Goal: Task Accomplishment & Management: Manage account settings

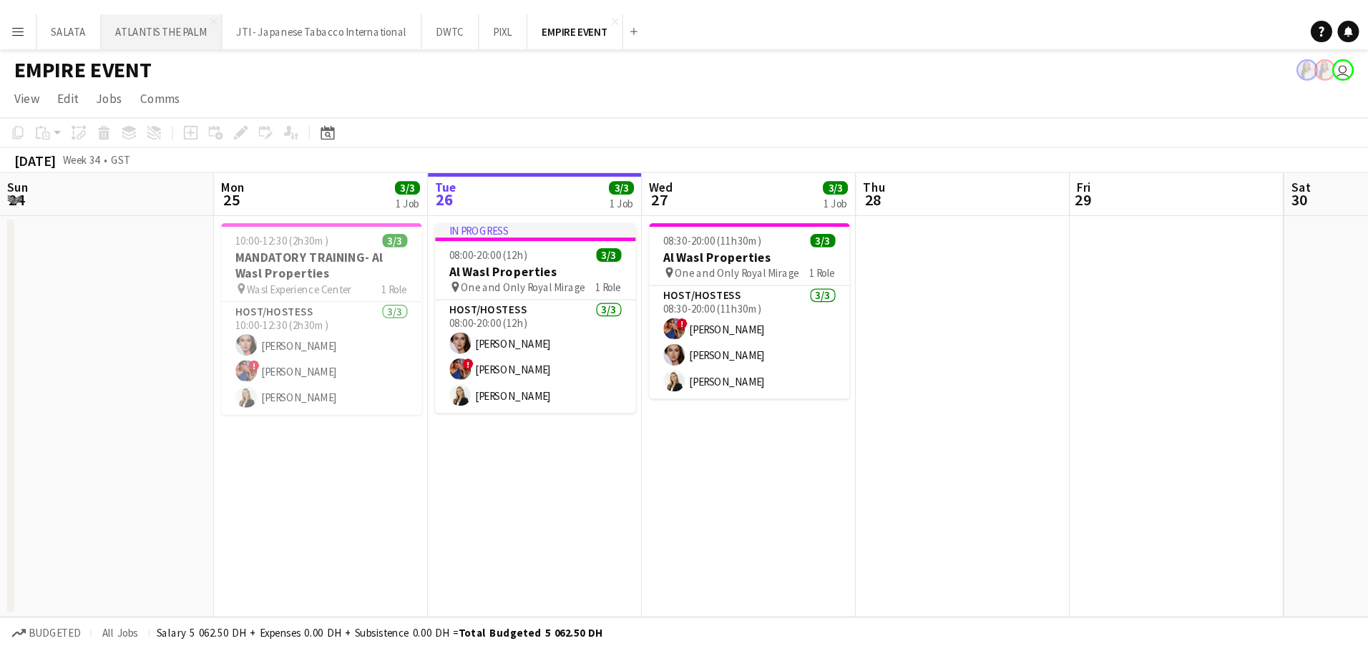
scroll to position [0, 342]
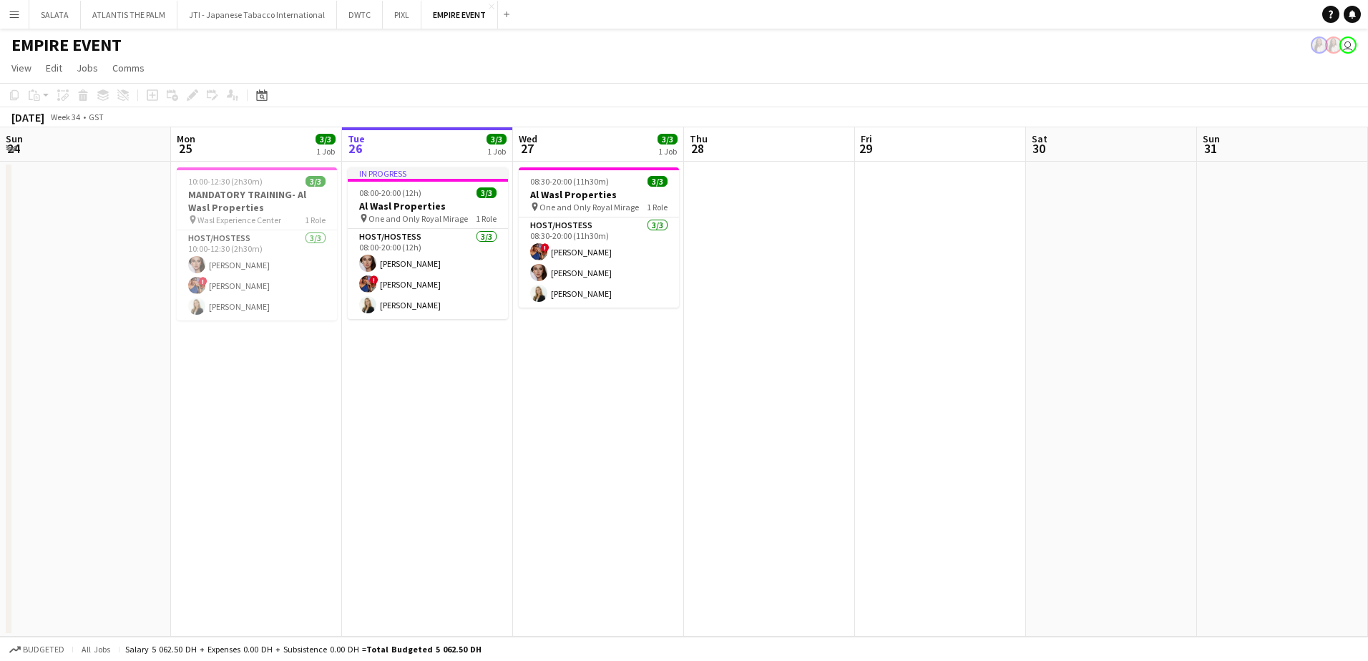
click at [17, 16] on app-icon "Menu" at bounding box center [14, 14] width 11 height 11
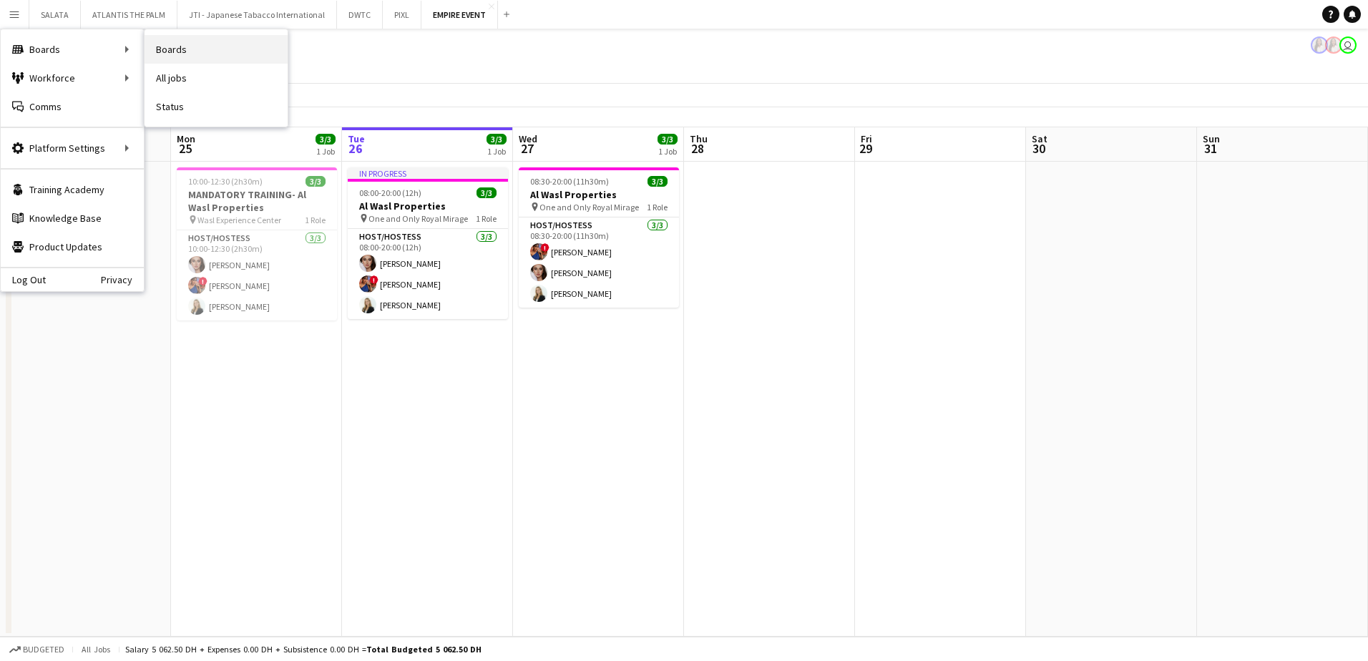
click at [156, 49] on link "Boards" at bounding box center [216, 49] width 143 height 29
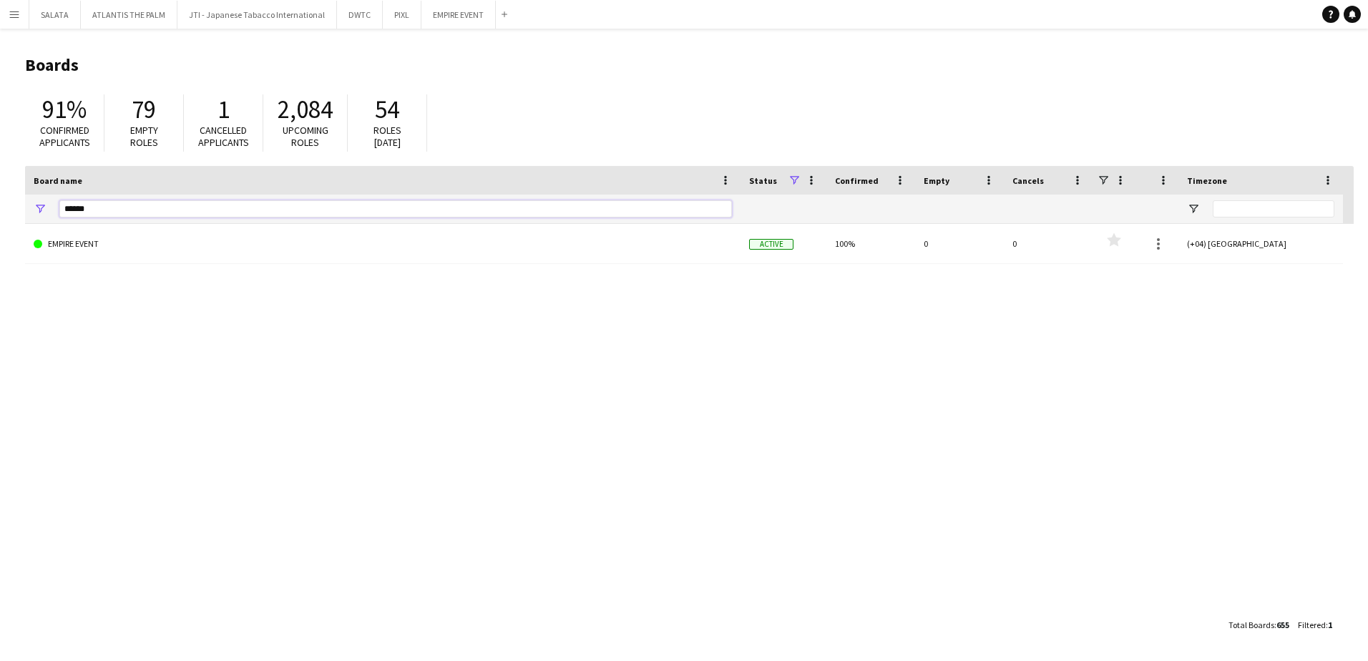
drag, startPoint x: 111, startPoint y: 214, endPoint x: 57, endPoint y: 217, distance: 54.5
click at [57, 217] on div "******" at bounding box center [383, 209] width 716 height 29
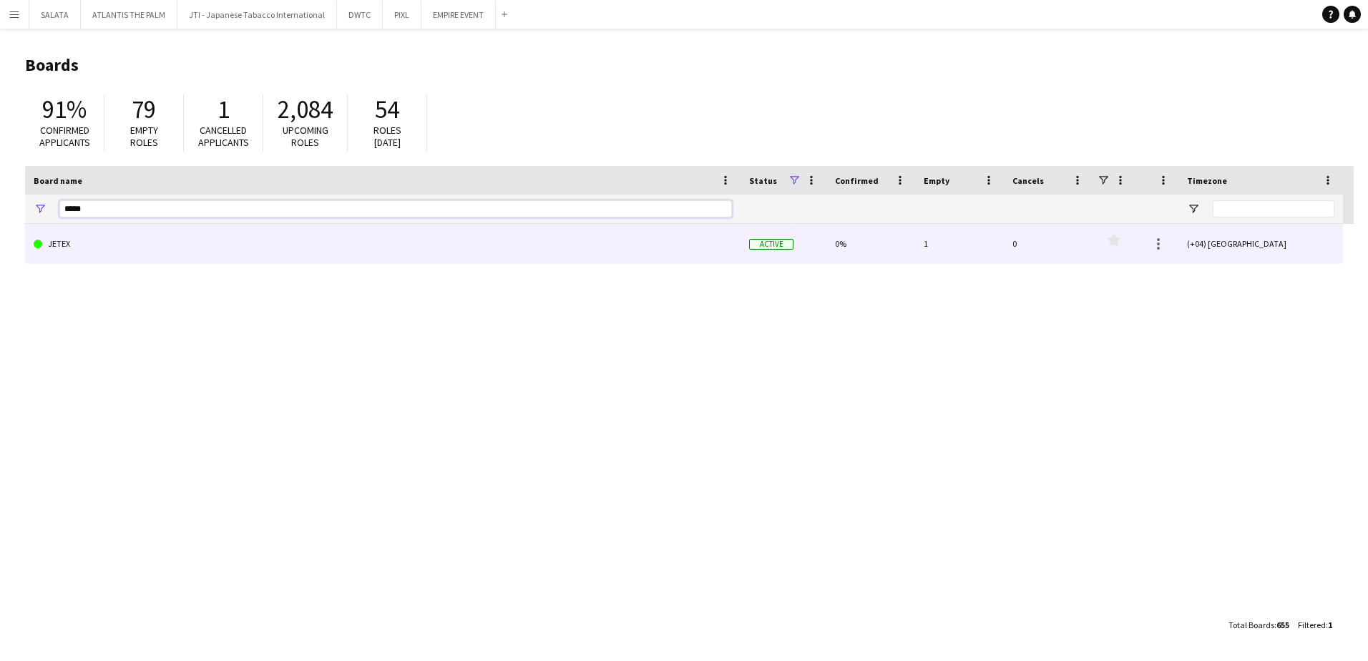
type input "*****"
click at [59, 246] on link "JETEX" at bounding box center [383, 244] width 698 height 40
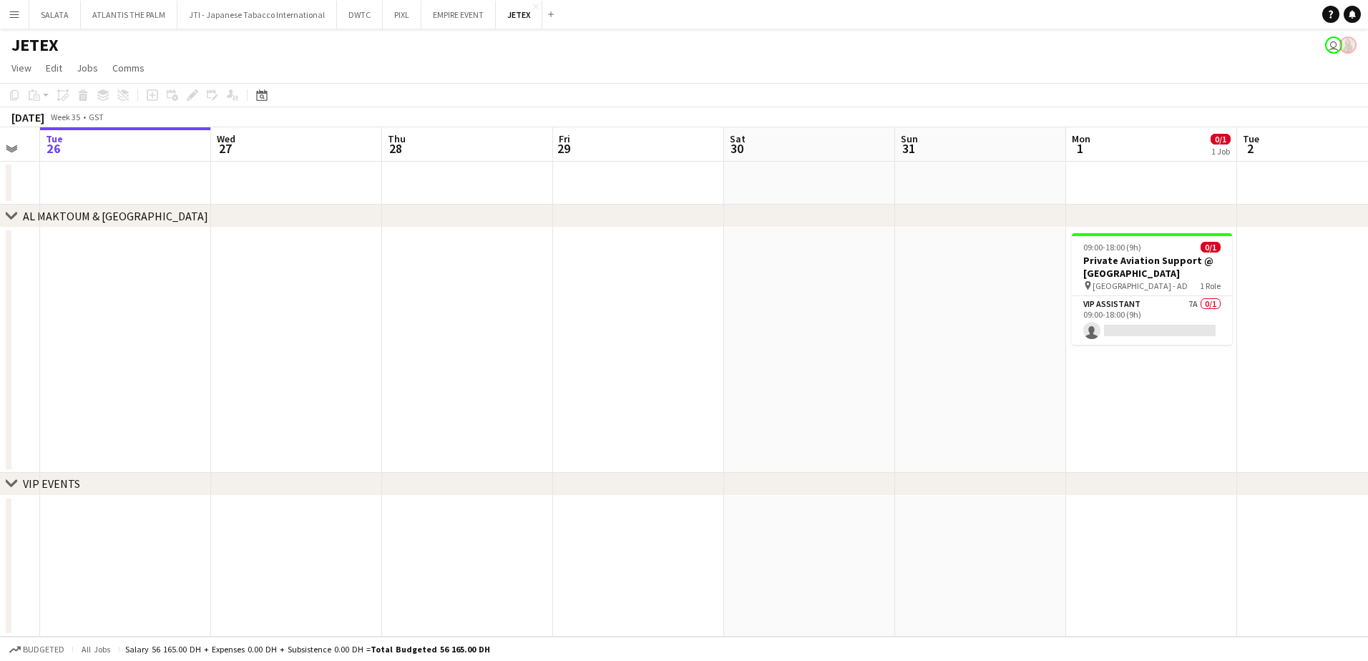
scroll to position [0, 542]
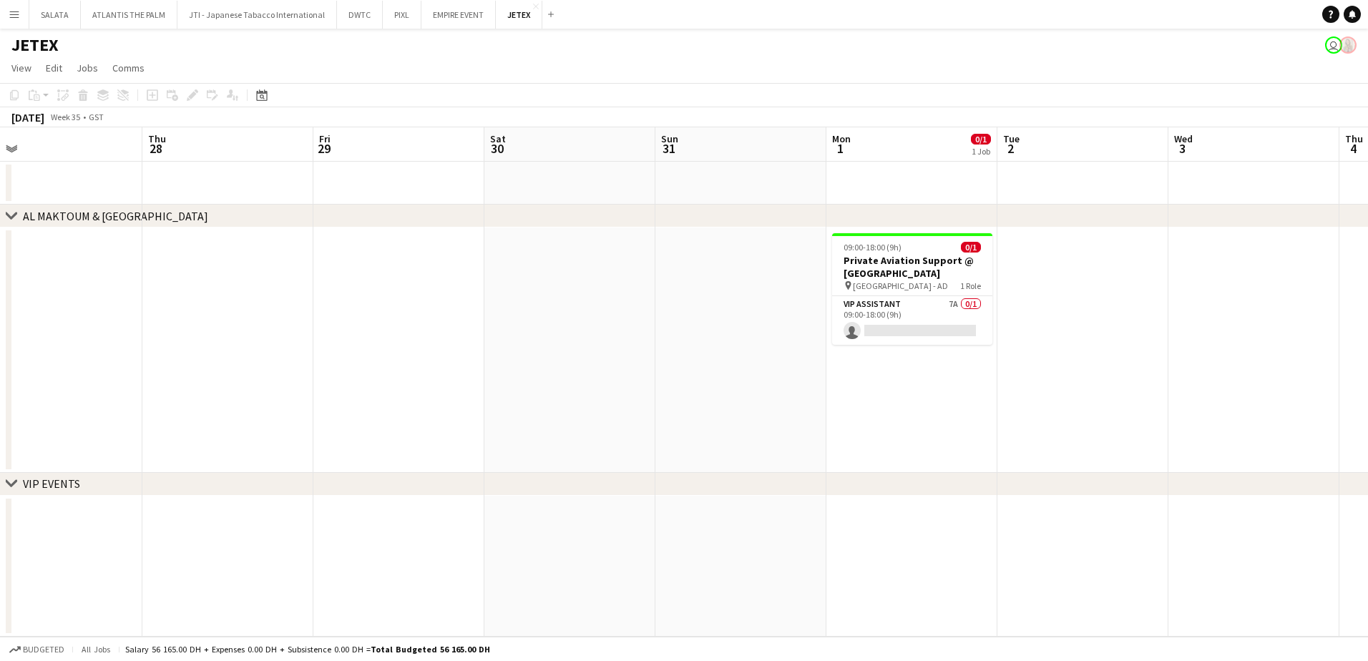
drag, startPoint x: 1076, startPoint y: 371, endPoint x: 705, endPoint y: 381, distance: 370.9
click at [705, 381] on app-calendar-viewport "Sun 24 Mon 25 Tue 26 Wed 27 Thu 28 Fri 29 Sat 30 Sun 31 Mon 1 0/1 1 Job Tue 2 W…" at bounding box center [684, 382] width 1368 height 510
click at [949, 313] on app-card-role "VIP Assistant 7A 0/1 09:00-18:00 (9h) single-neutral-actions" at bounding box center [912, 320] width 160 height 49
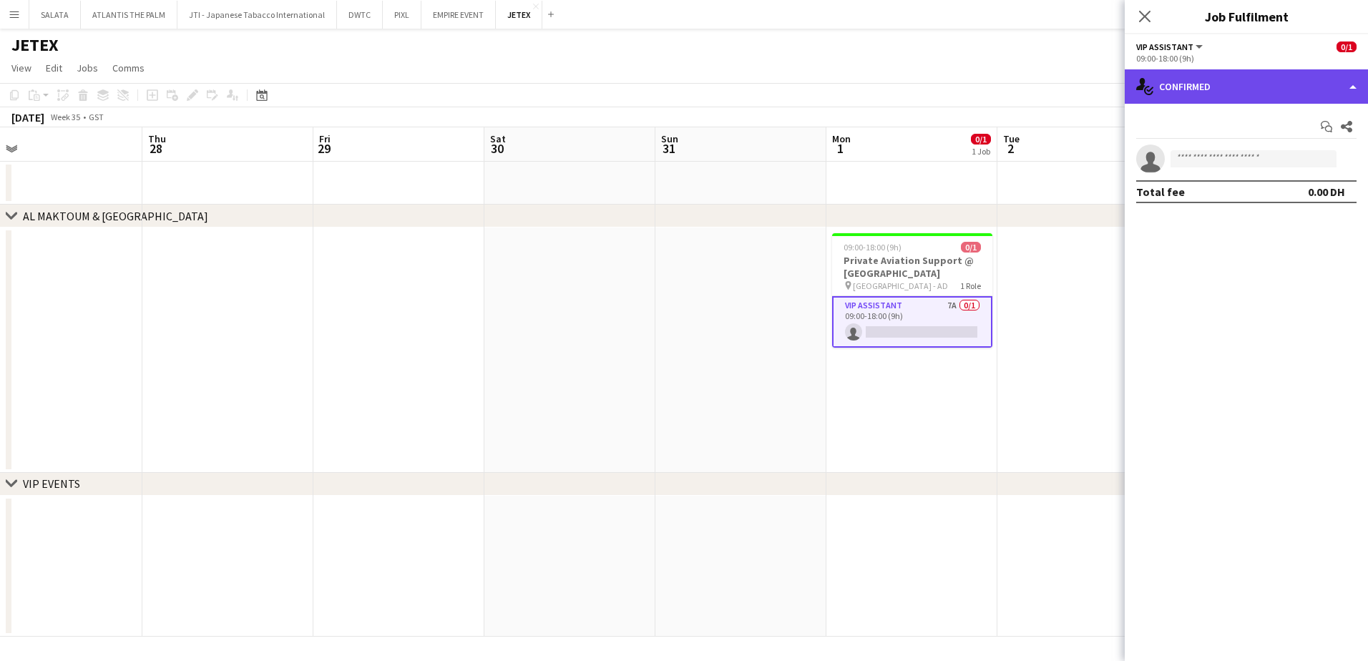
click at [1093, 94] on div "single-neutral-actions-check-2 Confirmed" at bounding box center [1246, 86] width 243 height 34
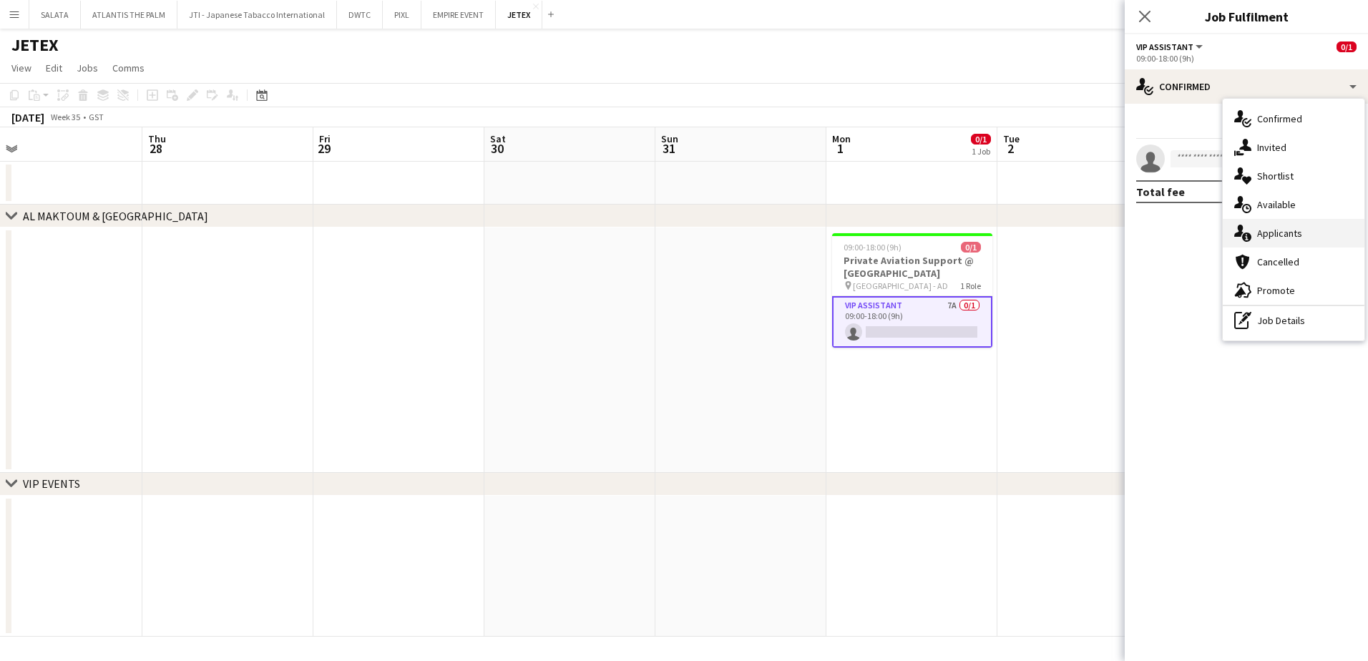
click at [1093, 234] on div "single-neutral-actions-information Applicants" at bounding box center [1294, 233] width 142 height 29
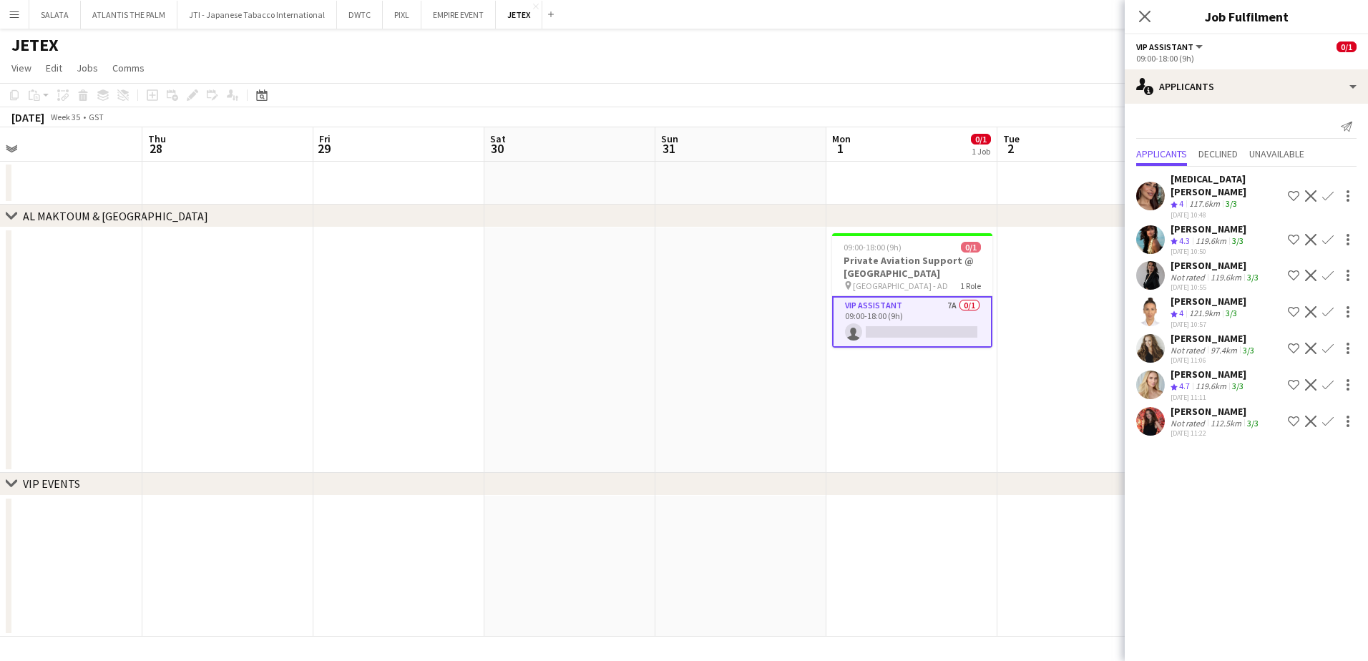
click at [1093, 182] on app-user-avatar at bounding box center [1150, 196] width 29 height 29
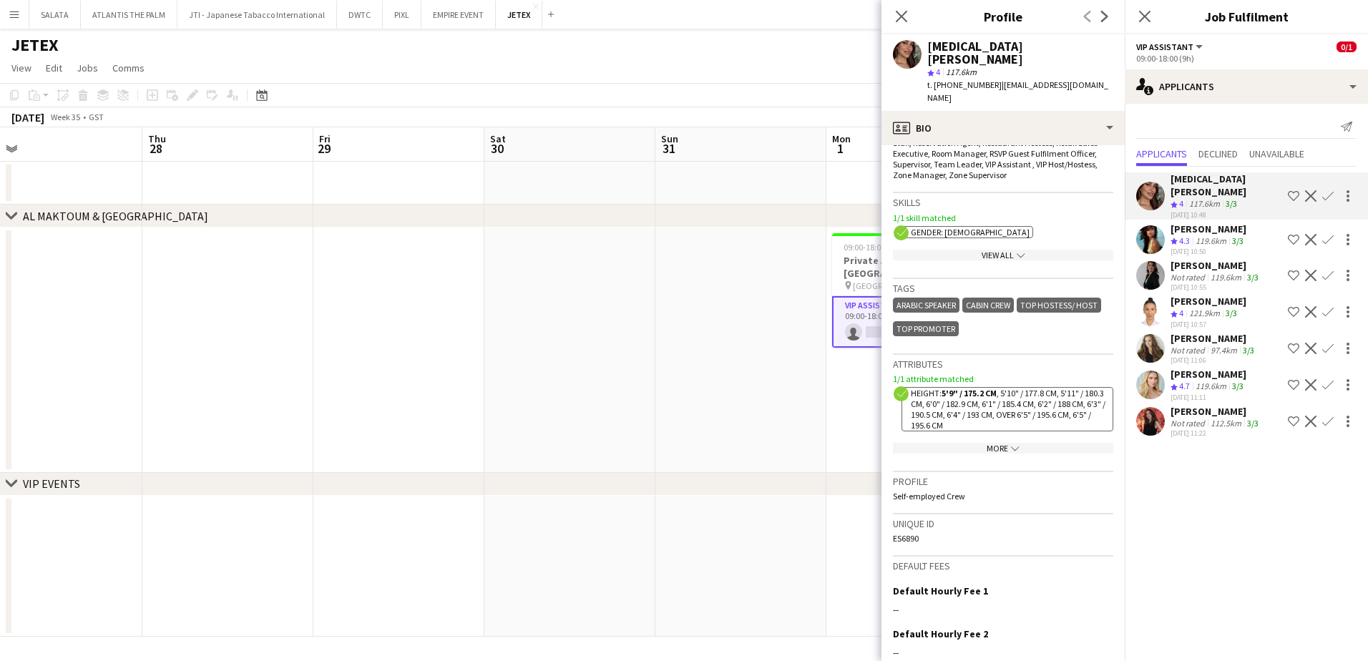
scroll to position [706, 0]
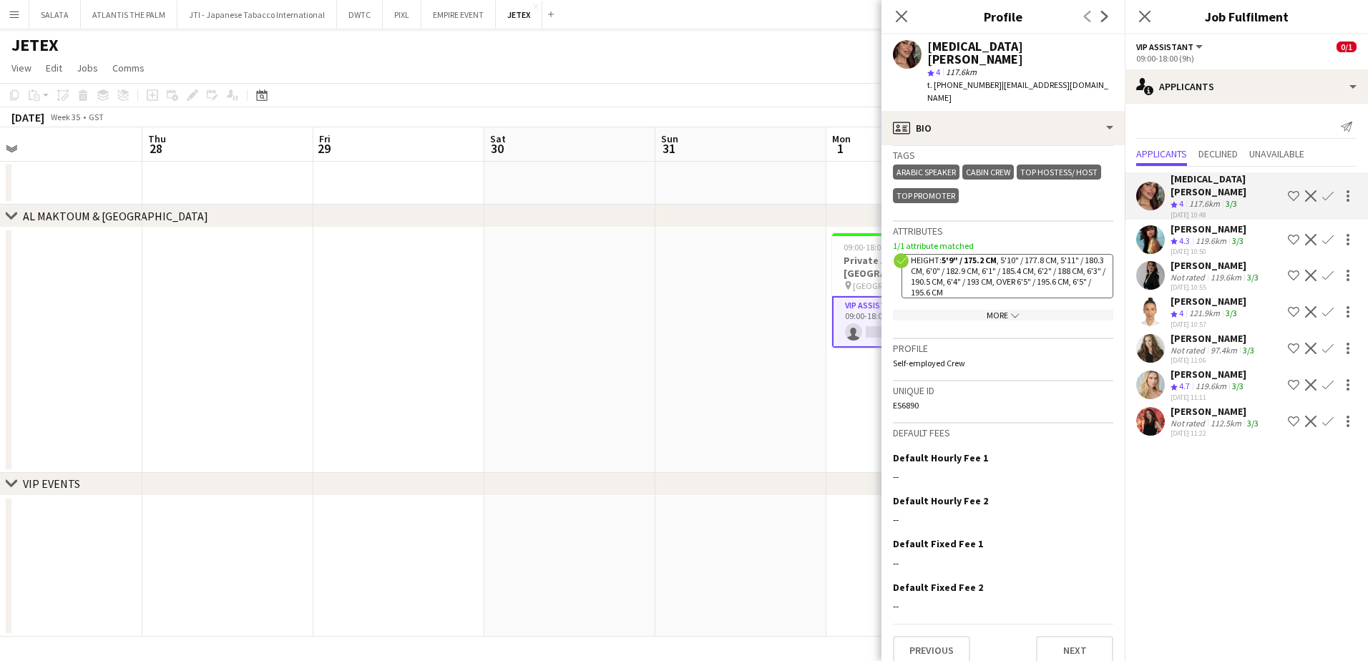
click at [1008, 310] on app-icon "chevron-down" at bounding box center [1013, 315] width 11 height 11
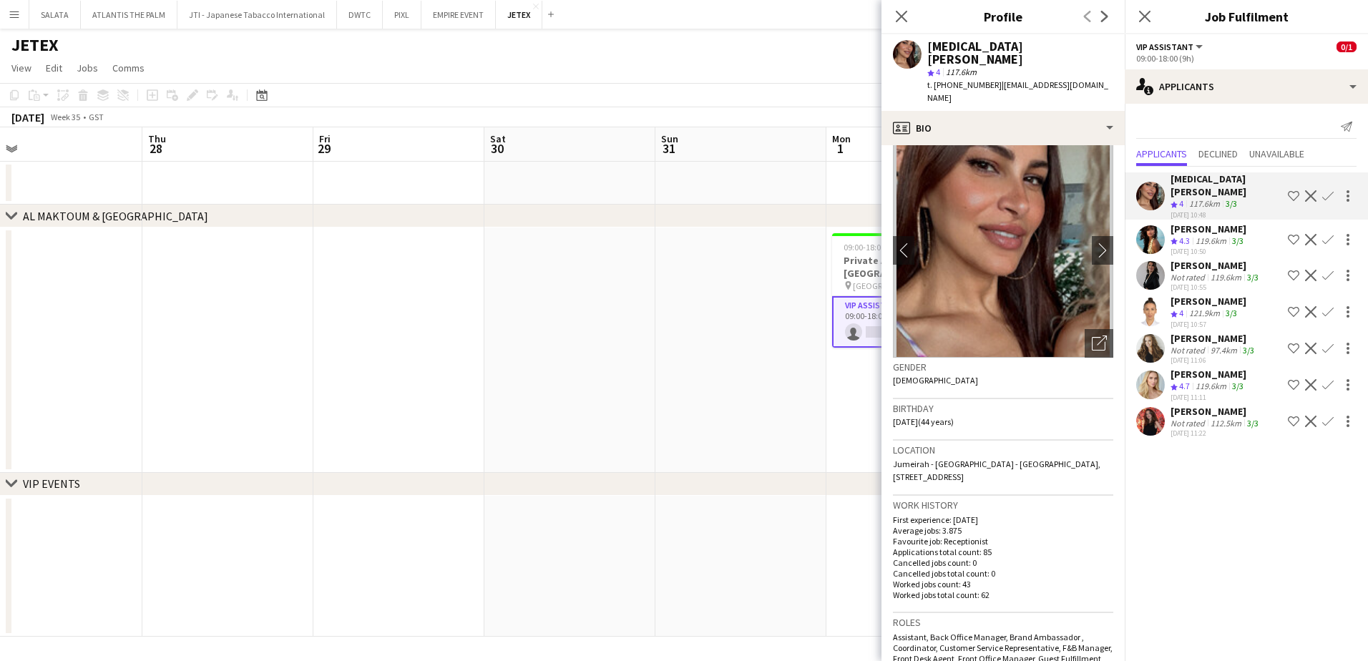
scroll to position [0, 0]
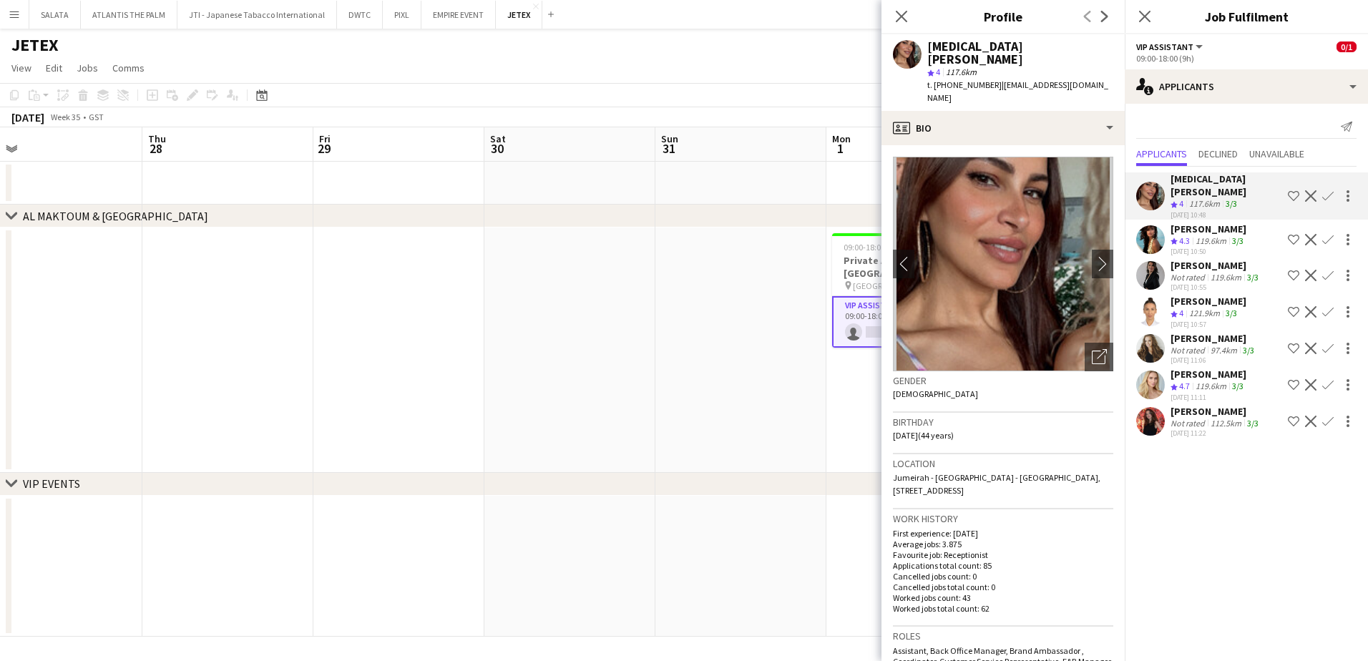
click at [1093, 230] on app-user-avatar at bounding box center [1150, 239] width 29 height 29
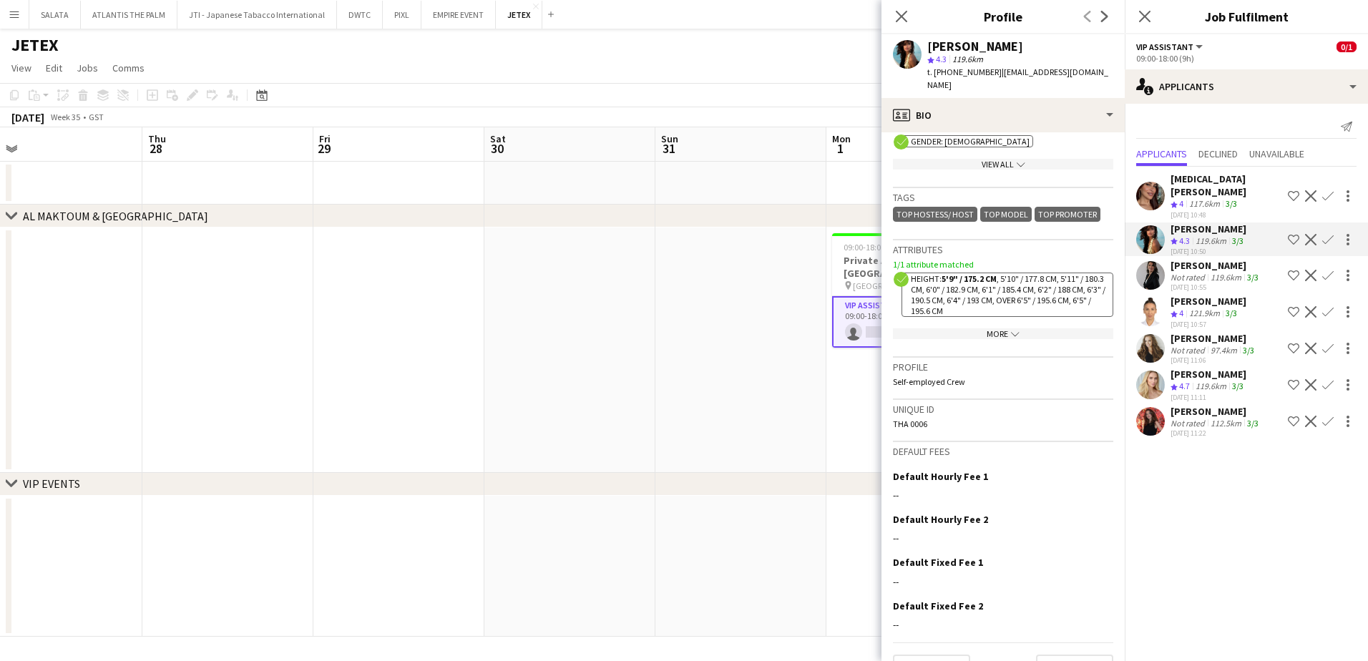
scroll to position [572, 0]
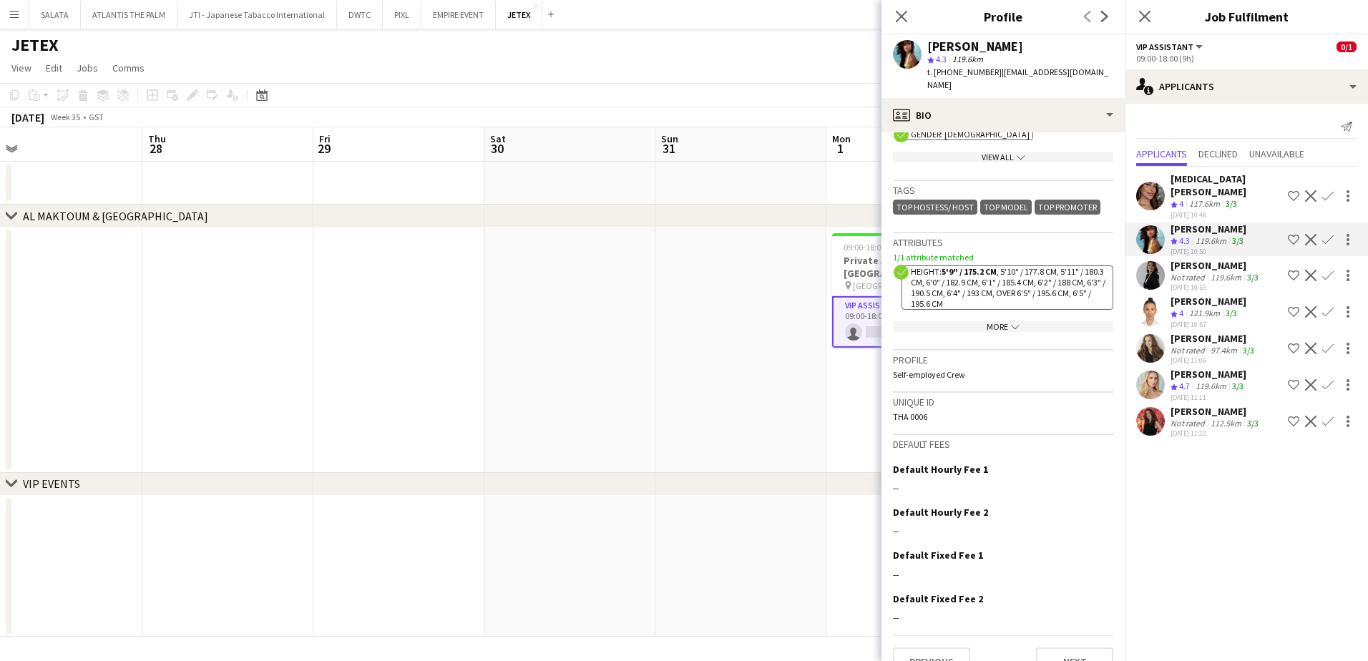
click at [1017, 321] on div "More chevron-down" at bounding box center [1003, 326] width 220 height 11
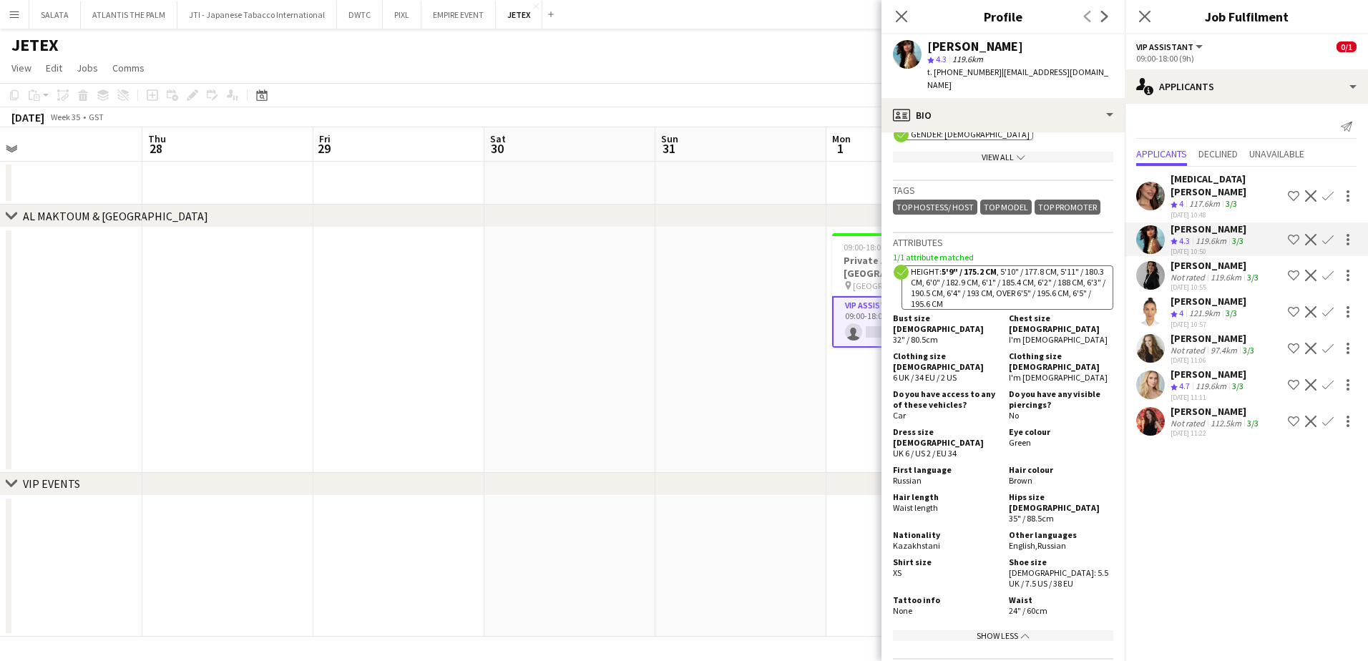
scroll to position [0, 0]
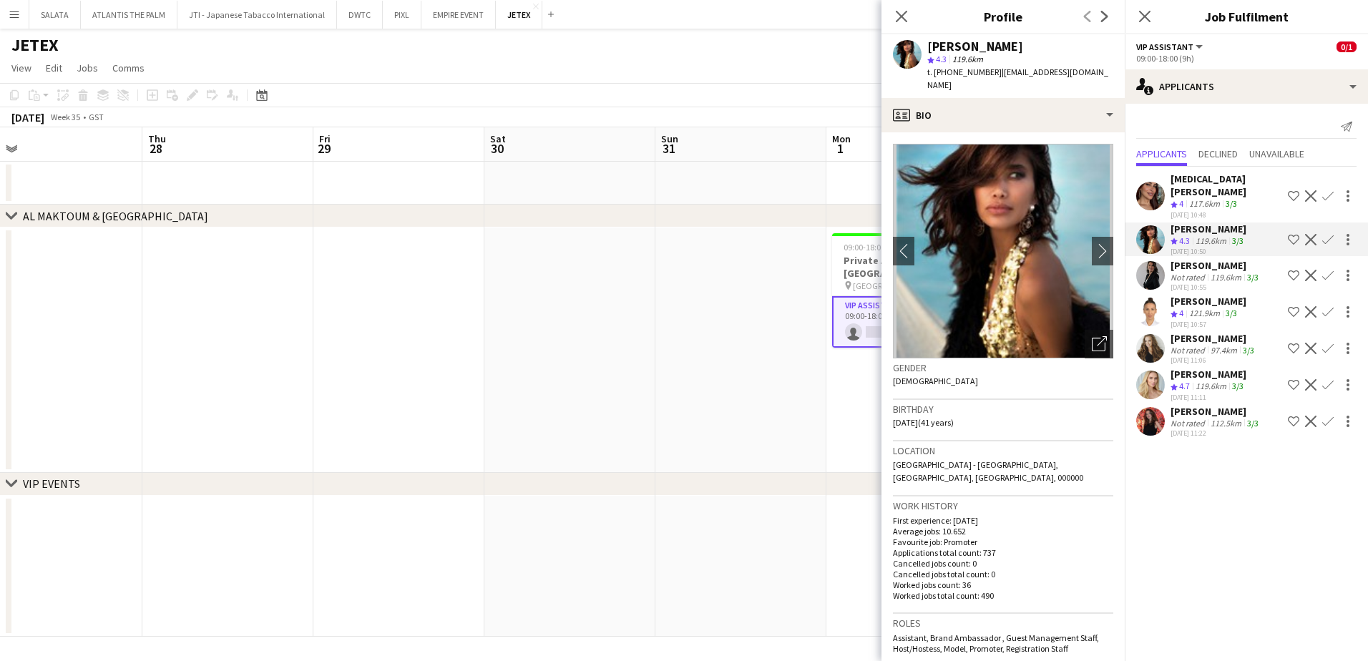
click at [1093, 266] on app-user-avatar at bounding box center [1150, 275] width 29 height 29
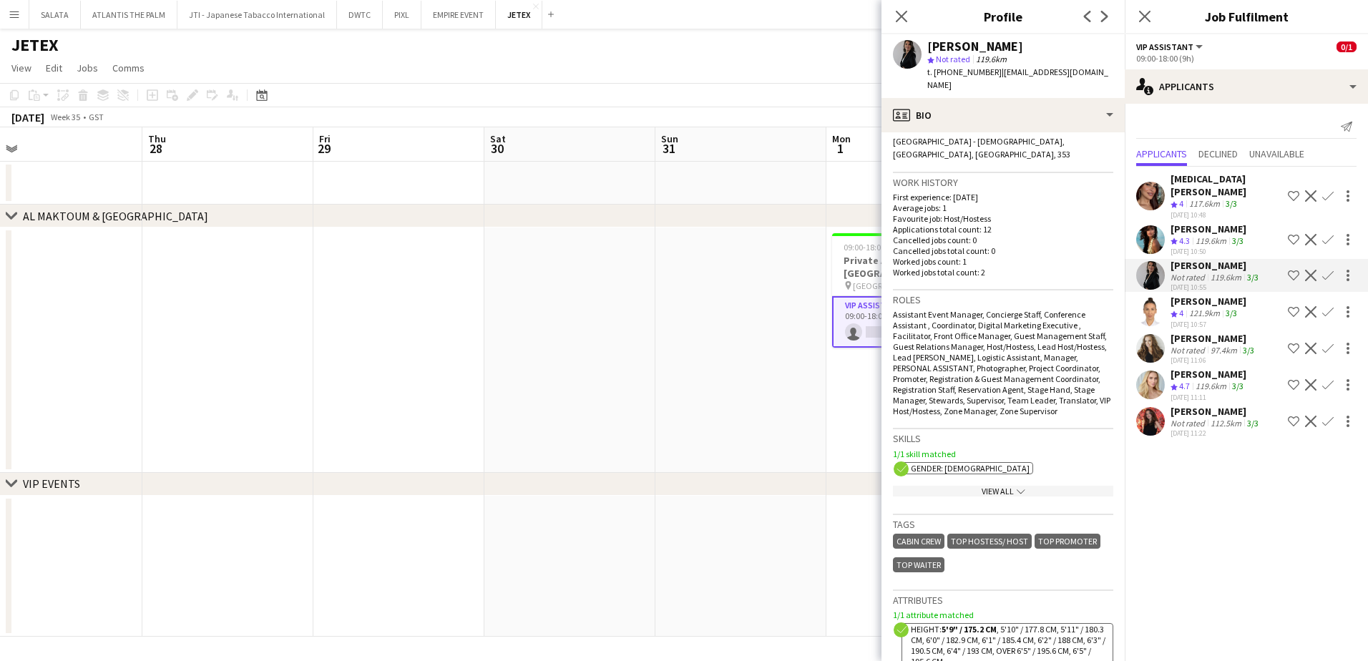
scroll to position [429, 0]
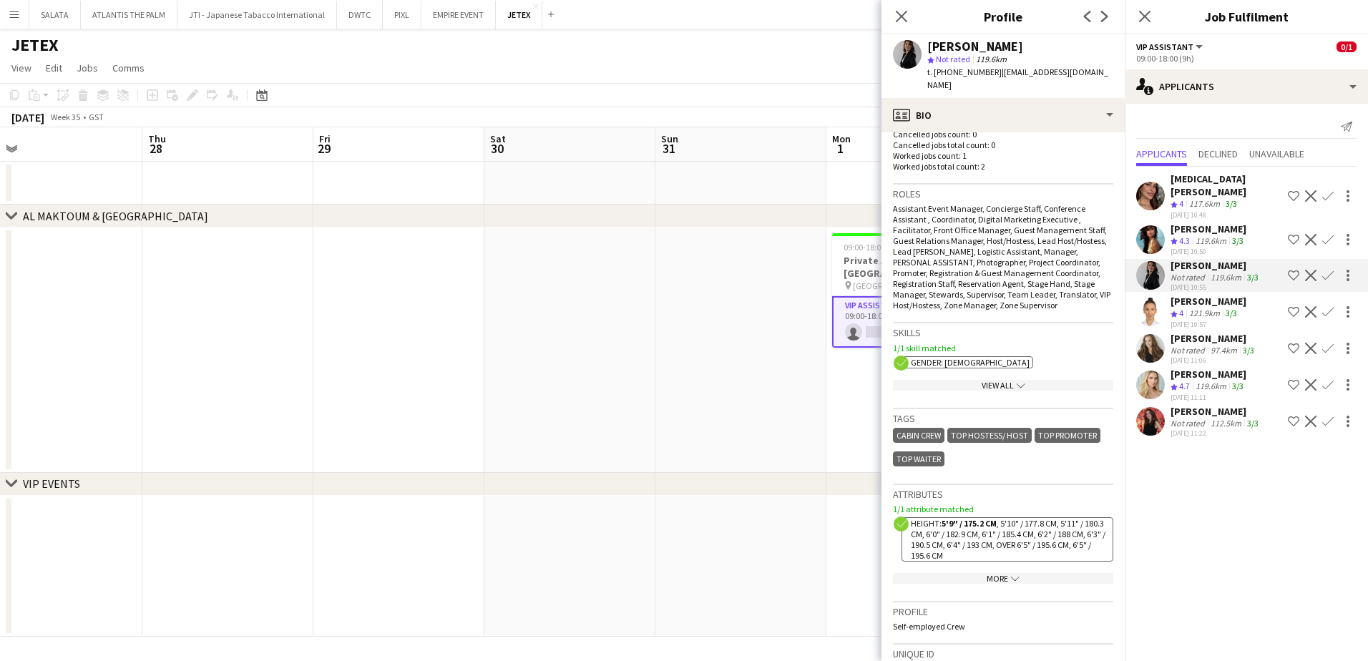
click at [1017, 381] on icon "chevron-down" at bounding box center [1021, 385] width 9 height 9
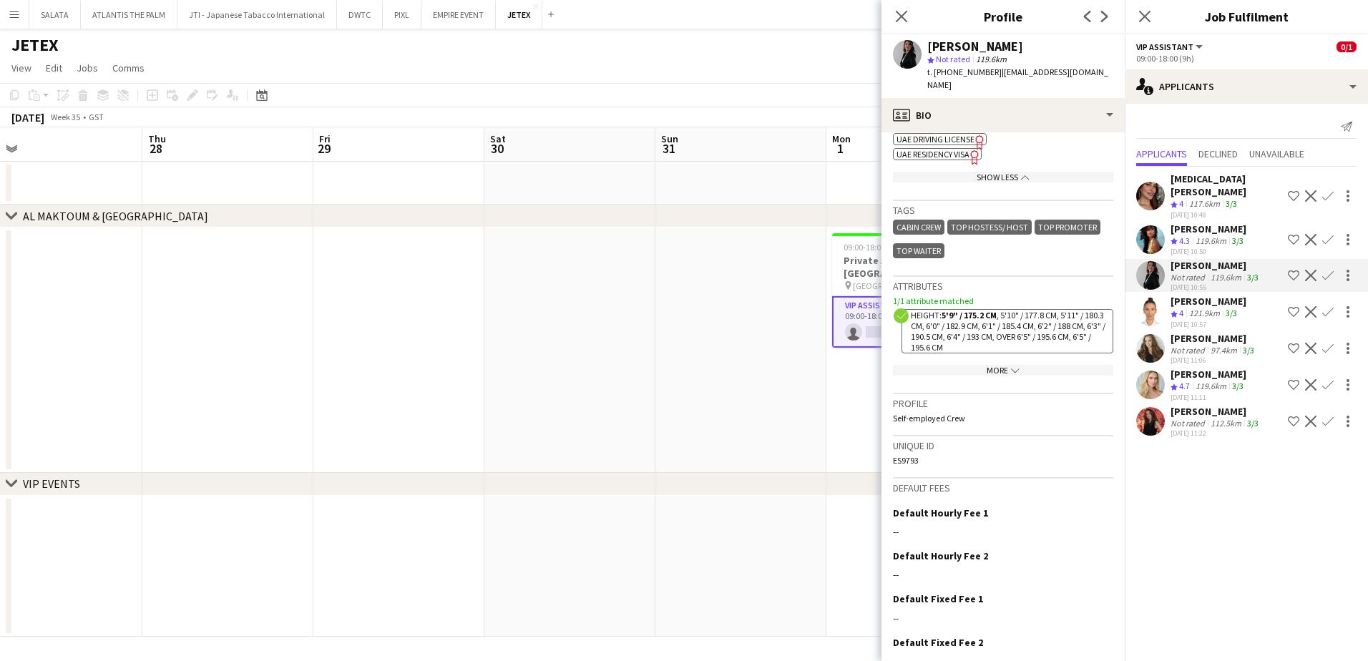
scroll to position [905, 0]
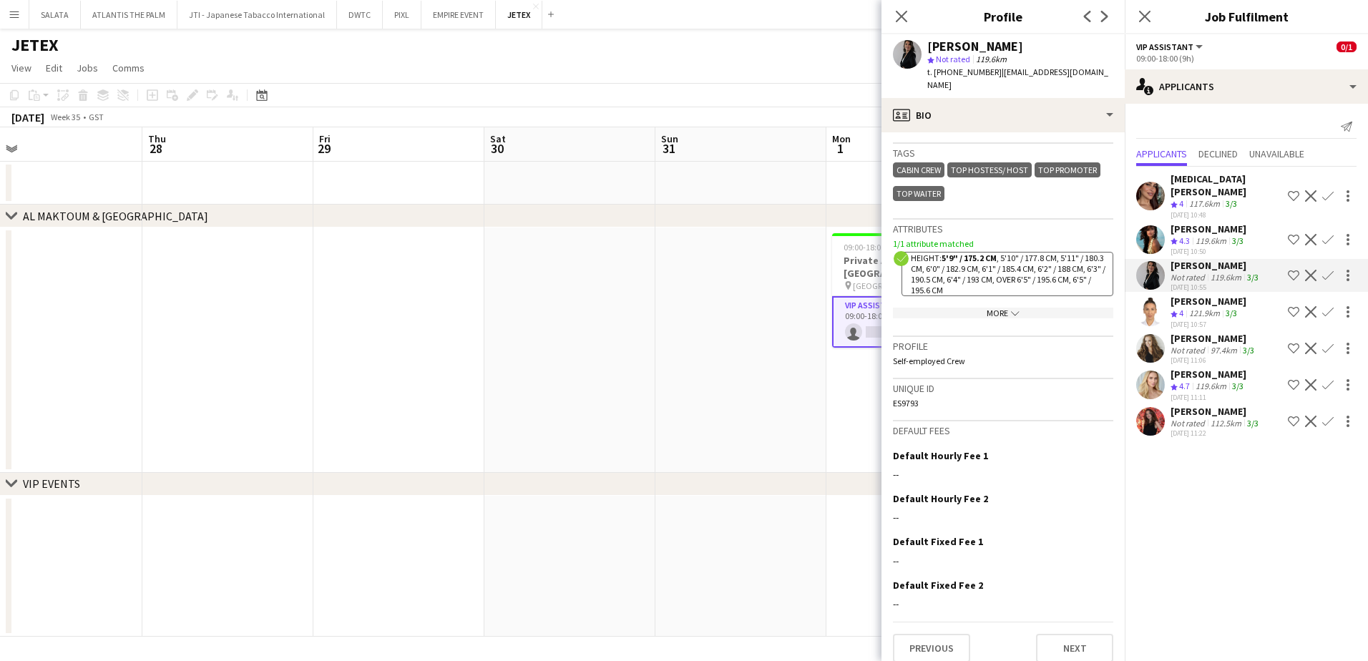
click at [1011, 309] on icon "chevron-down" at bounding box center [1015, 313] width 9 height 9
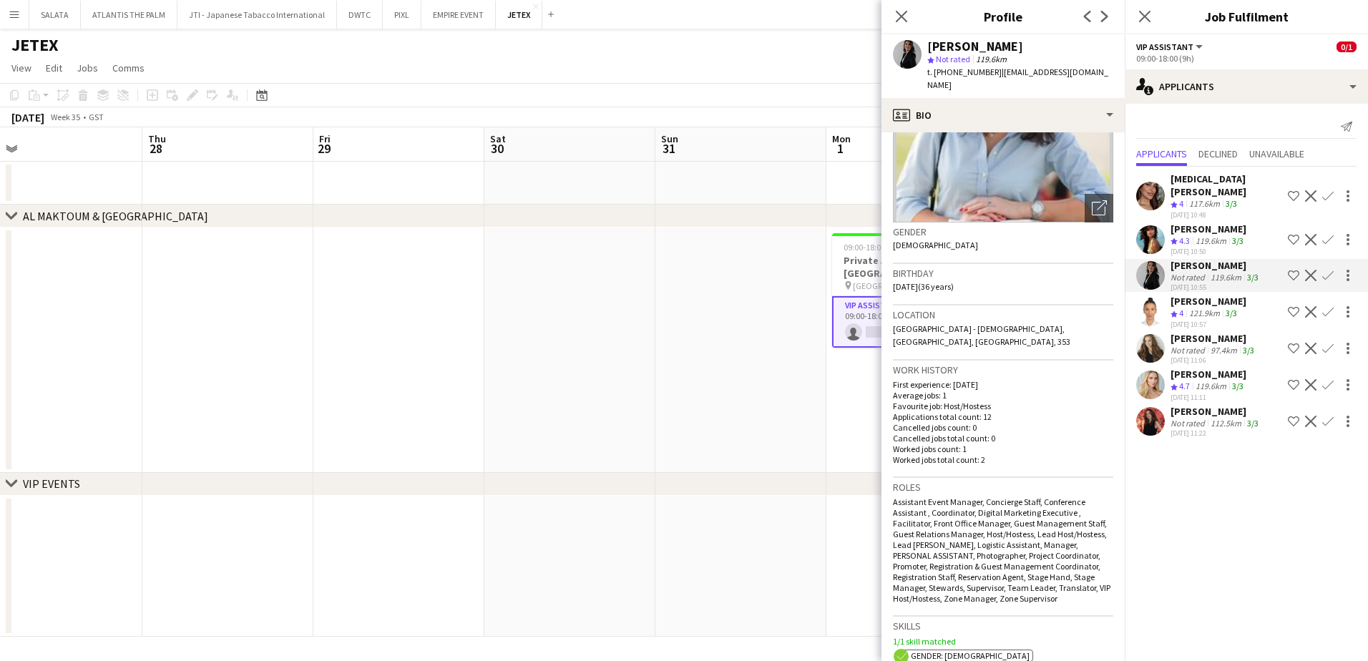
scroll to position [0, 0]
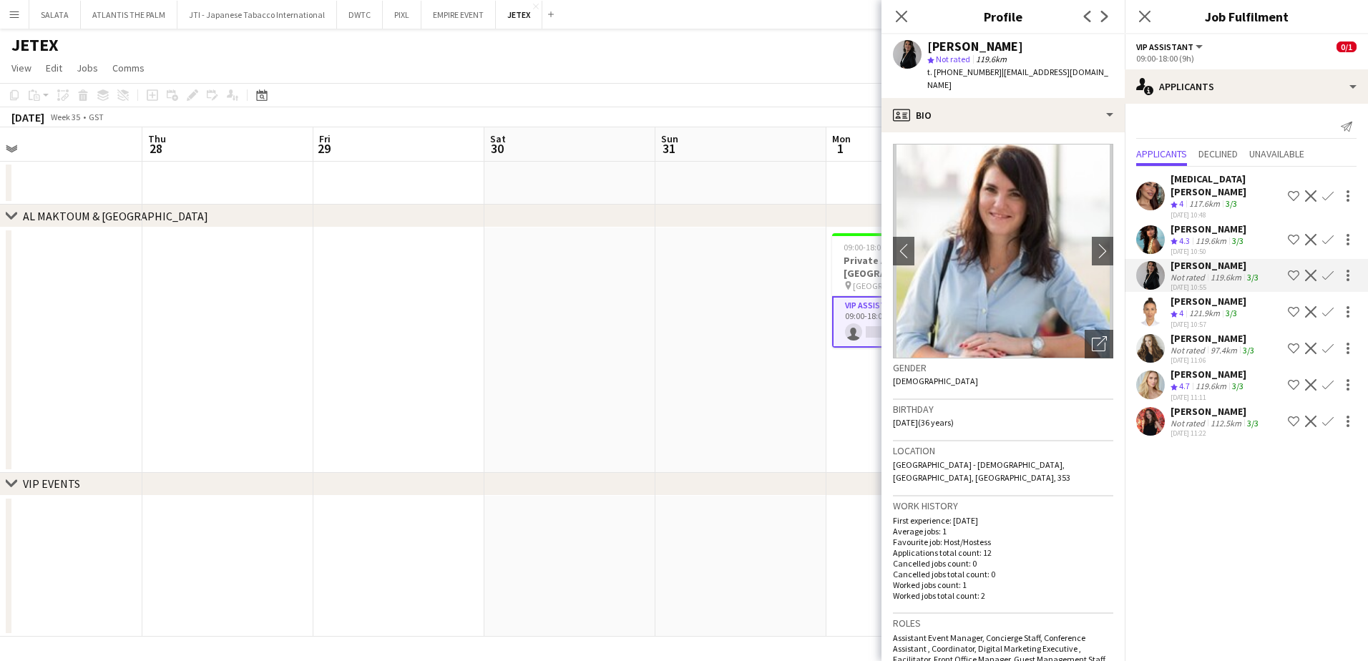
click at [1093, 298] on app-user-avatar at bounding box center [1150, 312] width 29 height 29
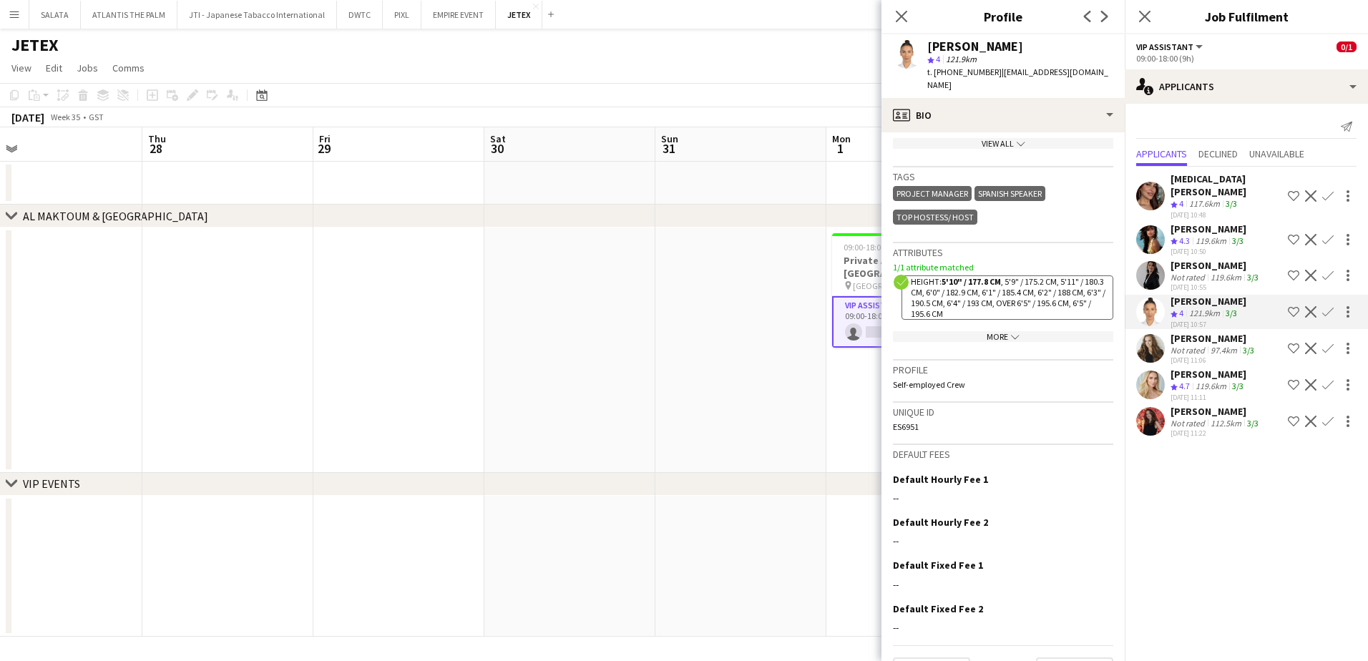
scroll to position [617, 0]
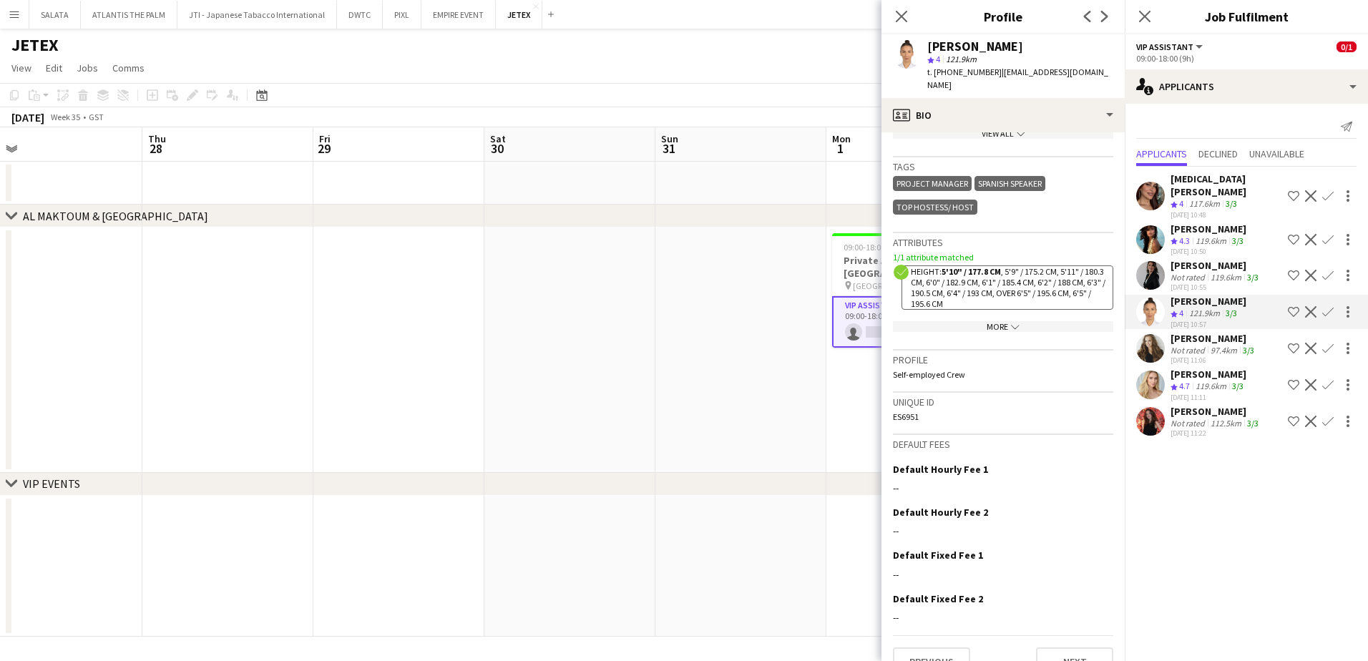
click at [996, 321] on div "More chevron-down" at bounding box center [1003, 326] width 220 height 11
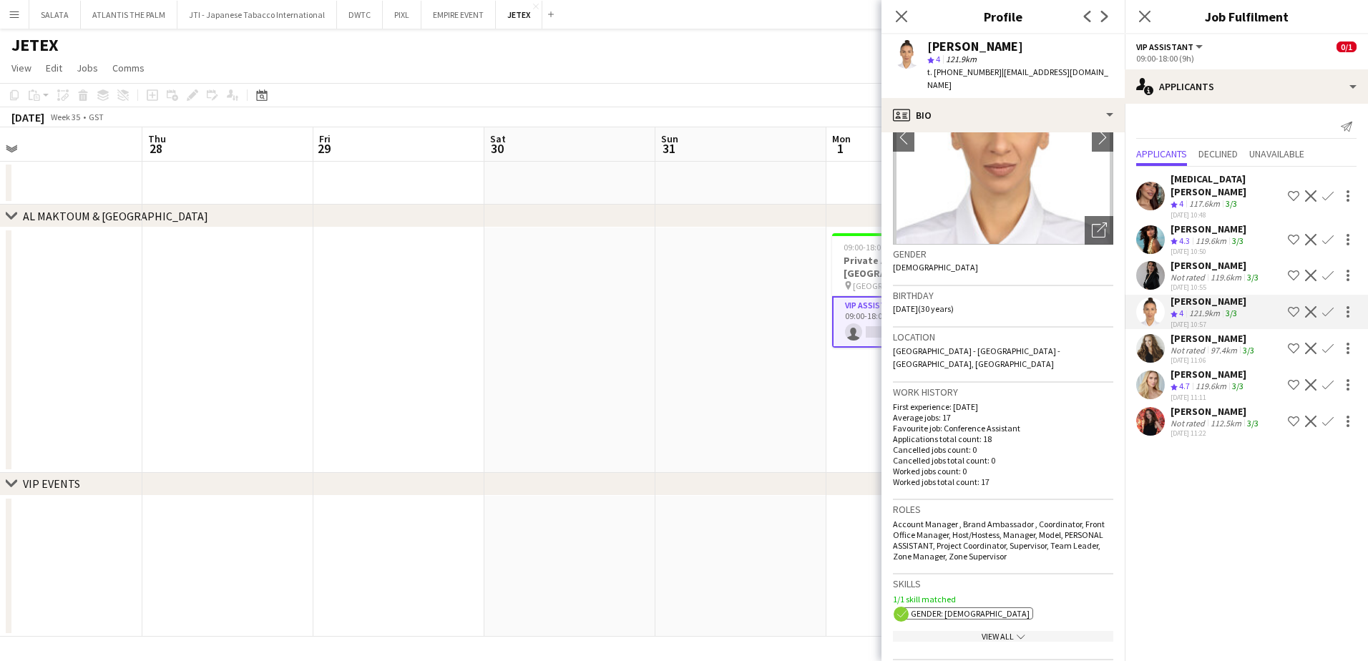
scroll to position [0, 0]
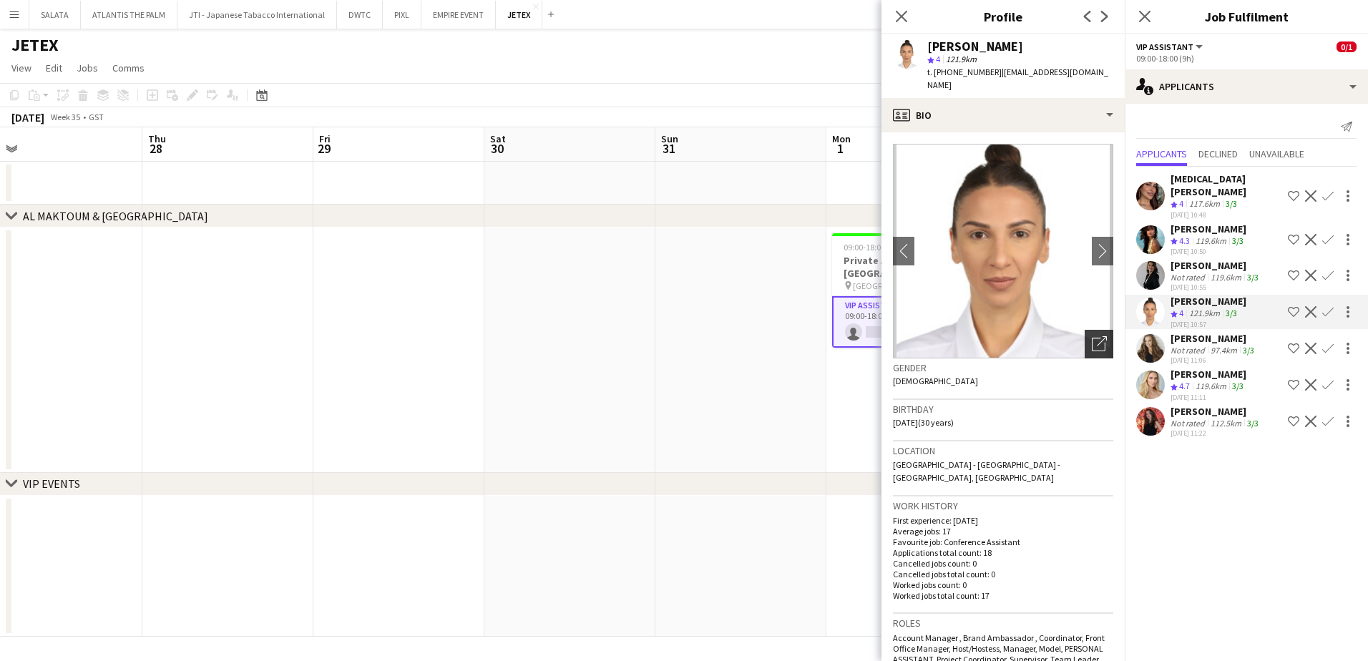
click at [1092, 336] on icon "Open photos pop-in" at bounding box center [1099, 343] width 15 height 15
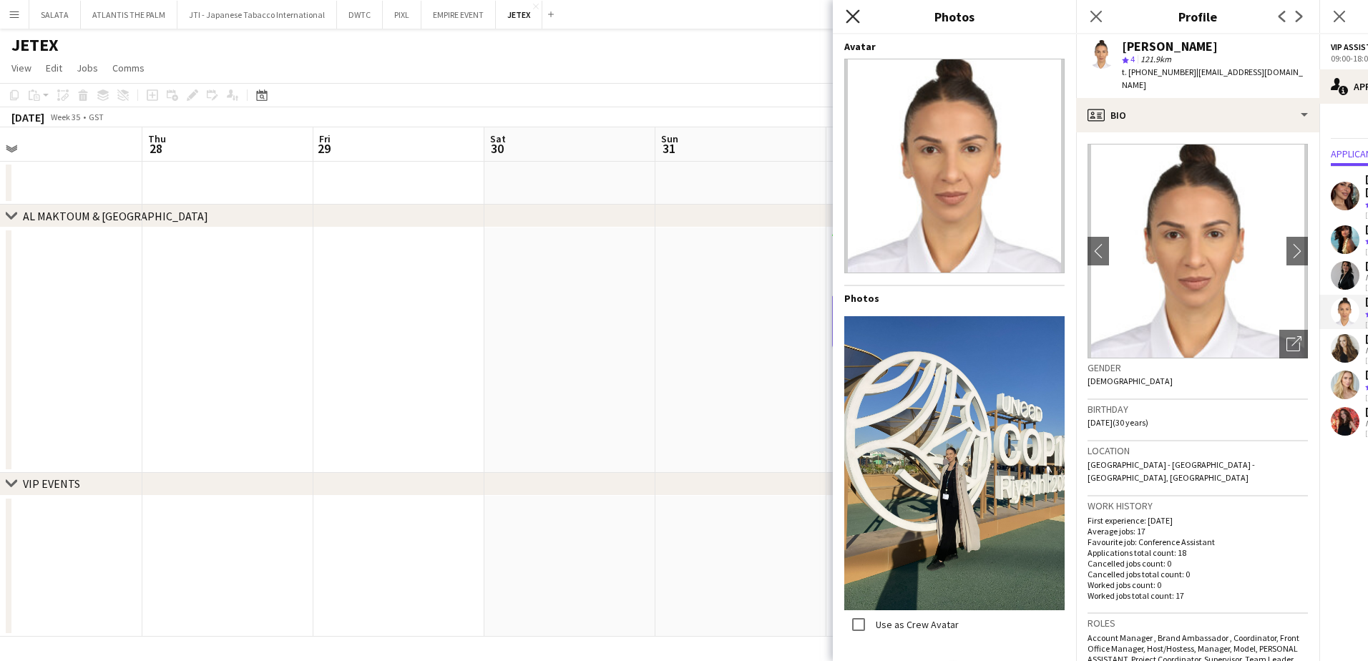
click at [853, 17] on icon at bounding box center [853, 16] width 14 height 14
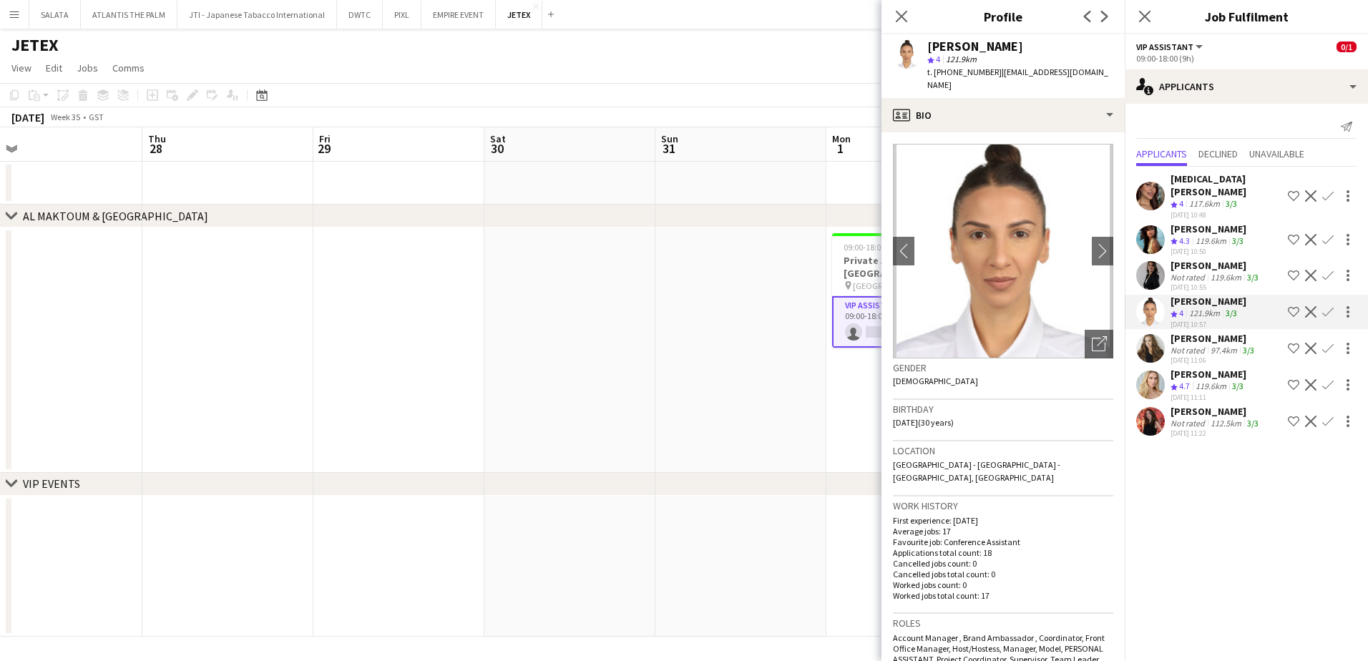
click at [1093, 334] on app-user-avatar at bounding box center [1150, 348] width 29 height 29
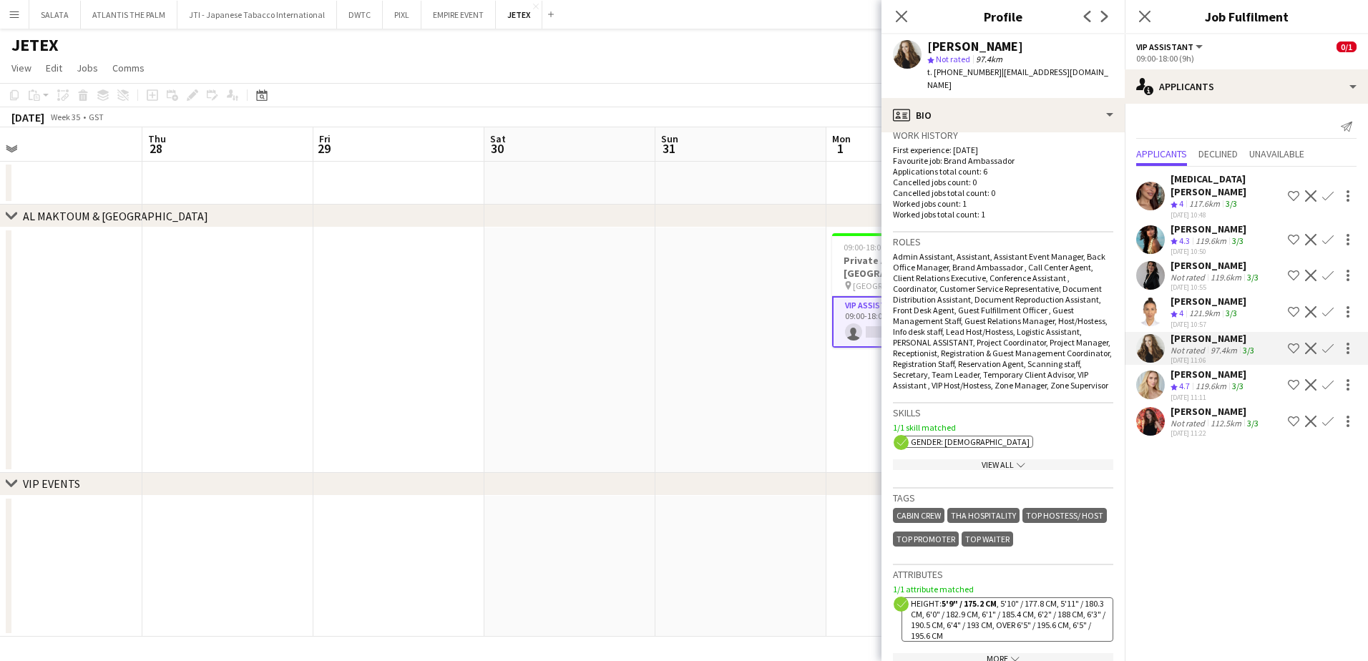
scroll to position [644, 0]
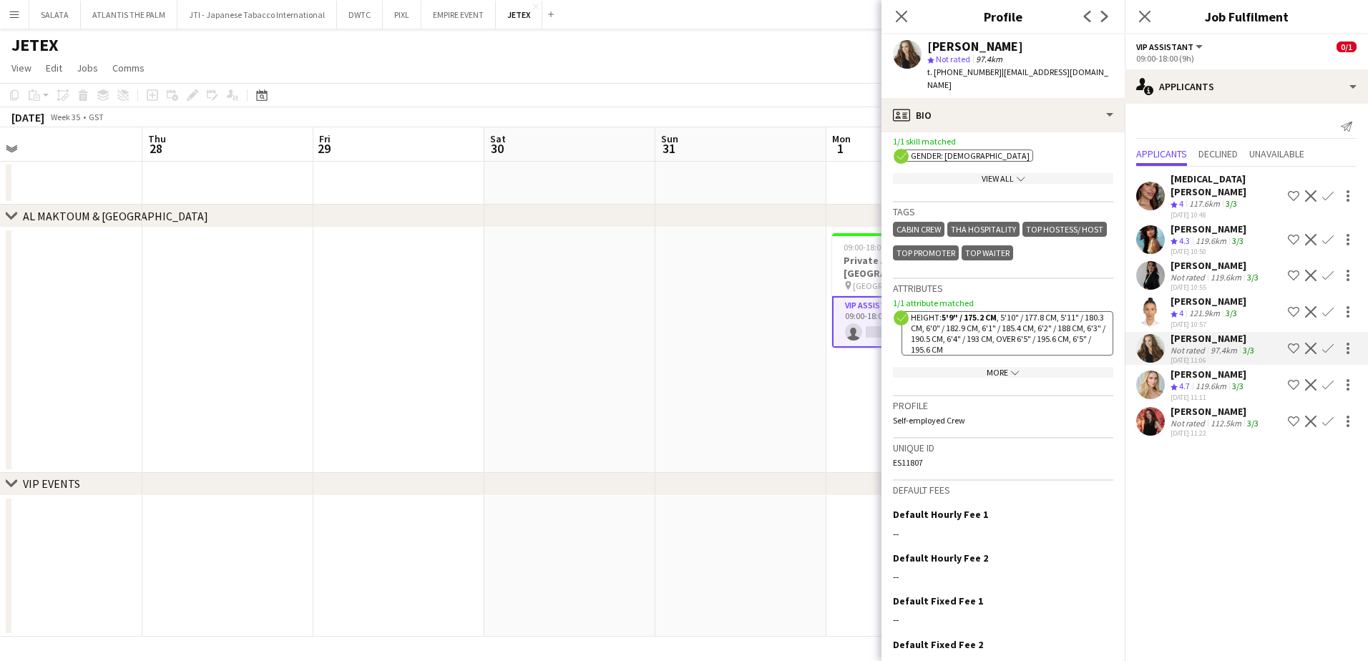
click at [1001, 369] on div "More chevron-down" at bounding box center [1003, 372] width 220 height 11
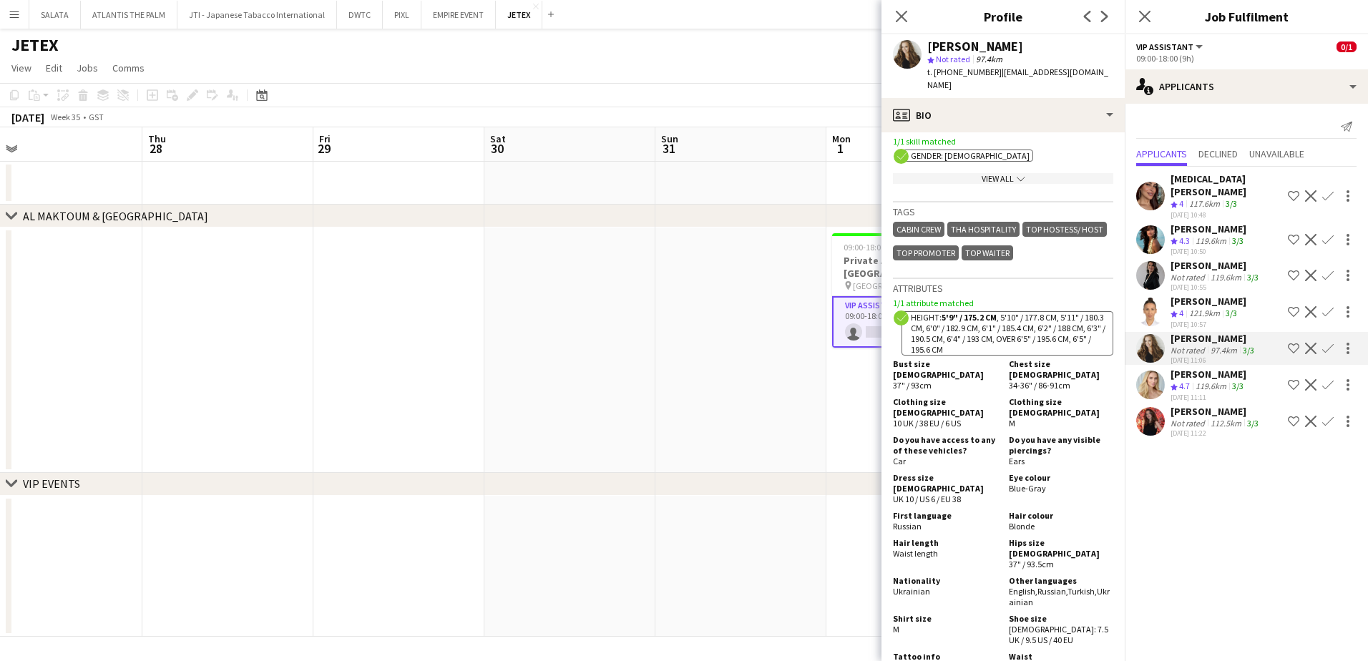
click at [1007, 178] on div "View All chevron-down" at bounding box center [1003, 178] width 220 height 11
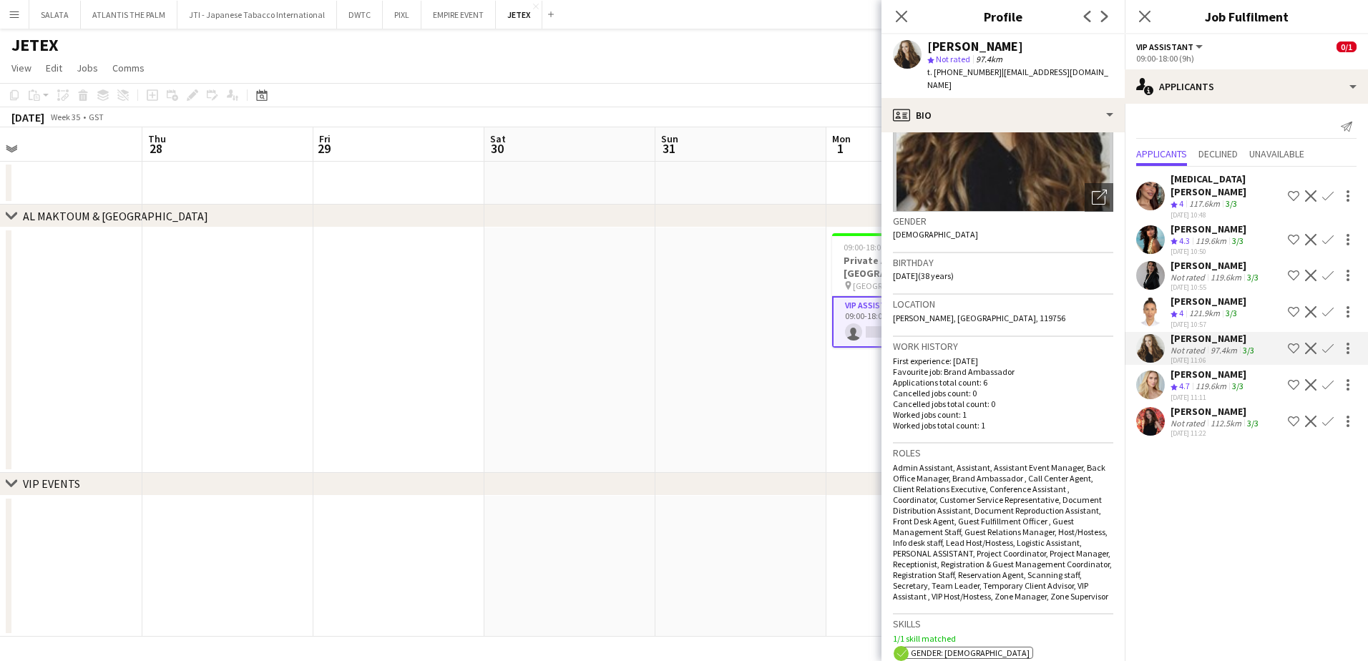
scroll to position [0, 0]
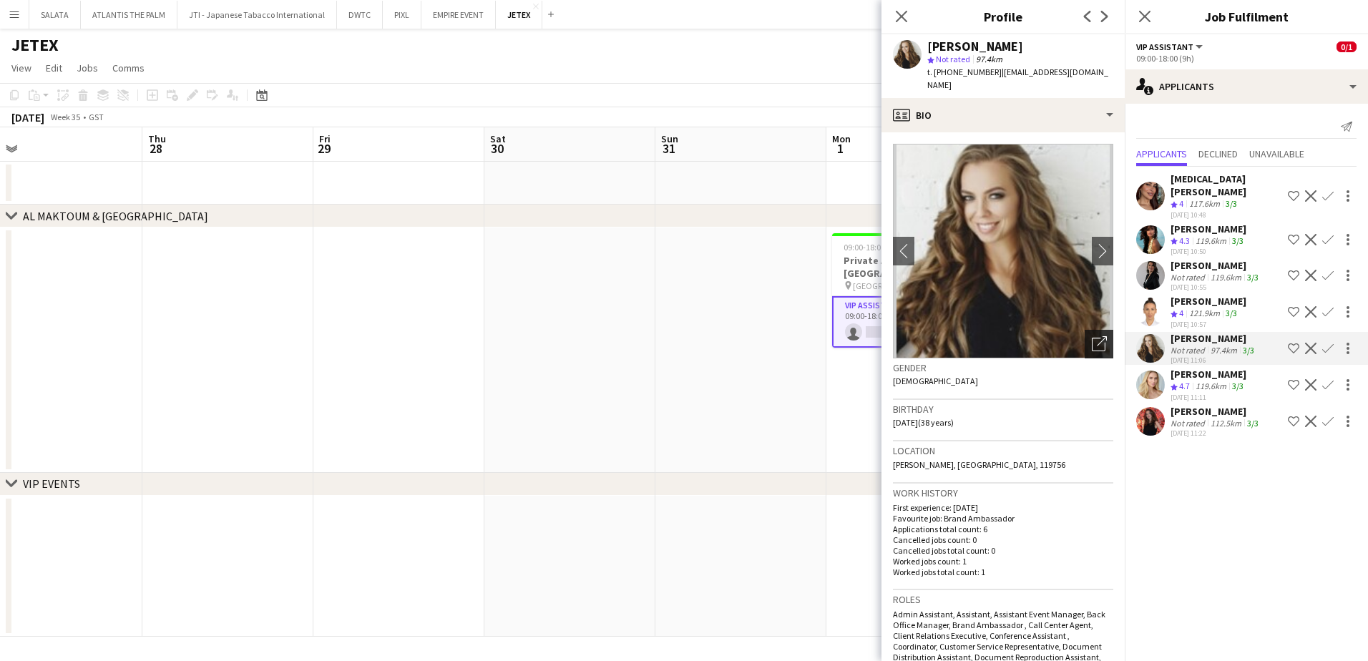
click at [1092, 336] on icon "Open photos pop-in" at bounding box center [1099, 343] width 15 height 15
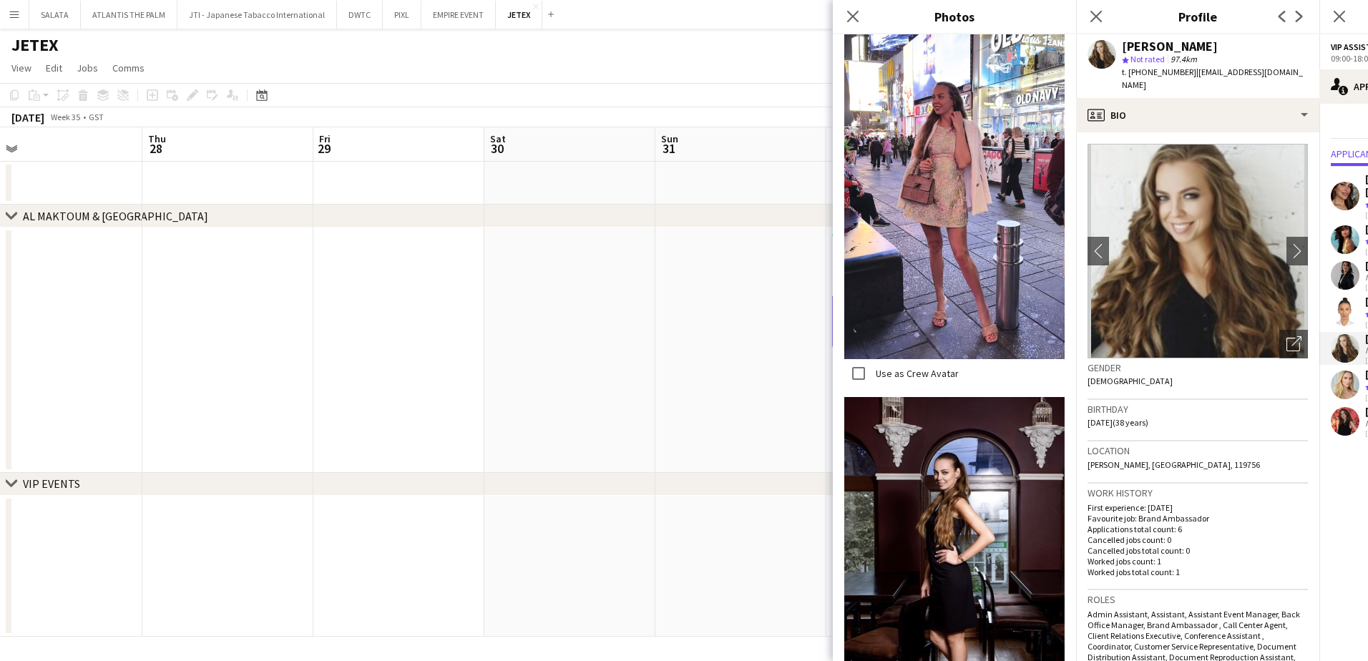
scroll to position [2576, 0]
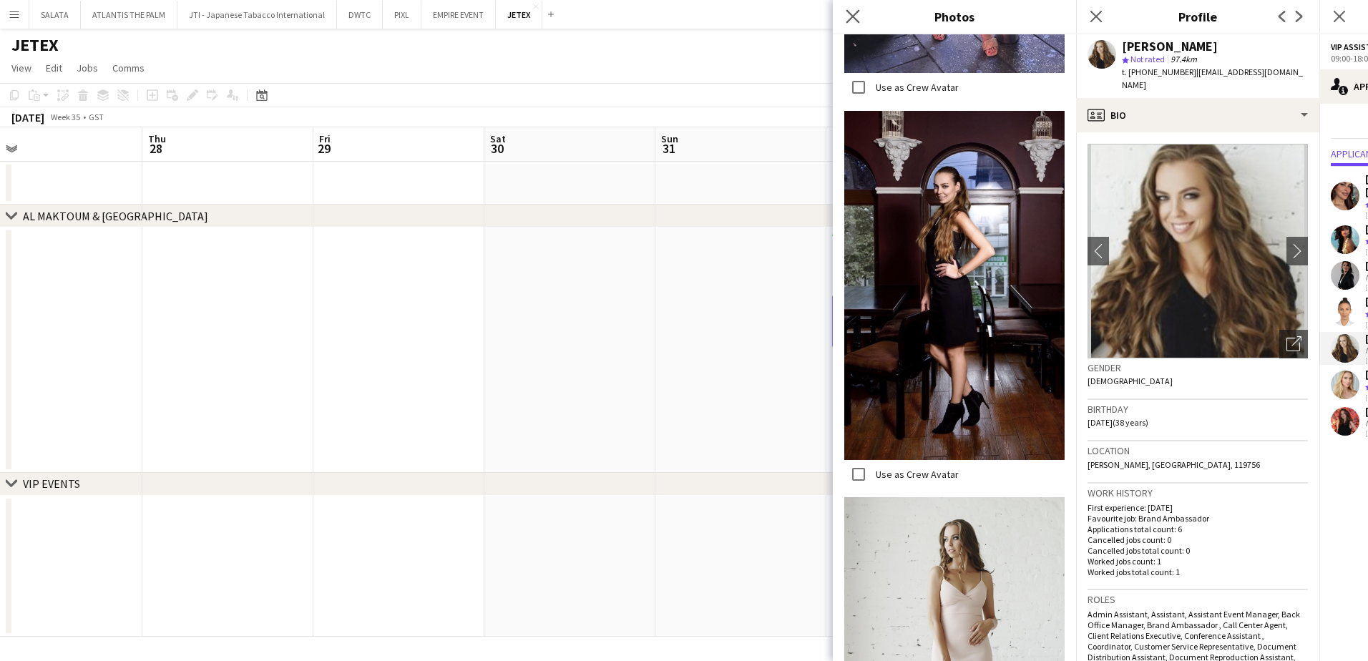
click at [851, 22] on icon "Close pop-in" at bounding box center [853, 16] width 14 height 14
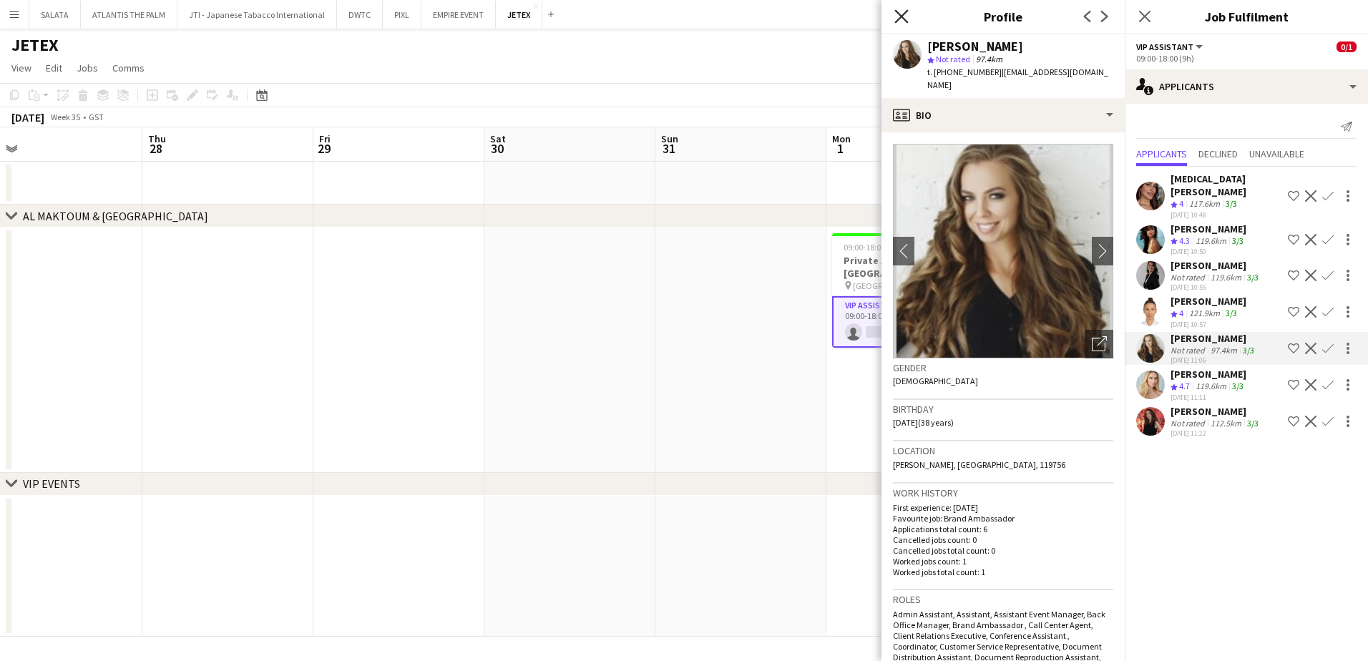
click at [900, 19] on icon at bounding box center [902, 16] width 14 height 14
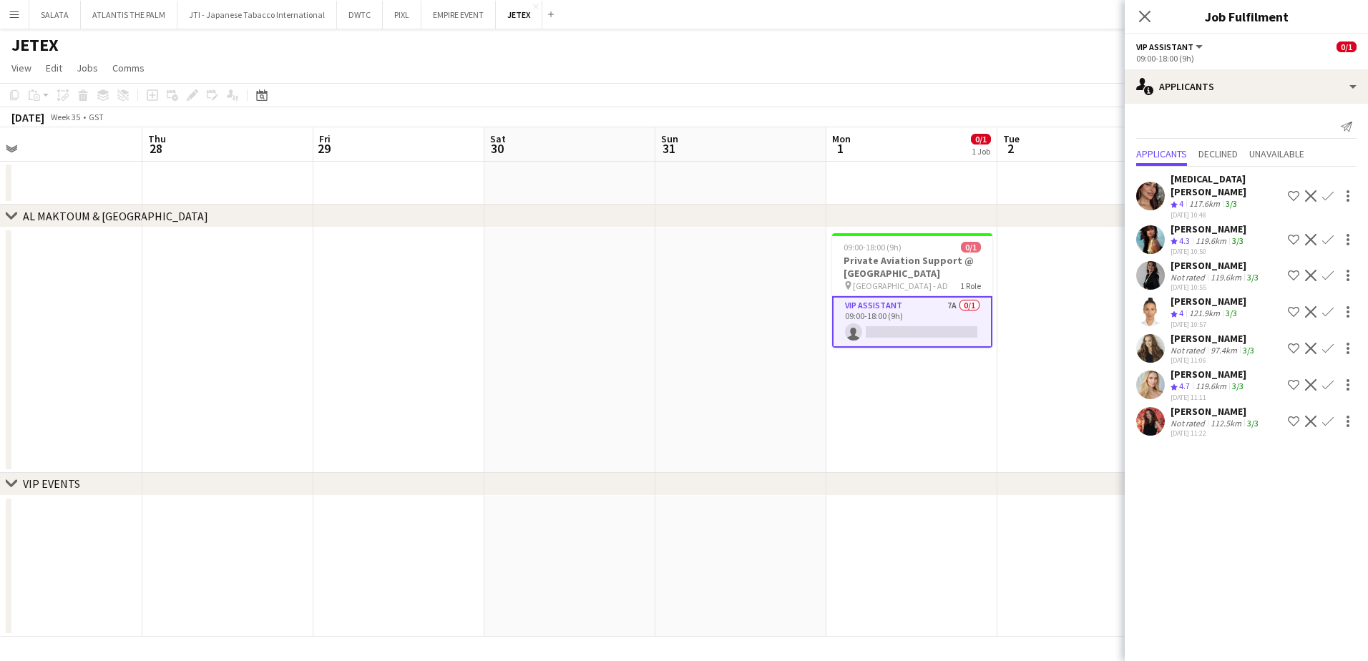
click at [1093, 376] on app-user-avatar at bounding box center [1150, 385] width 29 height 29
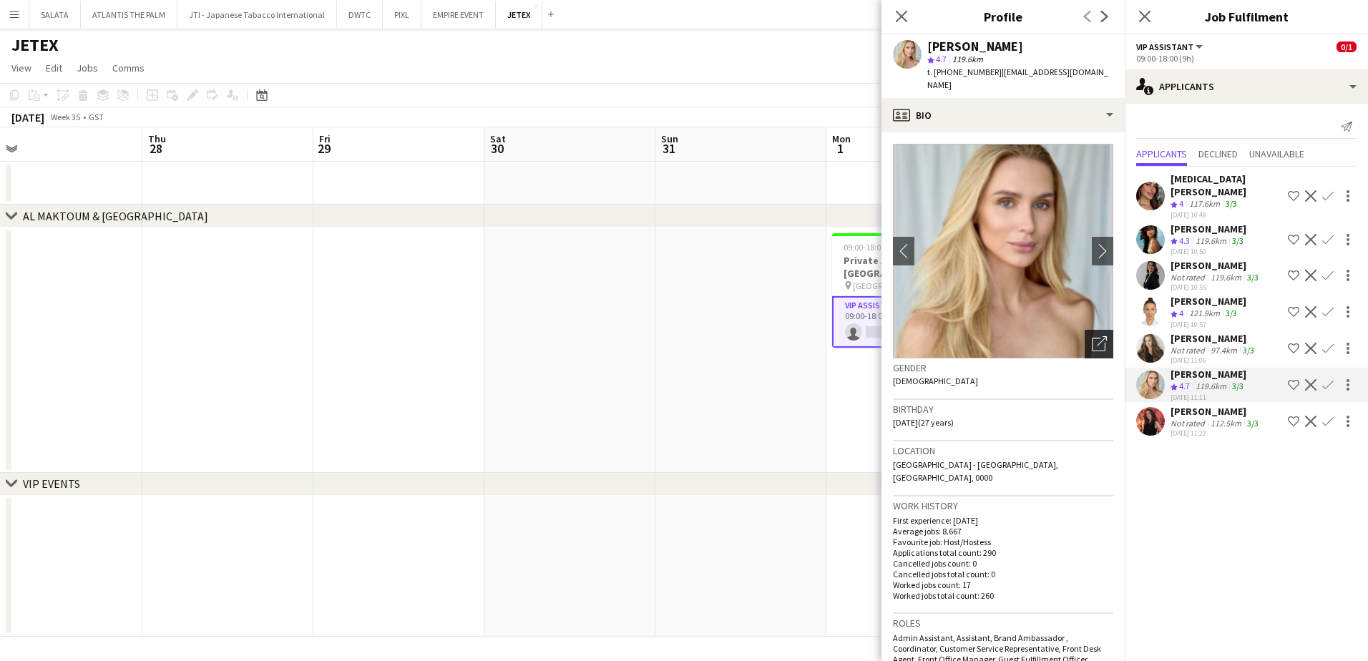
click at [1093, 336] on icon "Open photos pop-in" at bounding box center [1099, 343] width 15 height 15
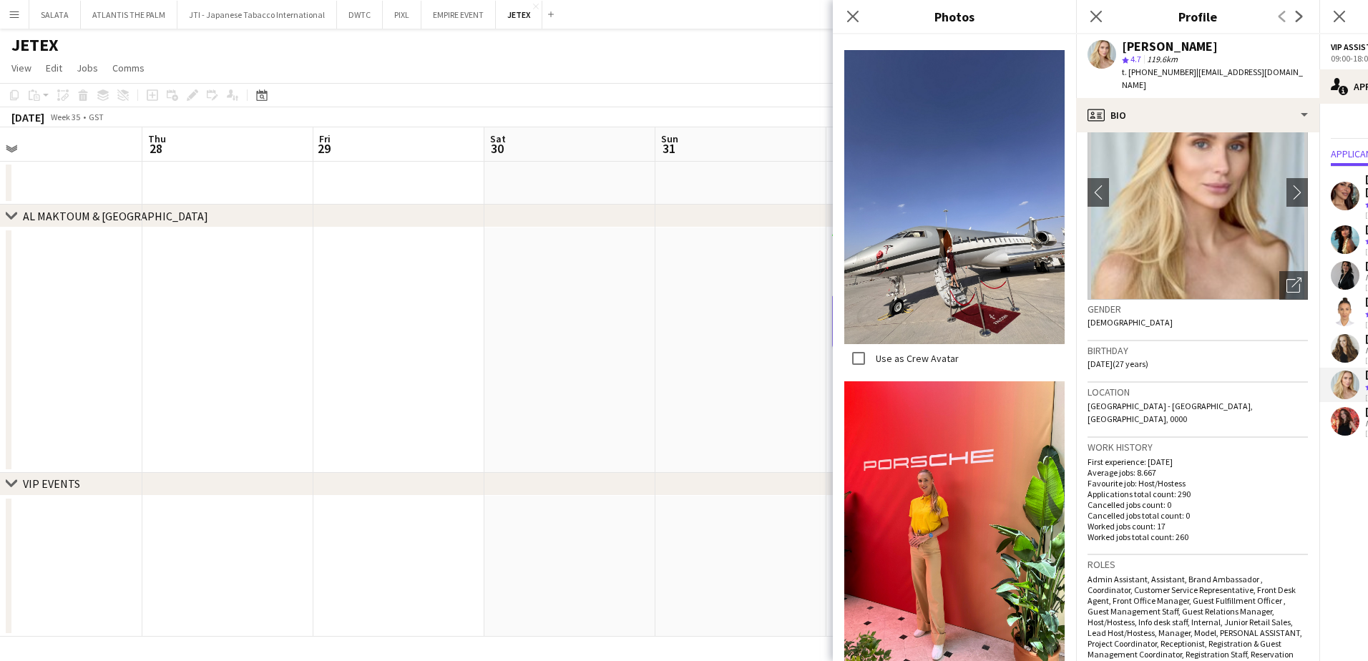
scroll to position [429, 0]
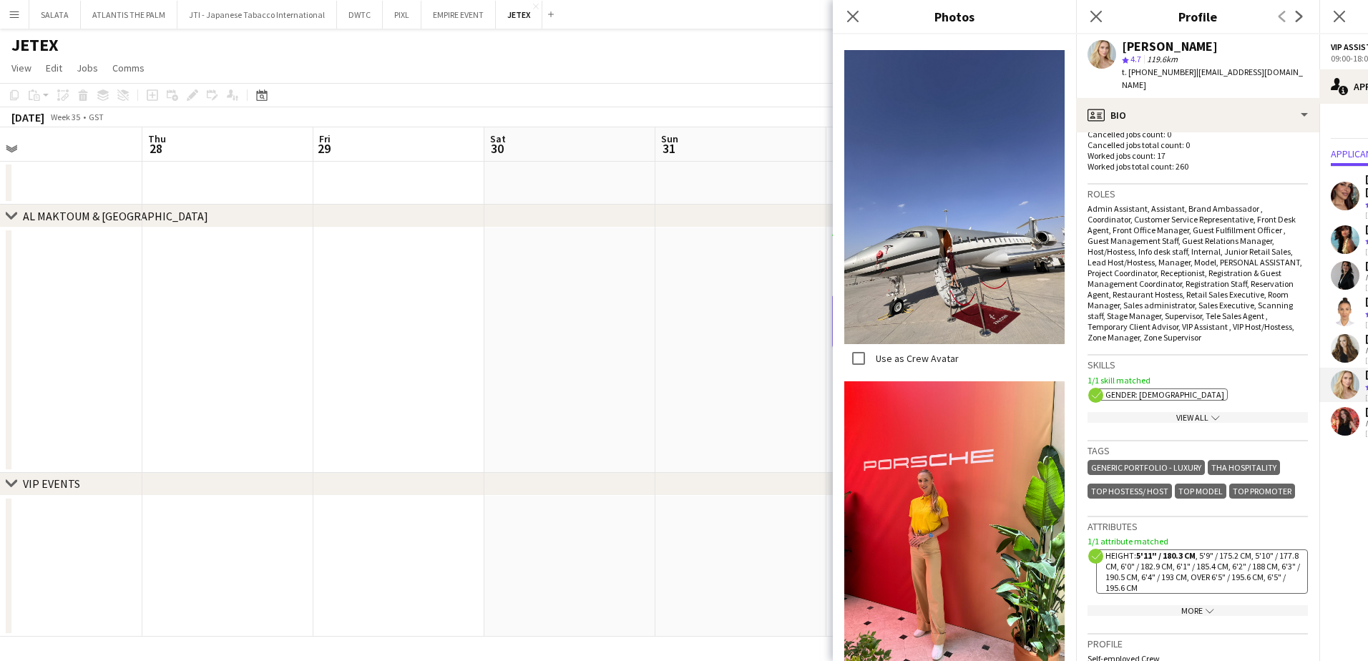
click at [1093, 401] on app-show-more-section "View All chevron-down" at bounding box center [1198, 415] width 220 height 28
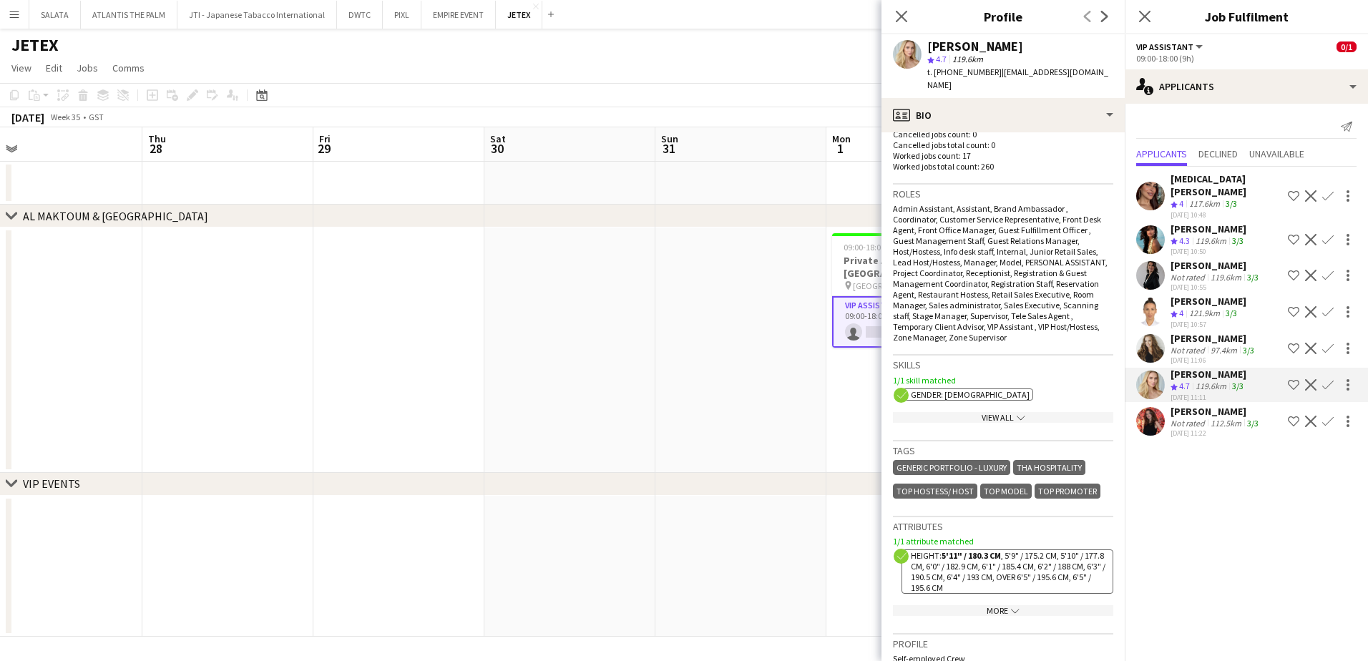
click at [1016, 416] on icon at bounding box center [1020, 418] width 8 height 4
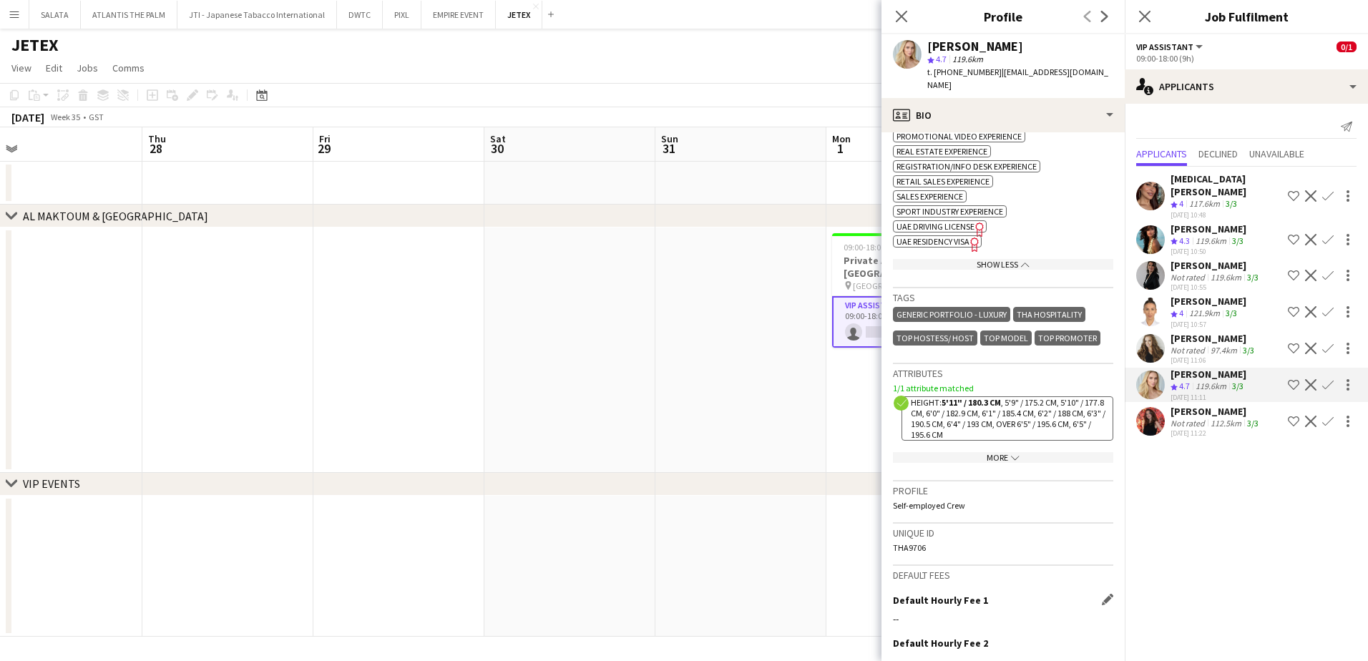
scroll to position [1002, 0]
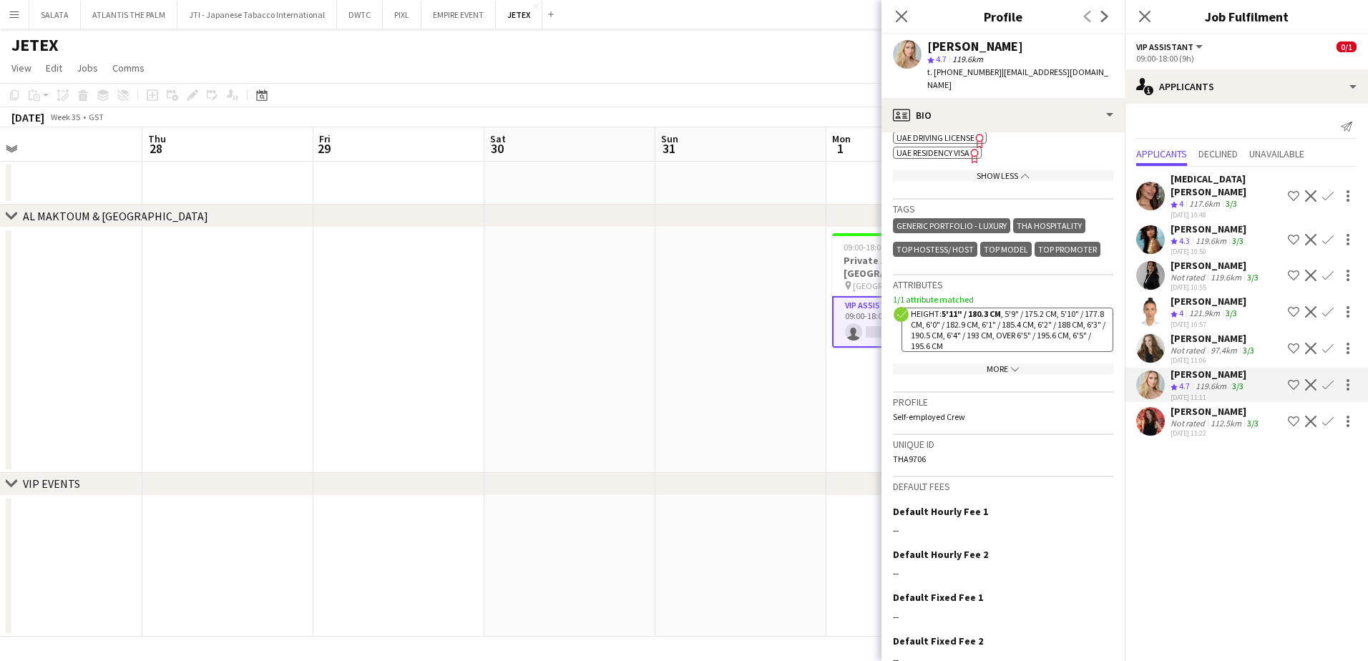
click at [997, 364] on div "More chevron-down" at bounding box center [1003, 369] width 220 height 11
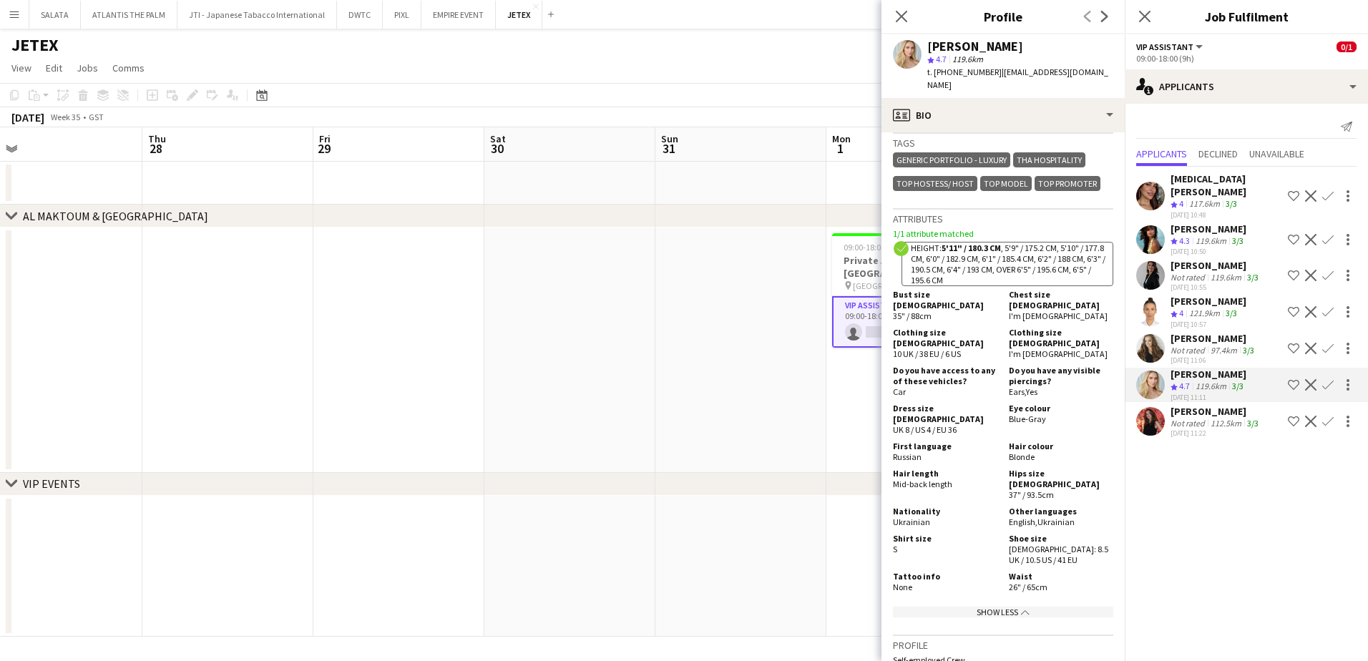
scroll to position [1073, 0]
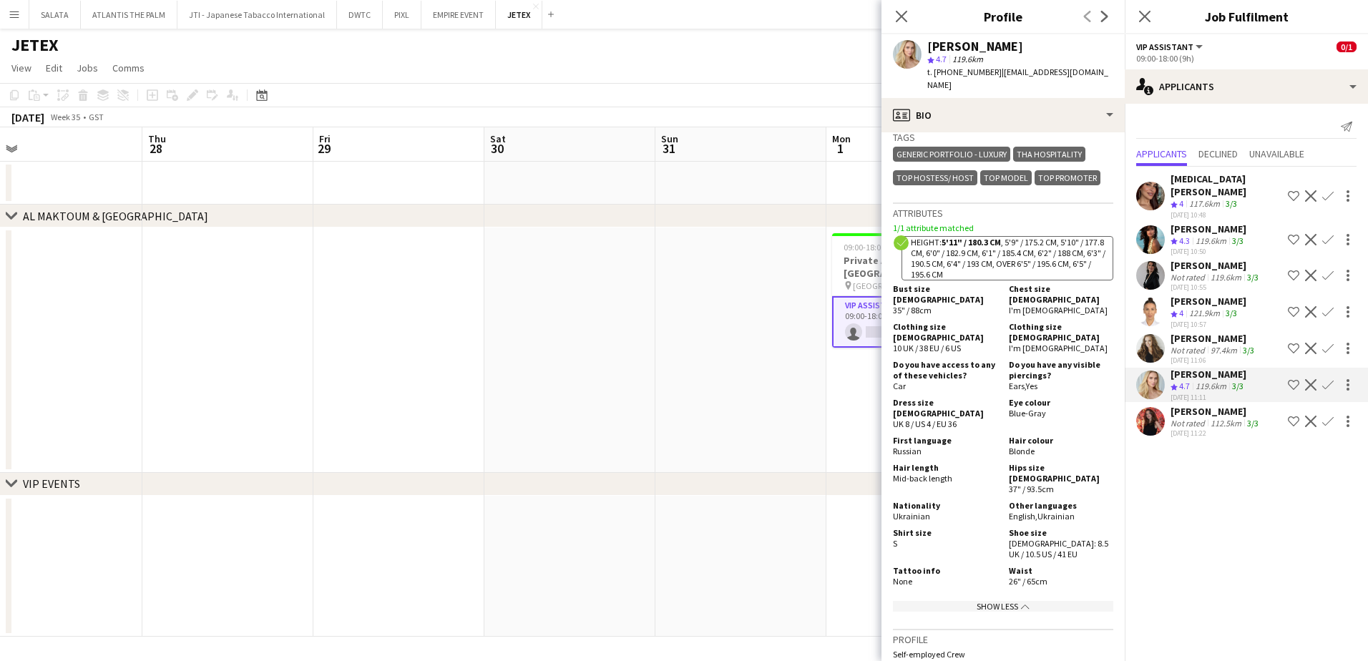
click at [1093, 412] on app-user-avatar at bounding box center [1150, 421] width 29 height 29
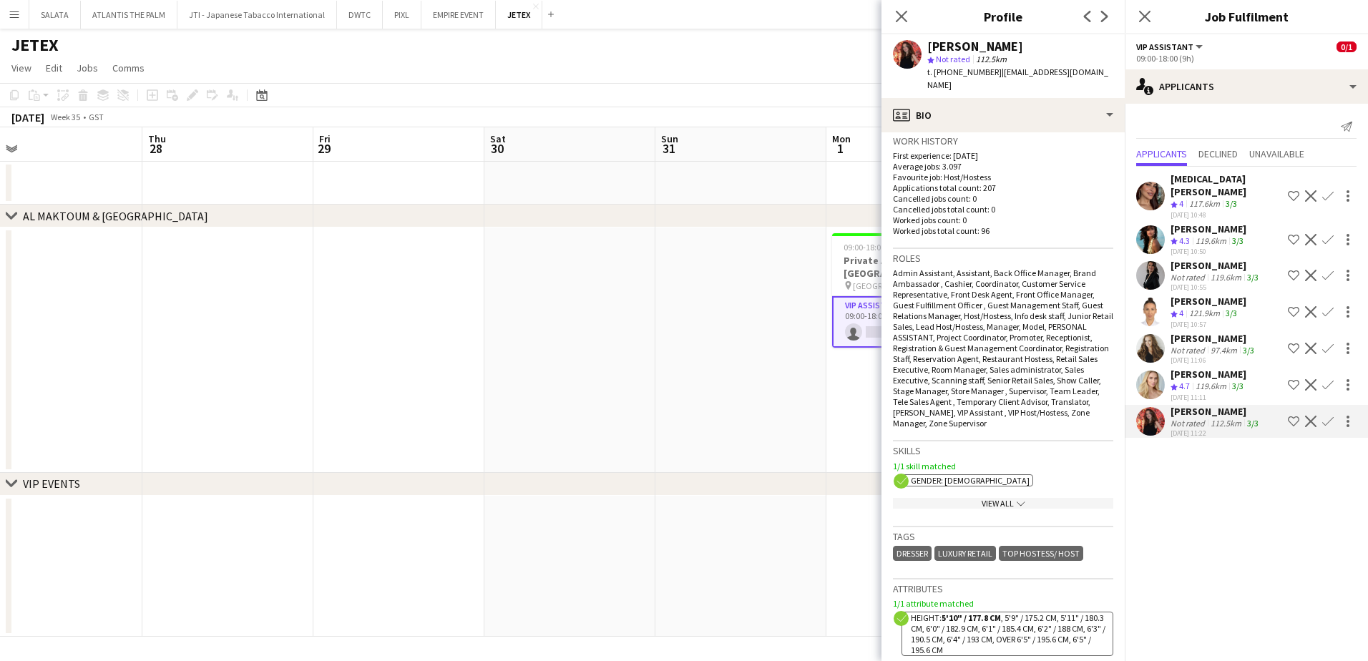
scroll to position [573, 0]
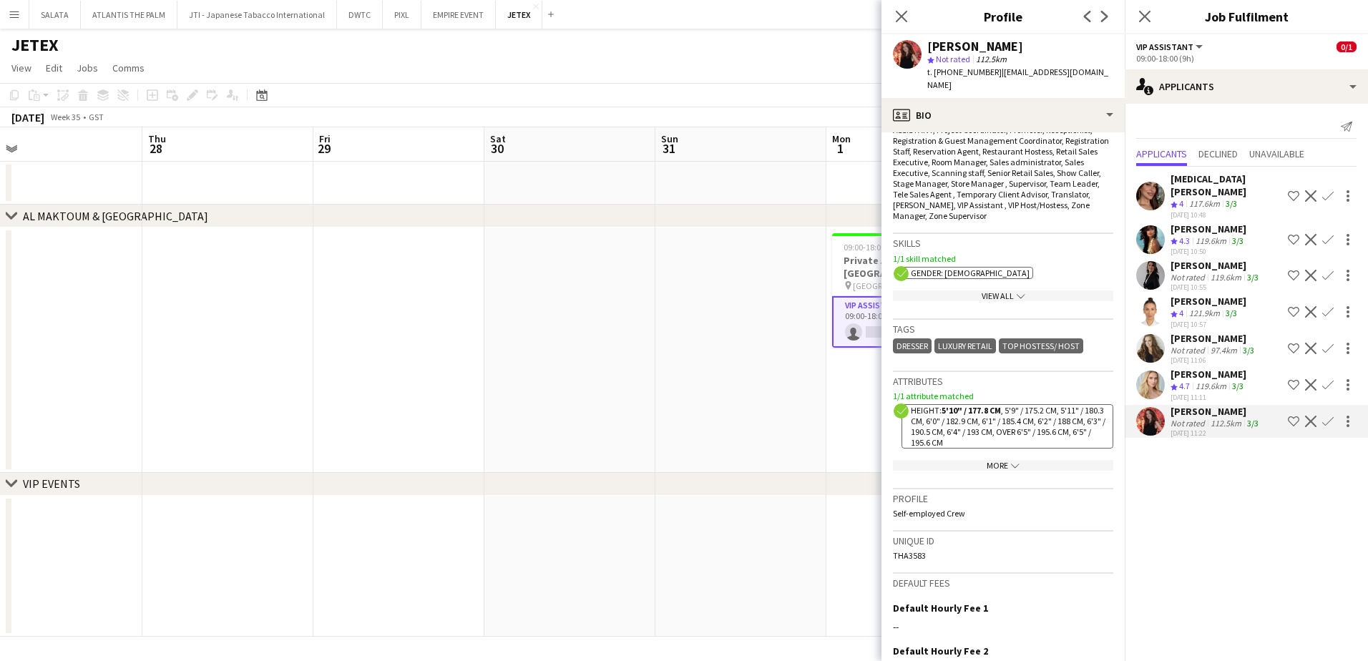
click at [1006, 291] on div "View All chevron-down" at bounding box center [1003, 296] width 220 height 11
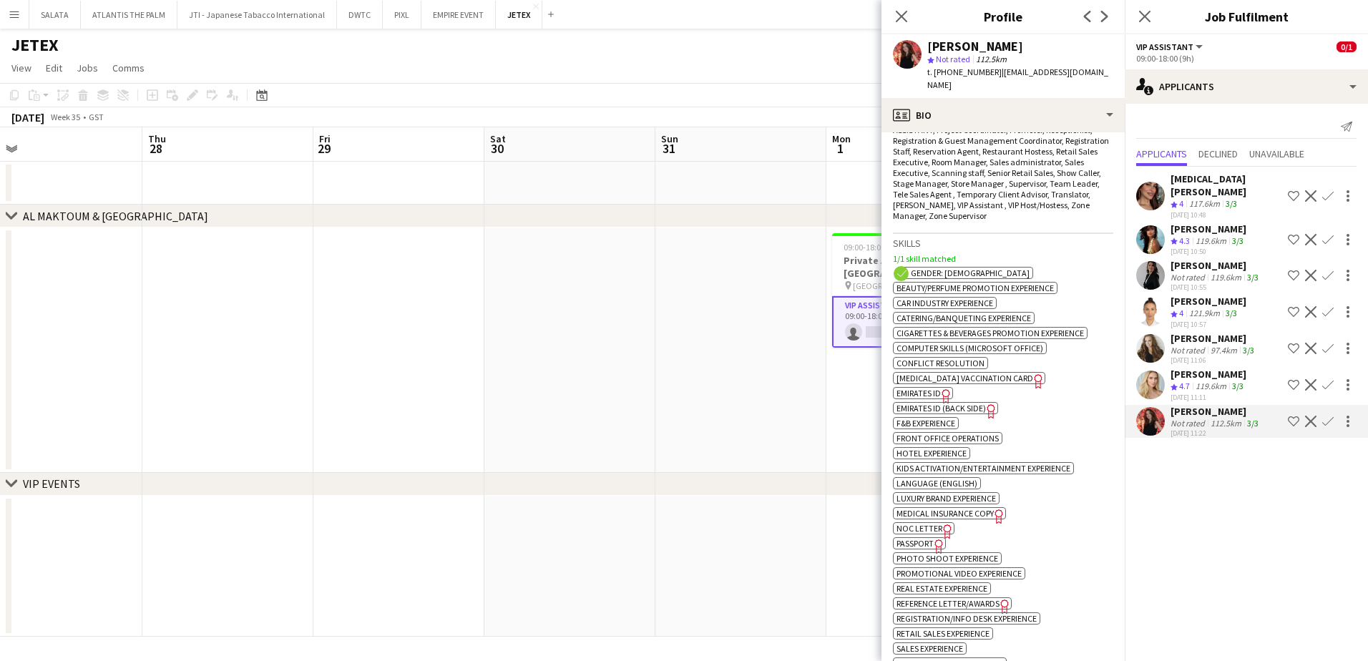
scroll to position [930, 0]
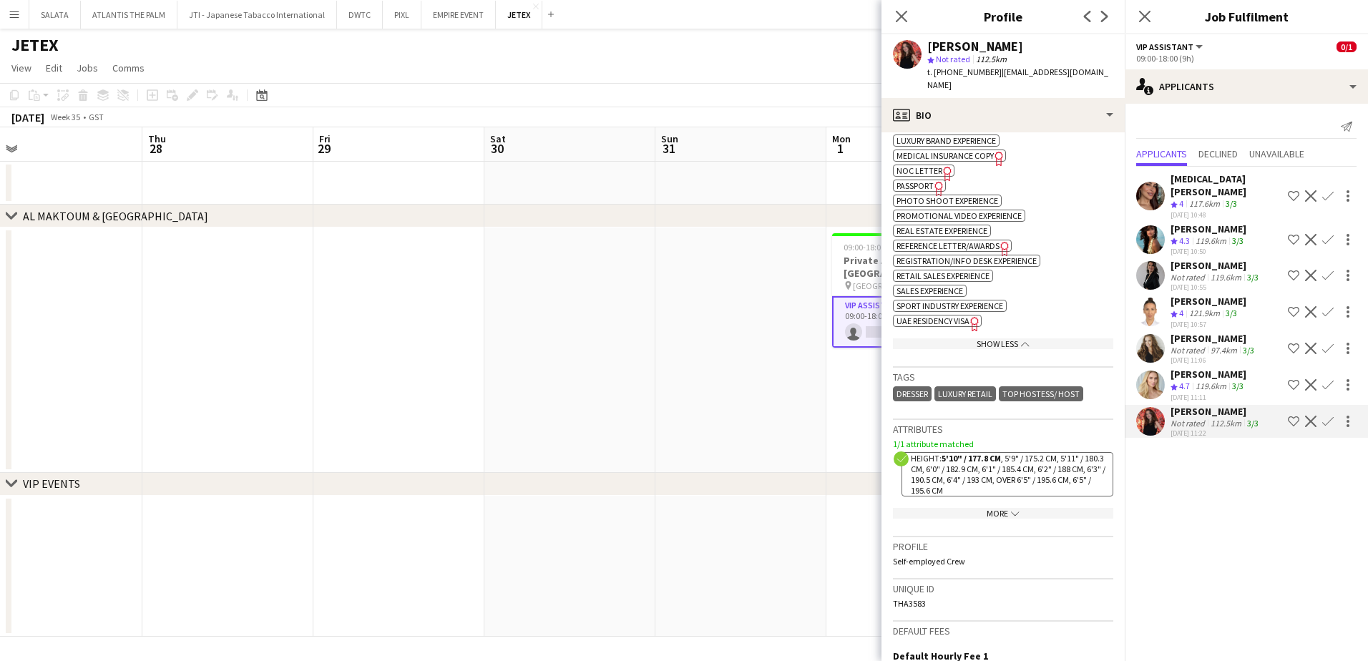
click at [1011, 506] on icon "chevron-down" at bounding box center [1015, 514] width 9 height 9
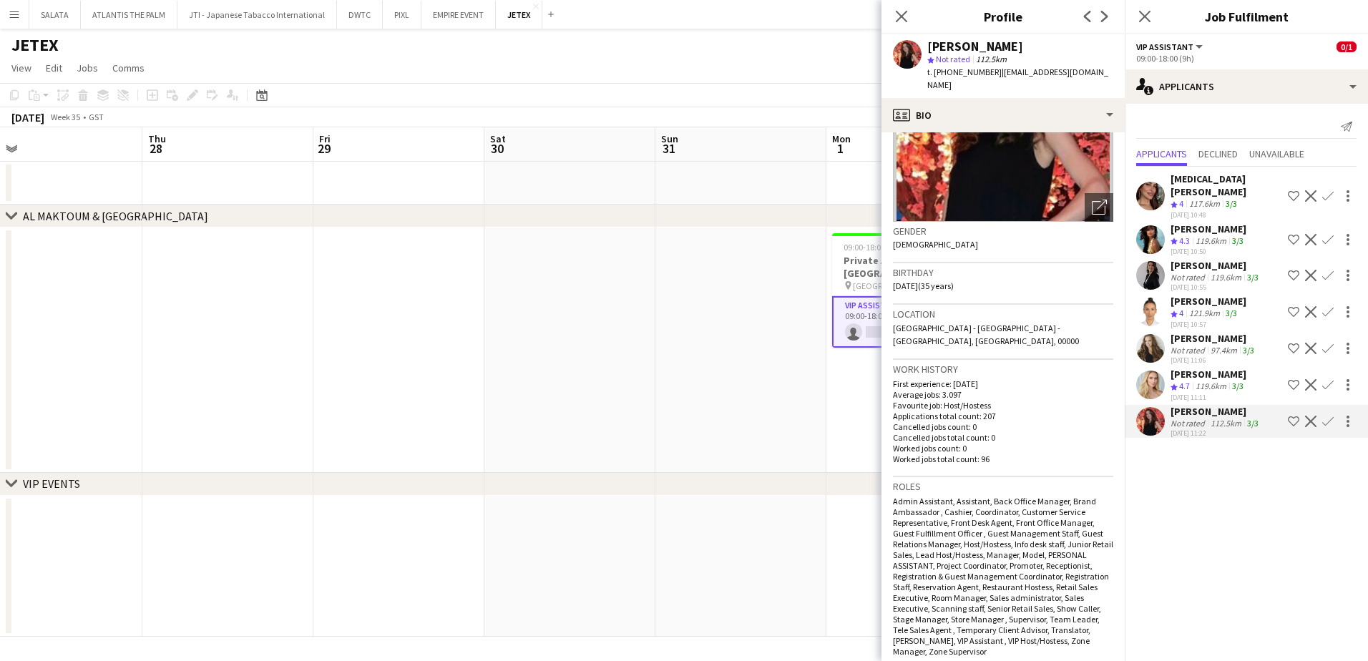
scroll to position [0, 0]
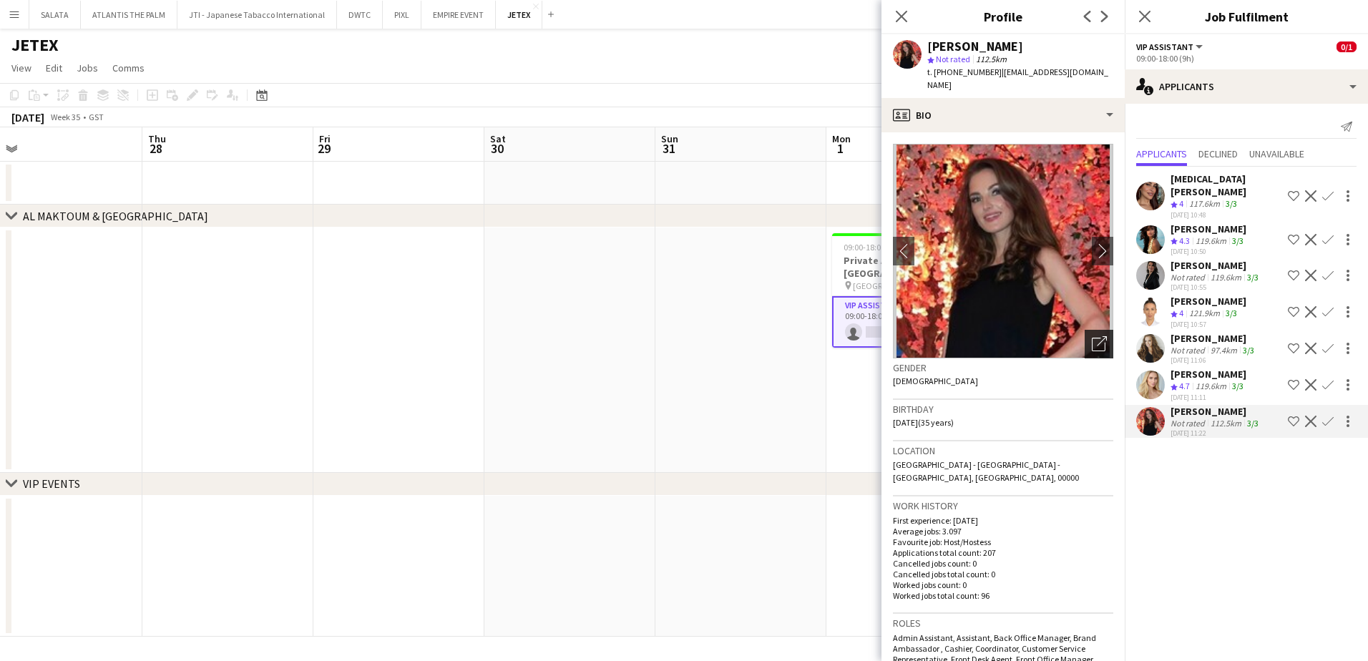
click at [1092, 336] on icon "Open photos pop-in" at bounding box center [1099, 343] width 15 height 15
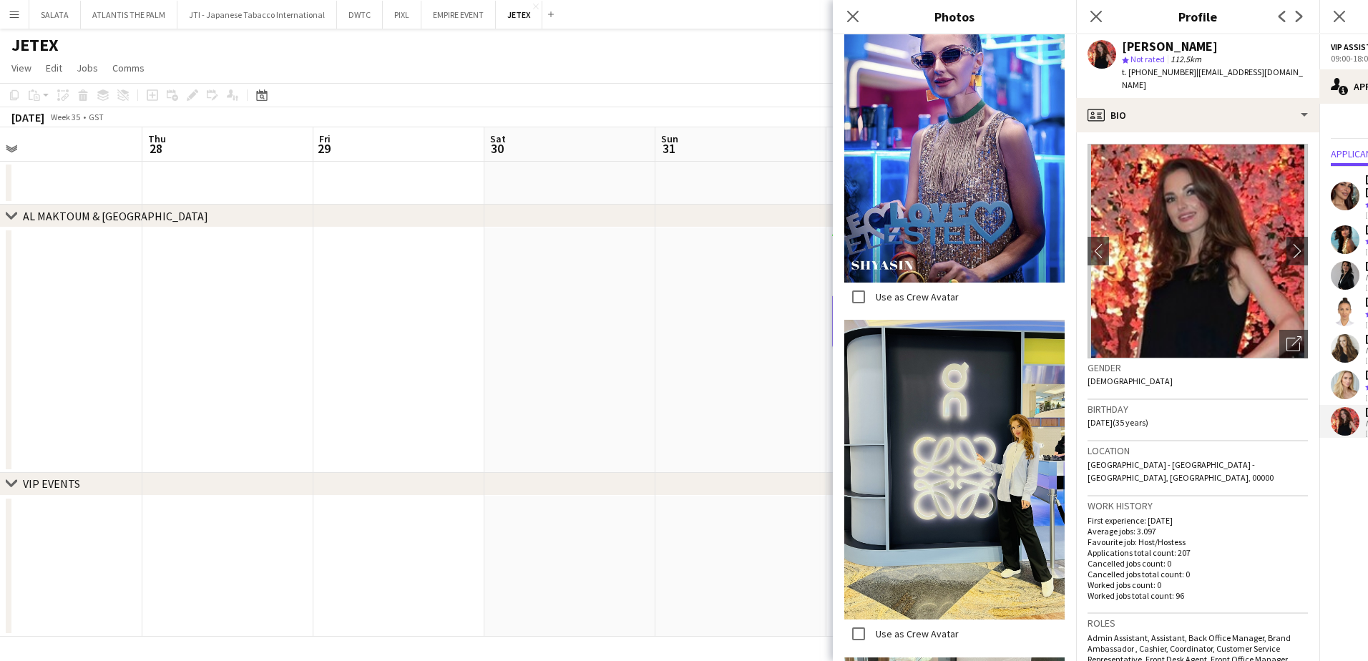
scroll to position [3220, 0]
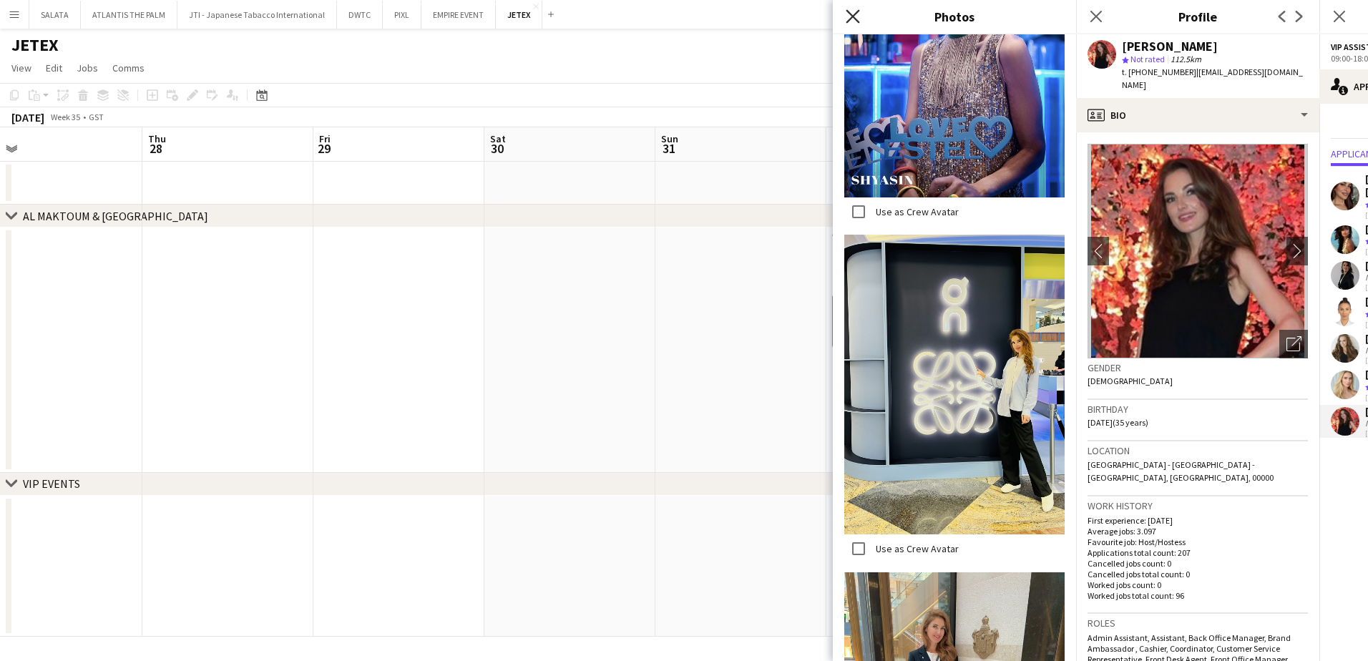
click at [856, 16] on icon "Close pop-in" at bounding box center [853, 16] width 14 height 14
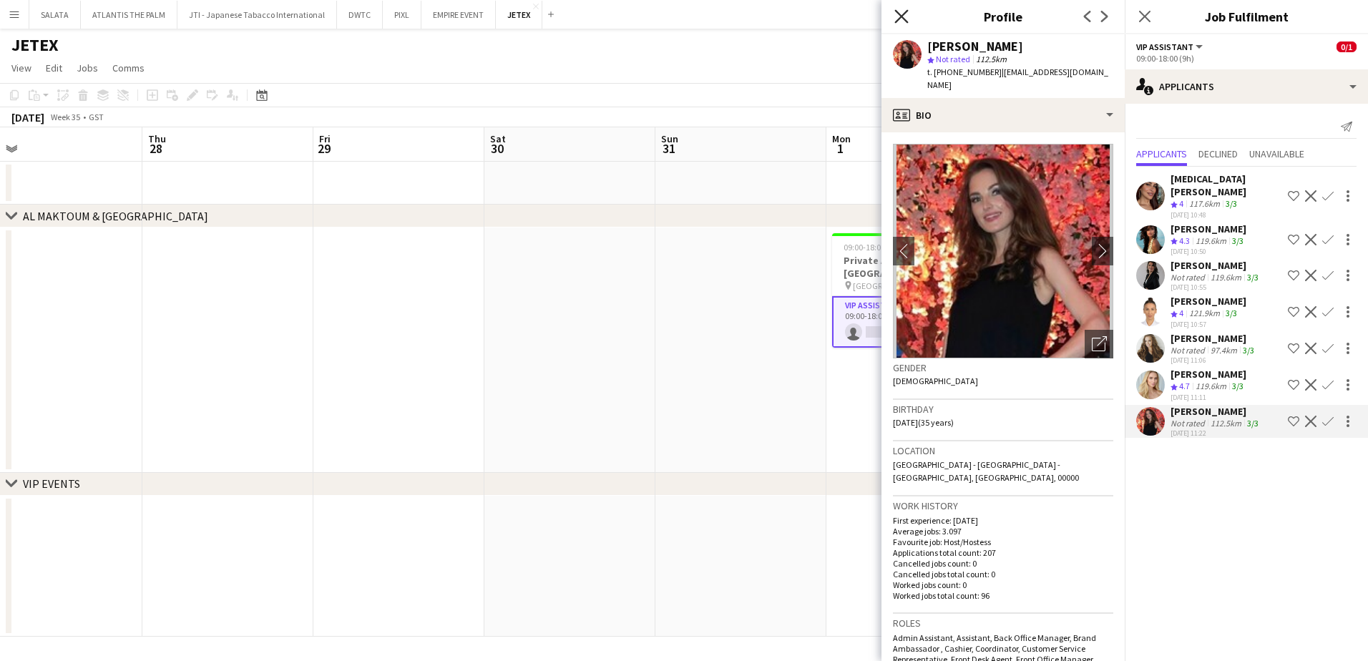
click at [895, 16] on icon "Close pop-in" at bounding box center [902, 16] width 14 height 14
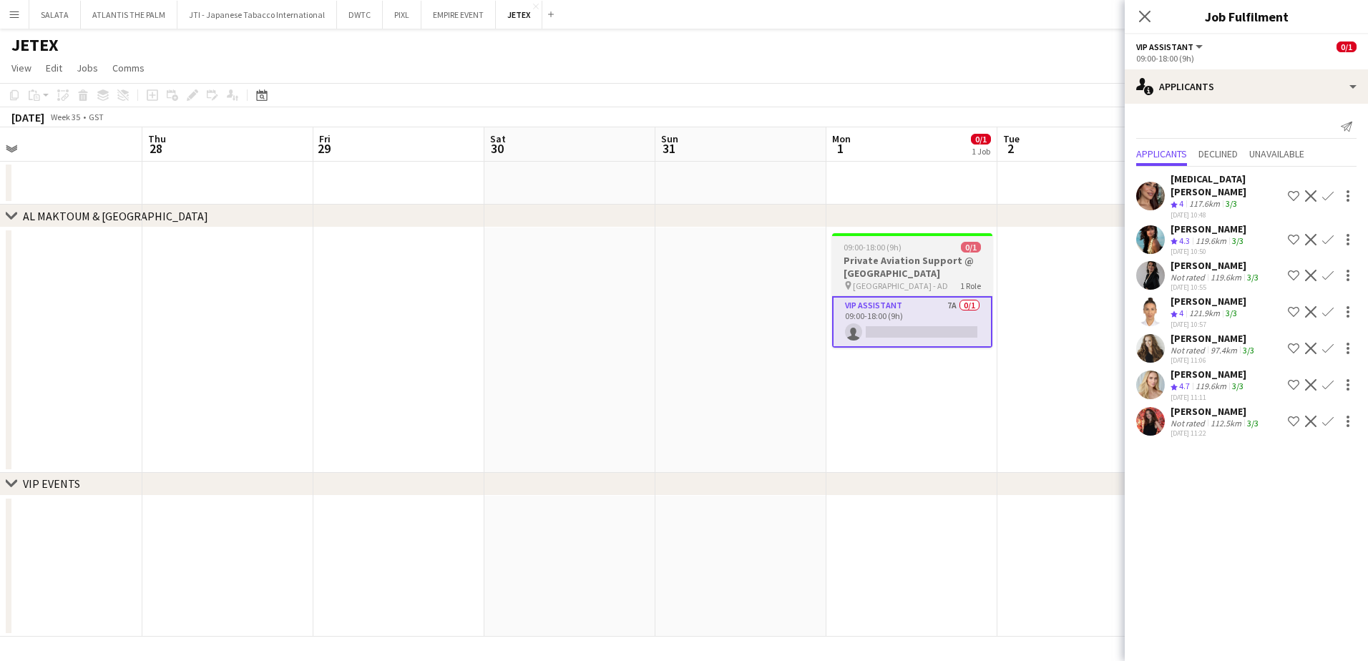
click at [926, 252] on div "09:00-18:00 (9h) 0/1" at bounding box center [912, 247] width 160 height 11
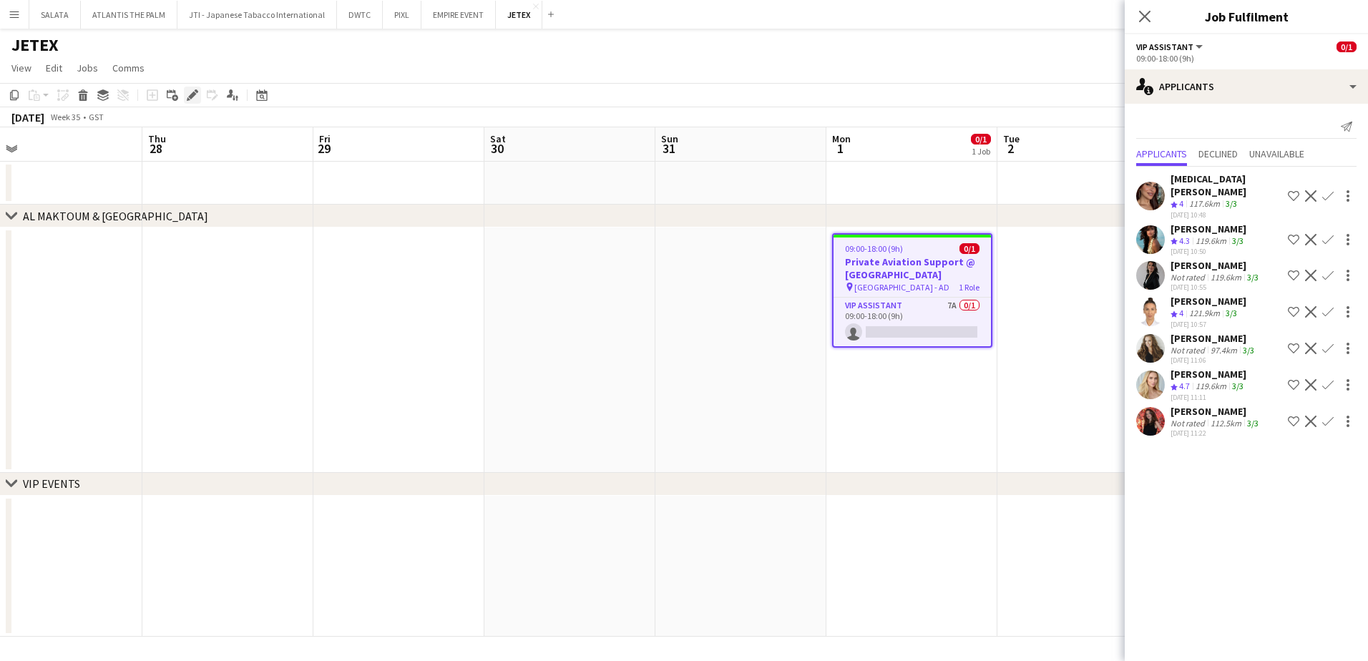
click at [189, 92] on icon "Edit" at bounding box center [192, 94] width 11 height 11
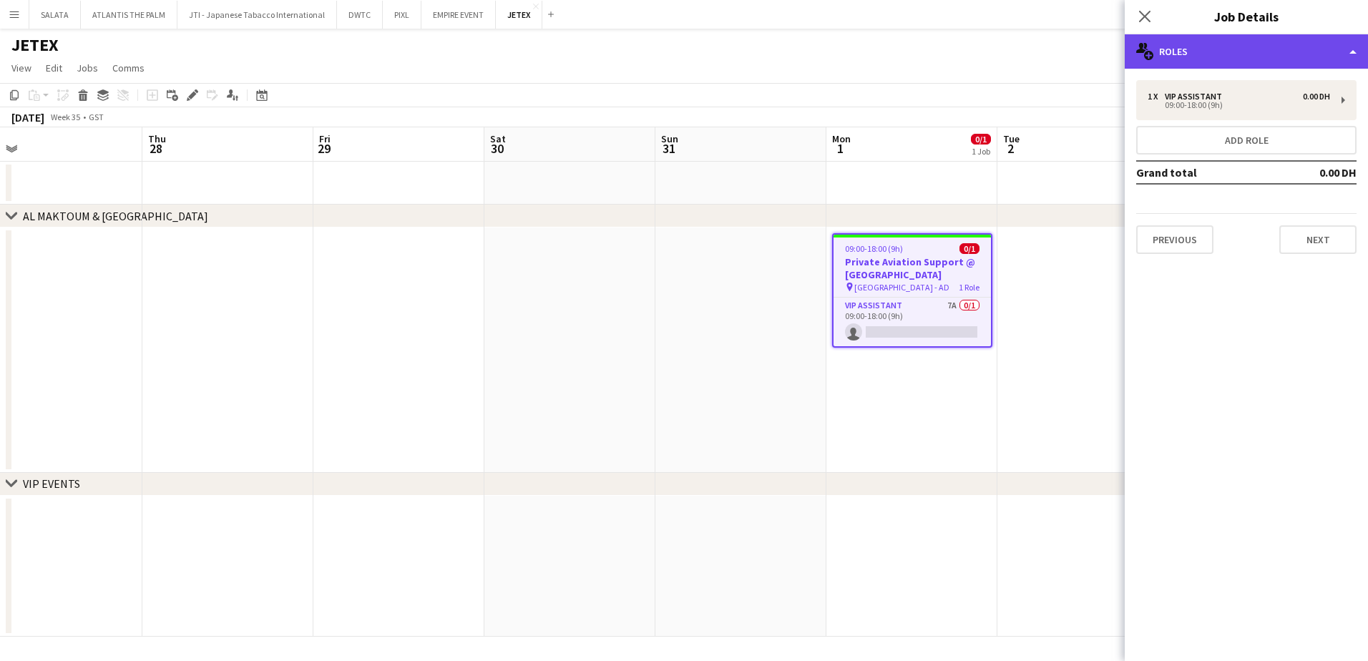
click at [1093, 48] on div "multiple-users-add Roles" at bounding box center [1246, 51] width 243 height 34
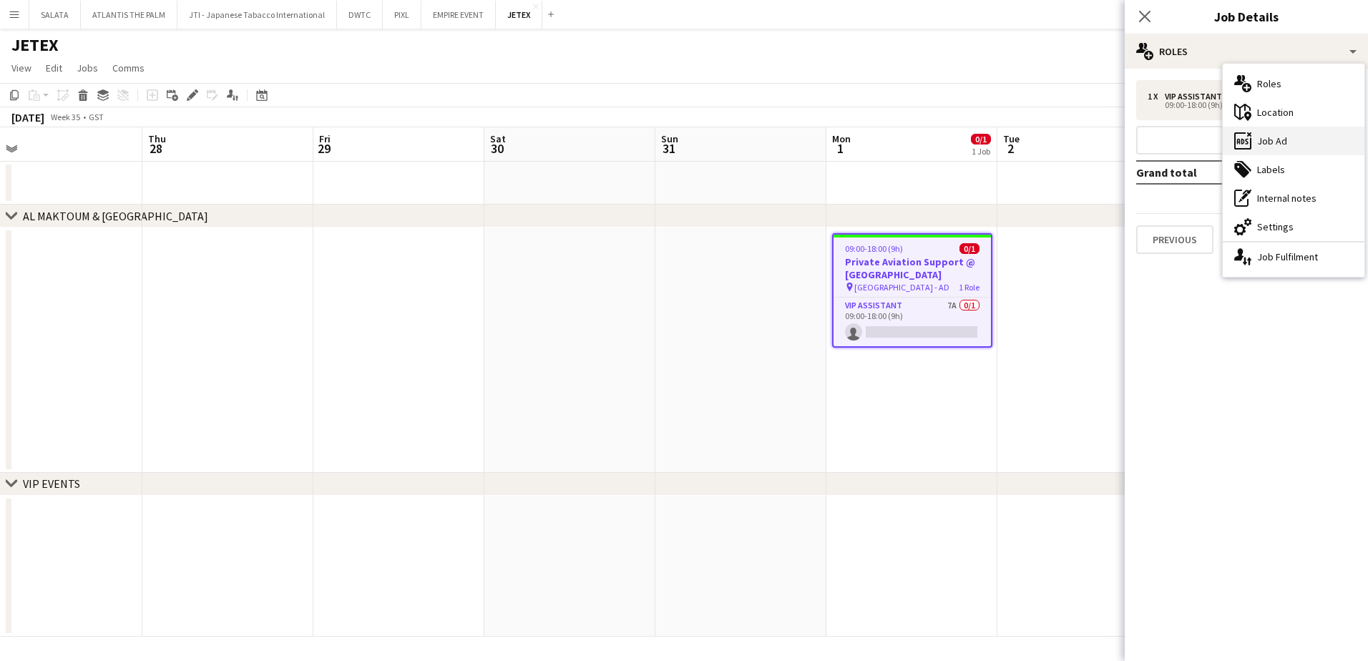
click at [1093, 135] on div "ads-window Job Ad" at bounding box center [1294, 141] width 142 height 29
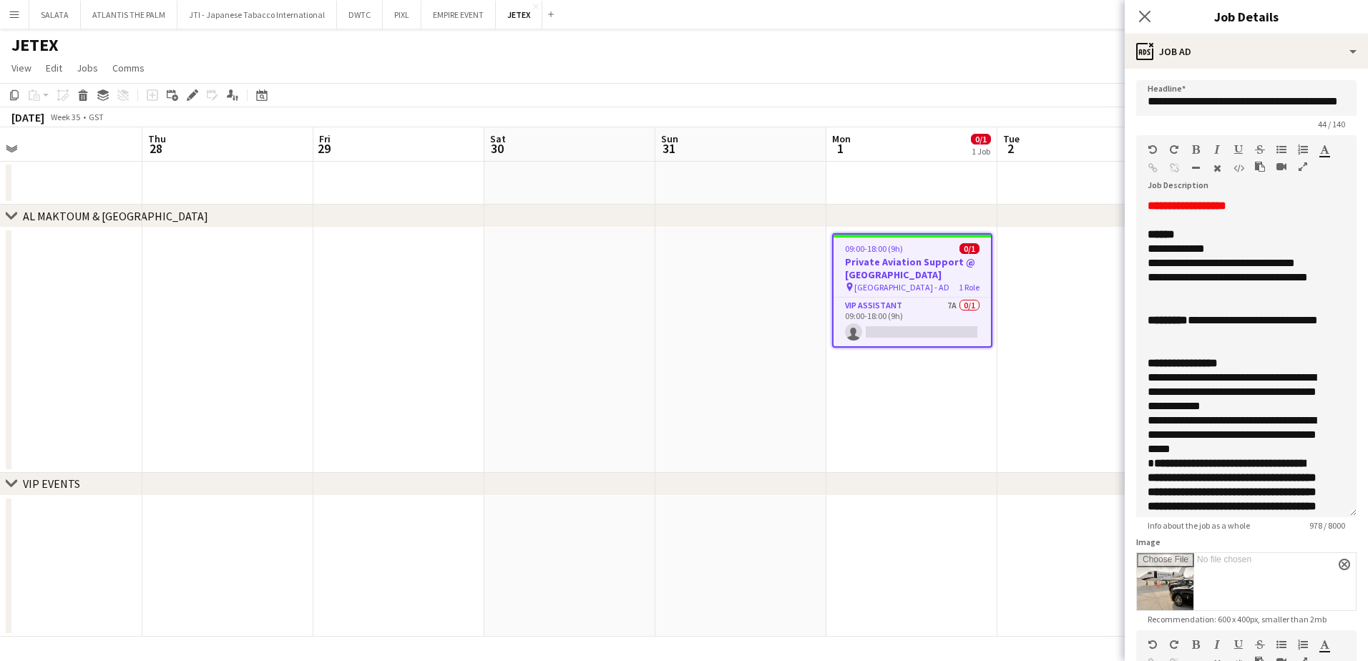
drag, startPoint x: 1333, startPoint y: 298, endPoint x: 1288, endPoint y: 531, distance: 236.9
click at [1093, 506] on form "**********" at bounding box center [1246, 506] width 243 height 852
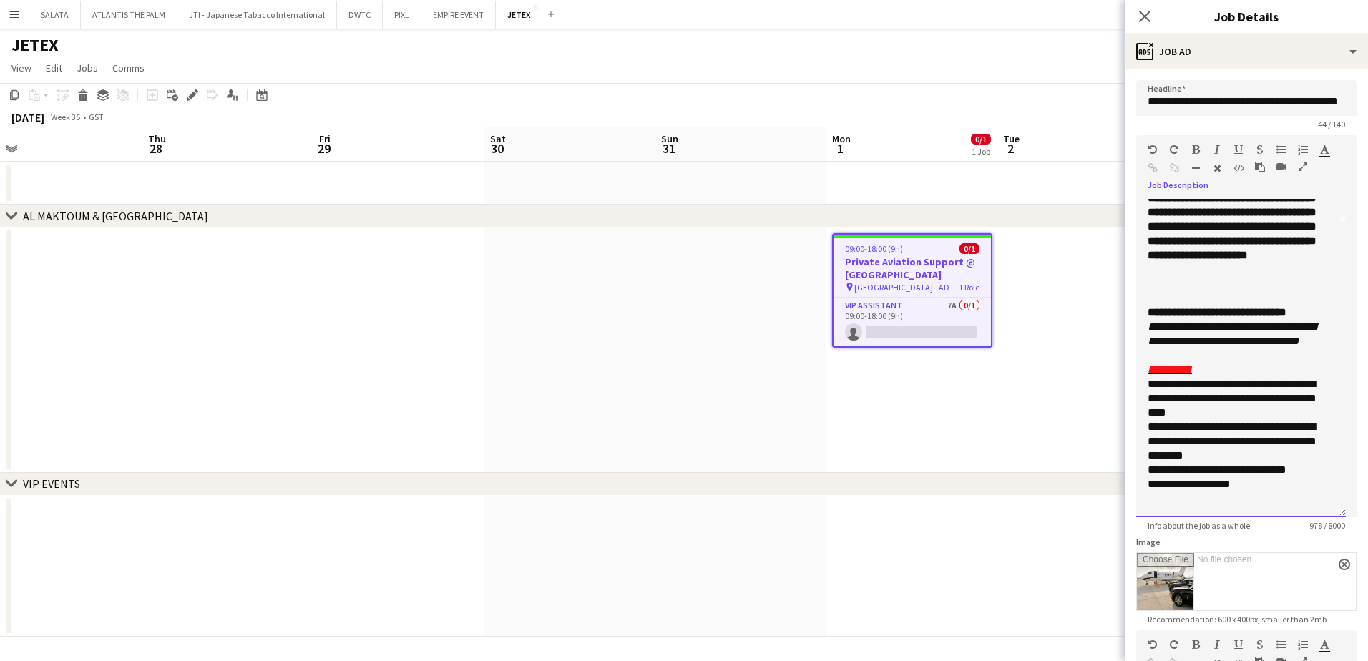
scroll to position [308, 0]
click at [1093, 17] on icon "Close pop-in" at bounding box center [1145, 16] width 14 height 14
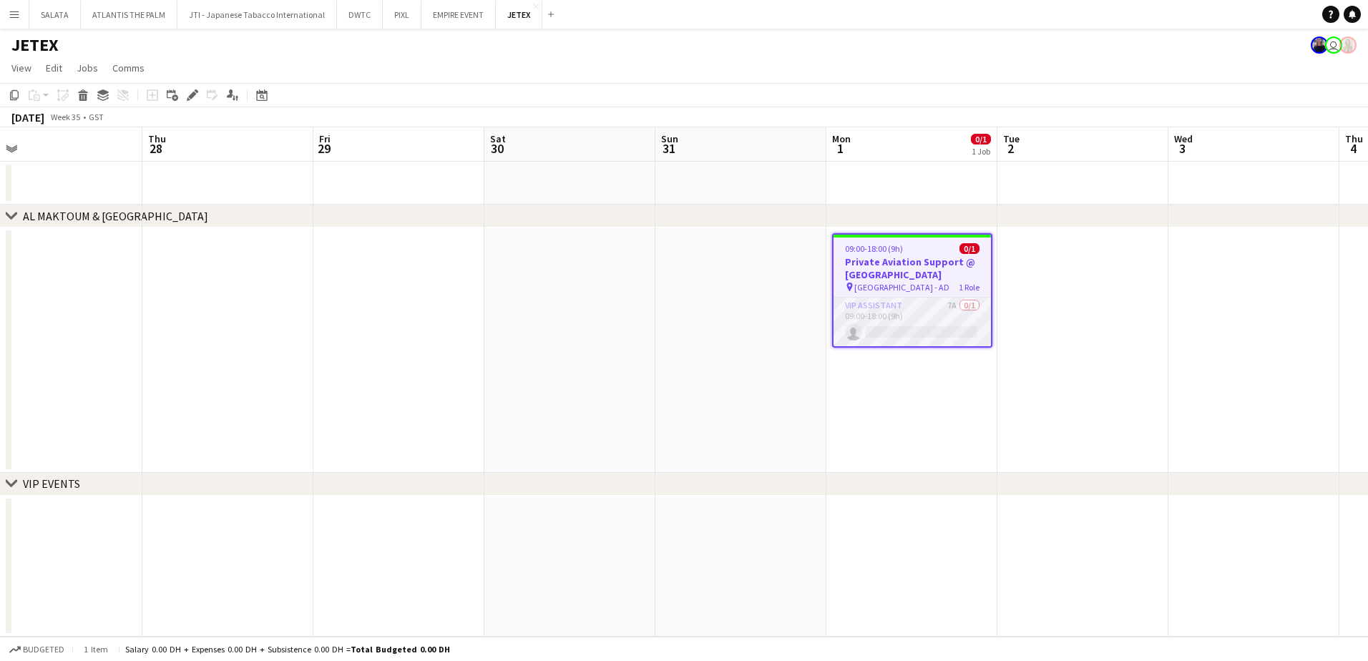
click at [934, 319] on app-card-role "VIP Assistant 7A 0/1 09:00-18:00 (9h) single-neutral-actions" at bounding box center [912, 322] width 157 height 49
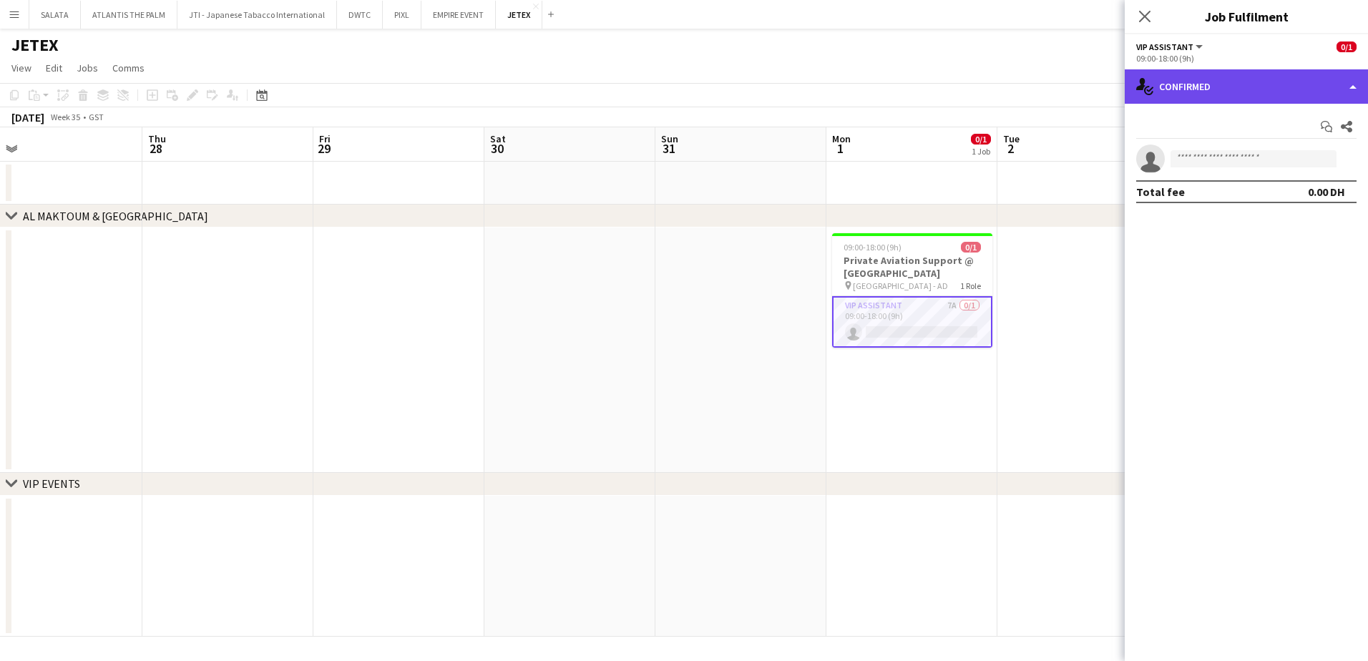
click at [1093, 84] on div "single-neutral-actions-check-2 Confirmed" at bounding box center [1246, 86] width 243 height 34
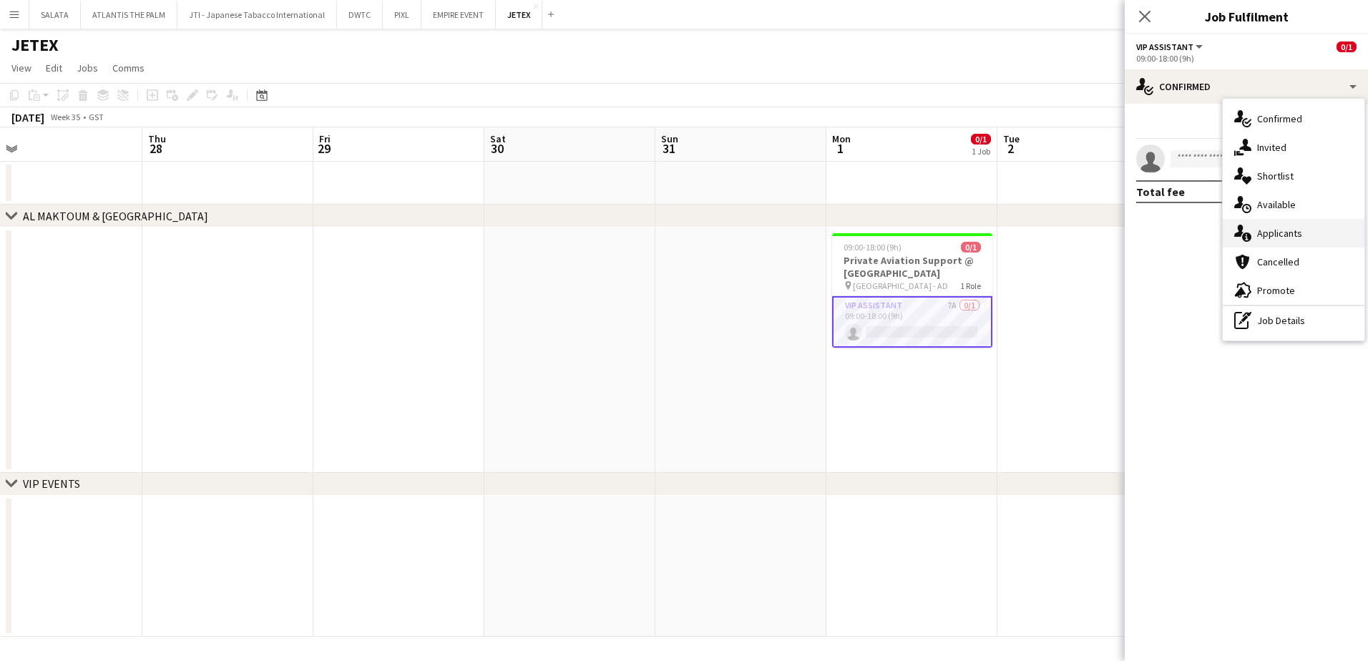
click at [1093, 226] on div "single-neutral-actions-information Applicants" at bounding box center [1294, 233] width 142 height 29
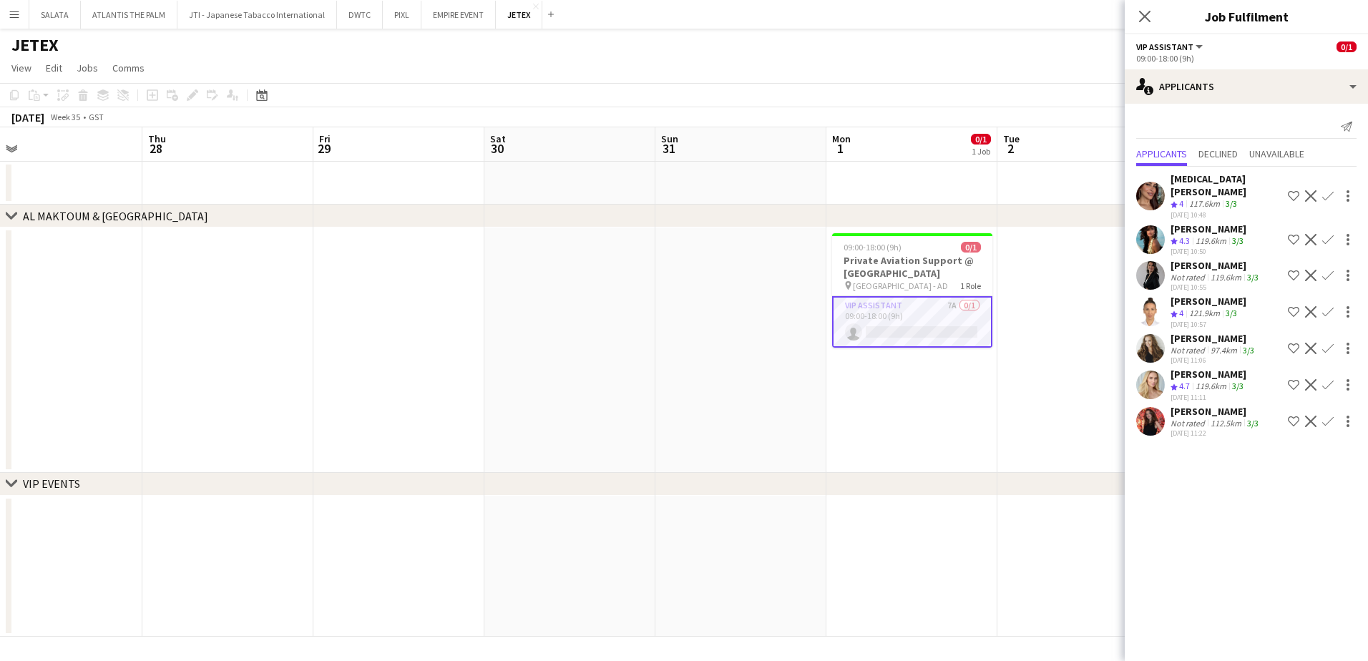
click at [1093, 373] on app-user-avatar at bounding box center [1150, 385] width 29 height 29
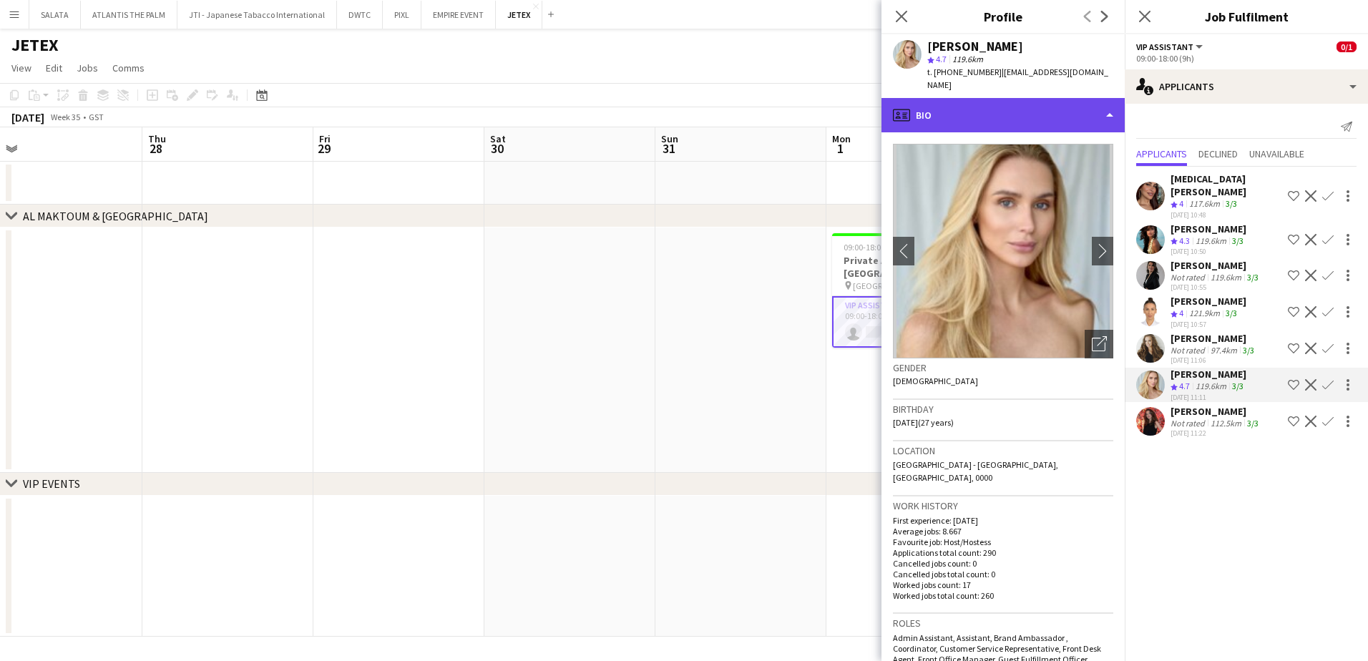
click at [930, 112] on div "profile Bio" at bounding box center [1003, 115] width 243 height 34
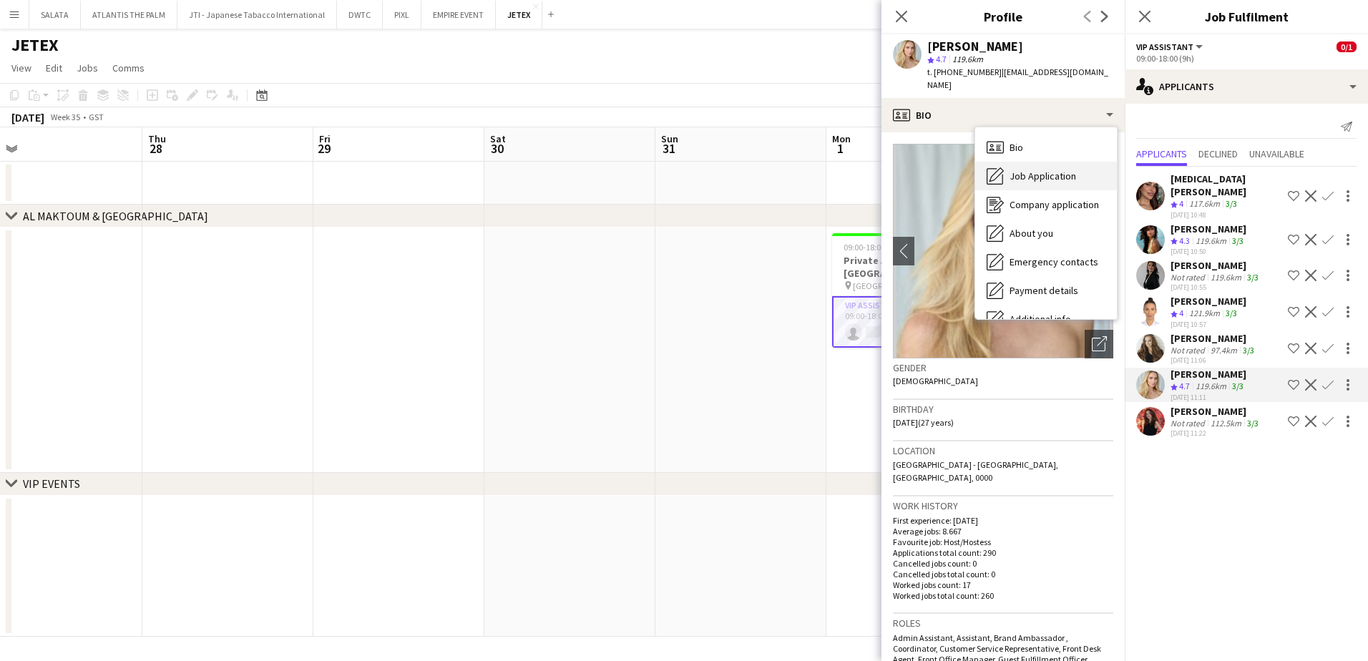
click at [1041, 170] on span "Job Application" at bounding box center [1043, 176] width 67 height 13
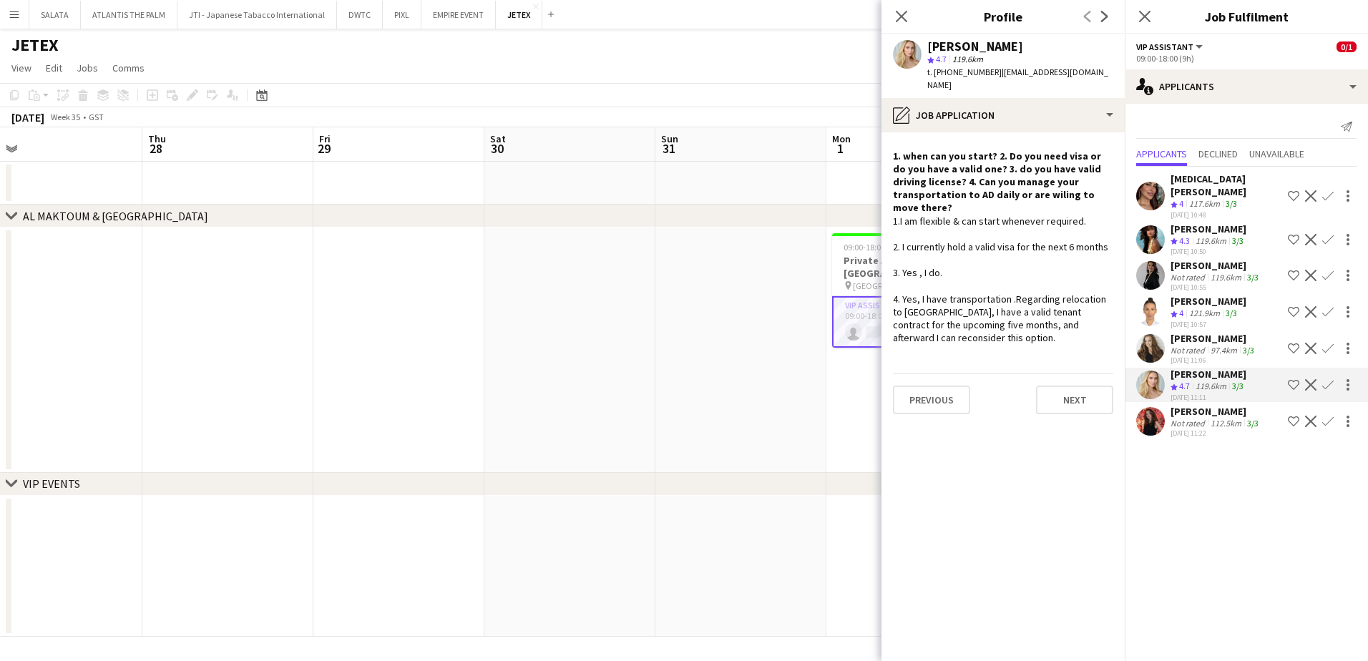
drag, startPoint x: 1109, startPoint y: 220, endPoint x: 1053, endPoint y: 223, distance: 56.6
click at [1053, 223] on div "1.I am flexible & can start whenever required. 2. I currently hold a valid visa…" at bounding box center [1003, 280] width 220 height 130
drag, startPoint x: 1053, startPoint y: 223, endPoint x: 992, endPoint y: 173, distance: 78.3
click at [992, 173] on h4 "1. when can you start? 2. Do you need visa or do you have a valid one? 3. do yo…" at bounding box center [1003, 182] width 220 height 65
drag, startPoint x: 950, startPoint y: 247, endPoint x: 945, endPoint y: 261, distance: 15.2
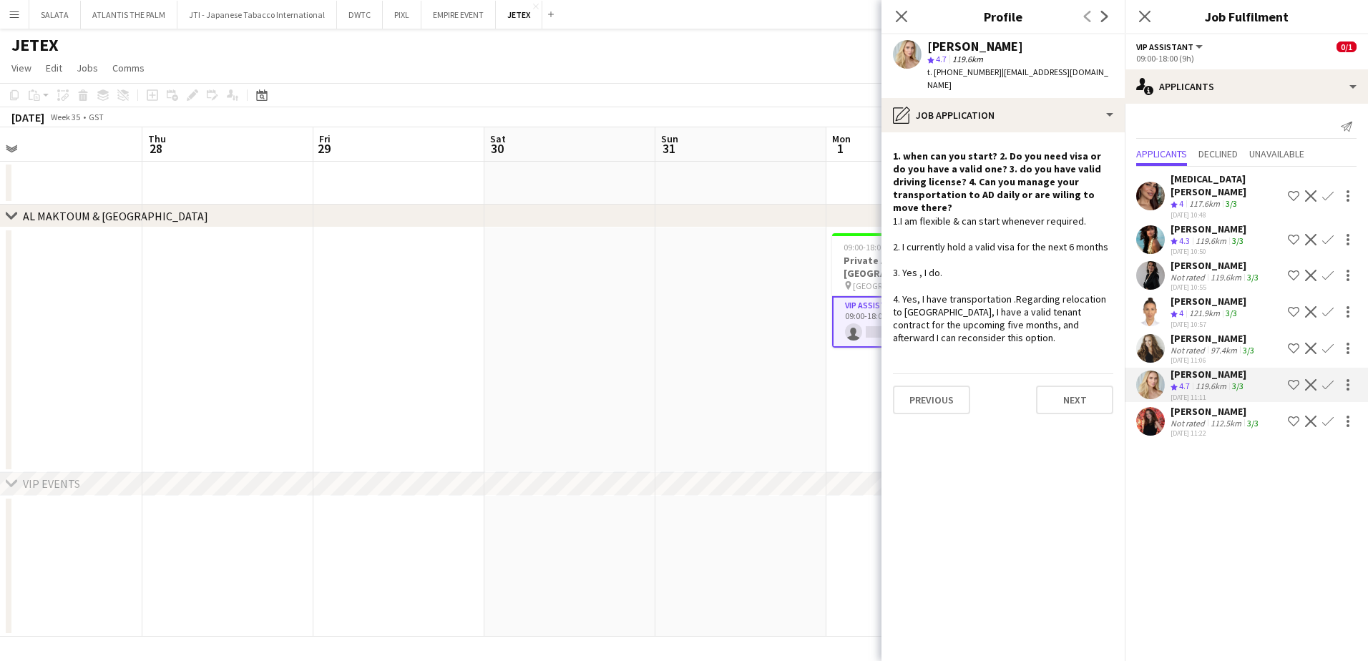
click at [948, 247] on div "1.I am flexible & can start whenever required. 2. I currently hold a valid visa…" at bounding box center [1003, 280] width 220 height 130
drag, startPoint x: 989, startPoint y: 311, endPoint x: 893, endPoint y: 278, distance: 101.4
click at [893, 278] on div "1.I am flexible & can start whenever required. 2. I currently hold a valid visa…" at bounding box center [1003, 280] width 220 height 130
drag, startPoint x: 893, startPoint y: 278, endPoint x: 1006, endPoint y: 316, distance: 119.0
click at [1006, 316] on div "1.I am flexible & can start whenever required. 2. I currently hold a valid visa…" at bounding box center [1003, 280] width 220 height 130
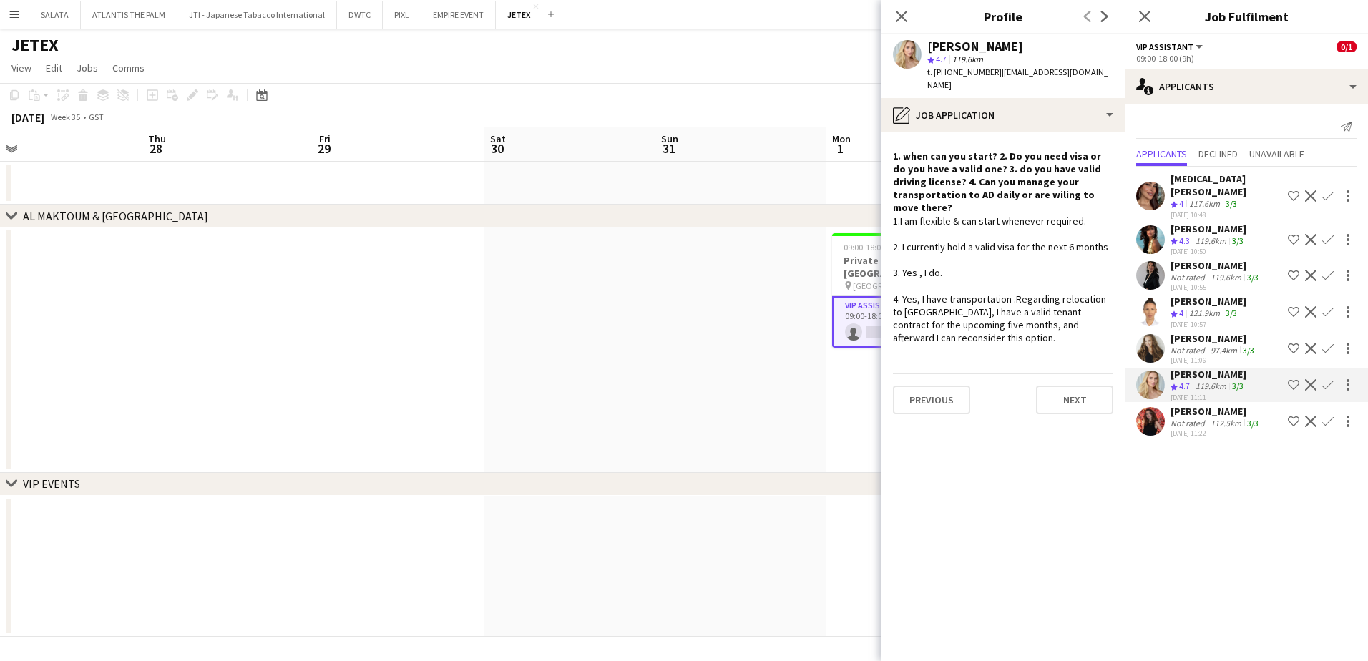
click at [1000, 313] on div "1.I am flexible & can start whenever required. 2. I currently hold a valid visa…" at bounding box center [1003, 280] width 220 height 130
click at [1093, 334] on app-user-avatar at bounding box center [1150, 348] width 29 height 29
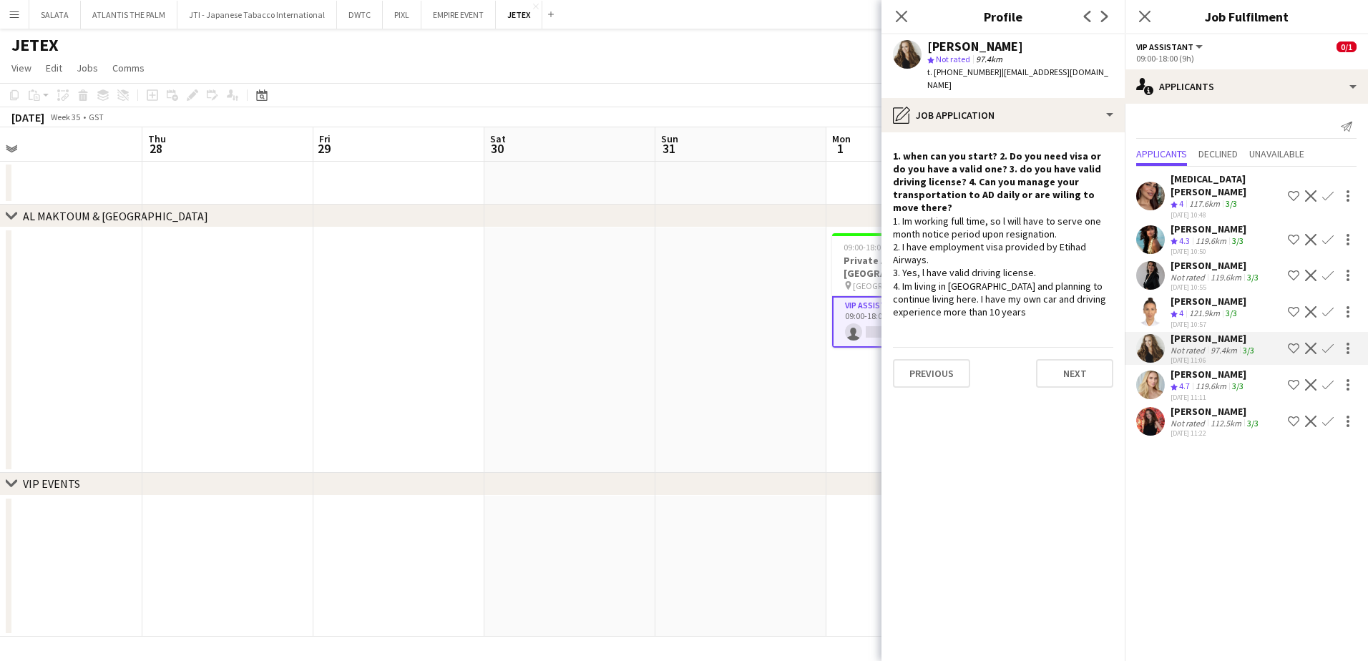
drag, startPoint x: 1053, startPoint y: 204, endPoint x: 904, endPoint y: 192, distance: 150.1
click at [904, 215] on div "1. Im working full time, so l will have to serve one month notice period upon r…" at bounding box center [1003, 267] width 220 height 104
drag, startPoint x: 904, startPoint y: 192, endPoint x: 915, endPoint y: 220, distance: 29.9
click at [915, 220] on div "1. Im working full time, so l will have to serve one month notice period upon r…" at bounding box center [1003, 267] width 220 height 104
drag, startPoint x: 931, startPoint y: 238, endPoint x: 894, endPoint y: 219, distance: 41.9
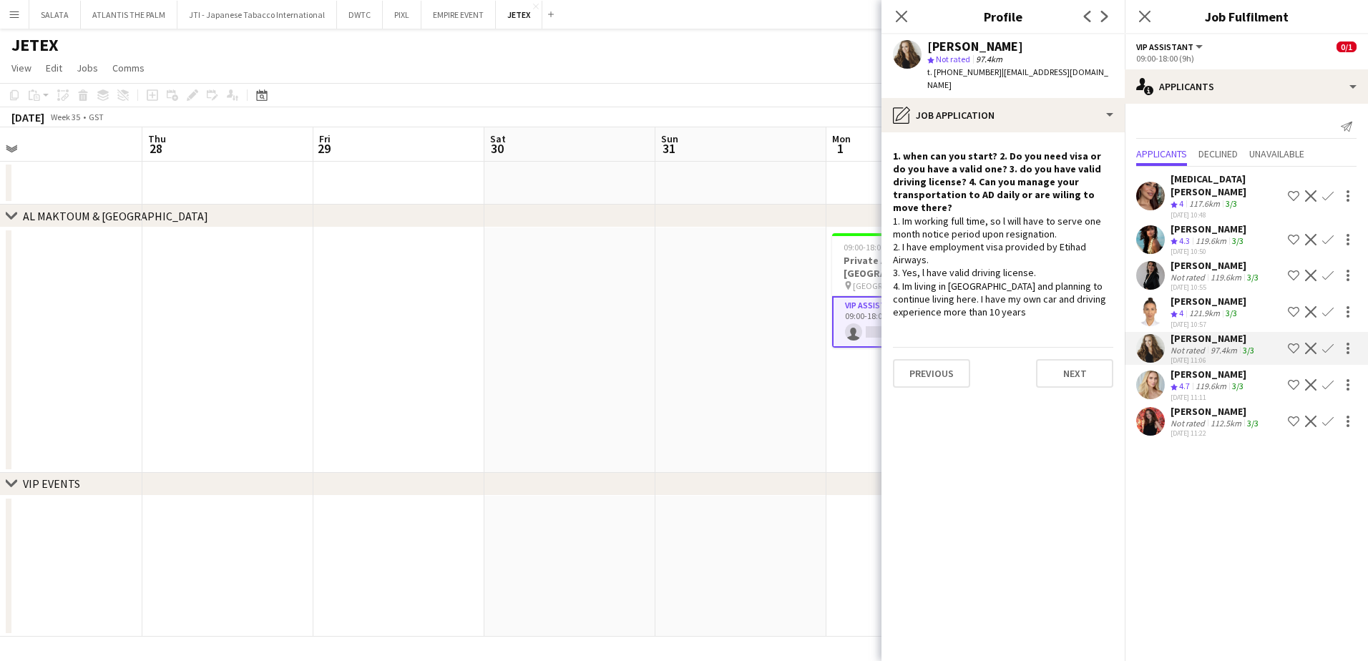
click at [894, 219] on div "1. Im working full time, so l will have to serve one month notice period upon r…" at bounding box center [1003, 267] width 220 height 104
drag, startPoint x: 894, startPoint y: 219, endPoint x: 911, endPoint y: 226, distance: 18.6
click at [911, 225] on div "1. Im working full time, so l will have to serve one month notice period upon r…" at bounding box center [1003, 267] width 220 height 104
drag, startPoint x: 905, startPoint y: 243, endPoint x: 1021, endPoint y: 244, distance: 116.7
click at [1021, 244] on div "1. Im working full time, so l will have to serve one month notice period upon r…" at bounding box center [1003, 267] width 220 height 104
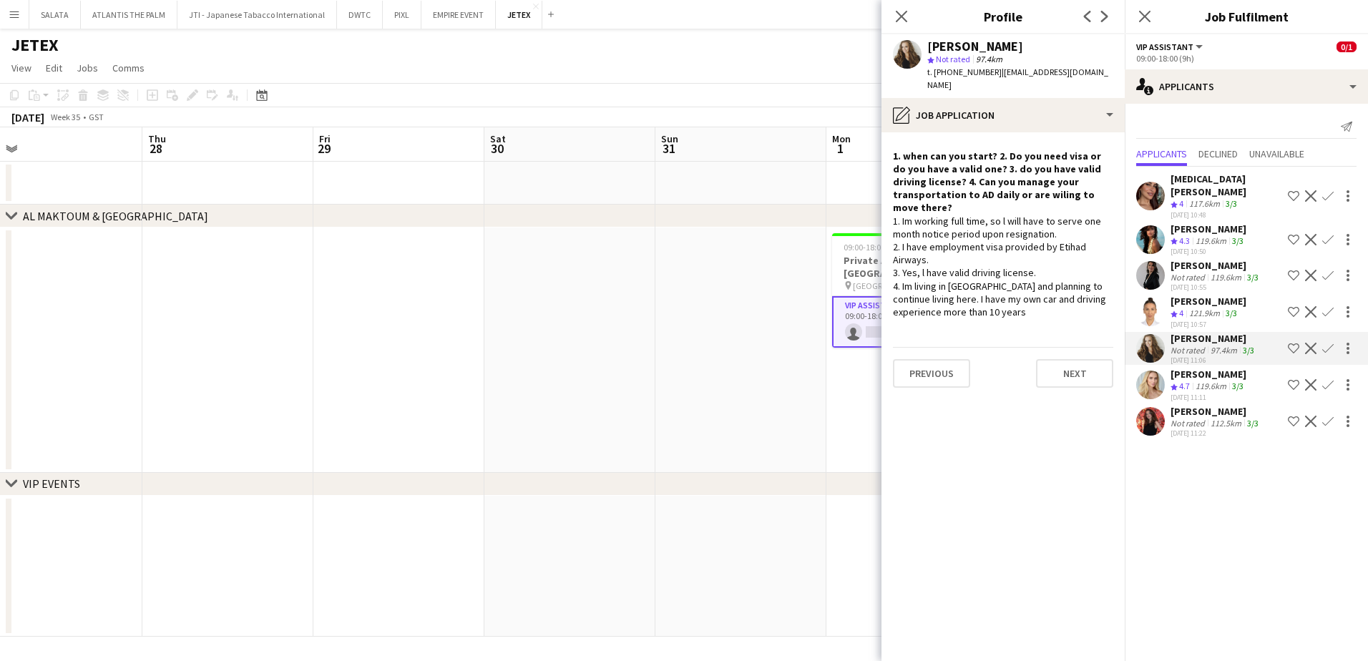
drag, startPoint x: 1021, startPoint y: 244, endPoint x: 972, endPoint y: 271, distance: 56.0
click at [983, 276] on div "1. Im working full time, so l will have to serve one month notice period upon r…" at bounding box center [1003, 267] width 220 height 104
drag, startPoint x: 973, startPoint y: 288, endPoint x: 885, endPoint y: 195, distance: 127.6
click at [885, 195] on app-crew-profile-role-application "1. when can you start? 2. Do you need visa or do you have a valid one? 3. do yo…" at bounding box center [1003, 396] width 243 height 529
click at [1093, 413] on app-user-avatar at bounding box center [1150, 421] width 29 height 29
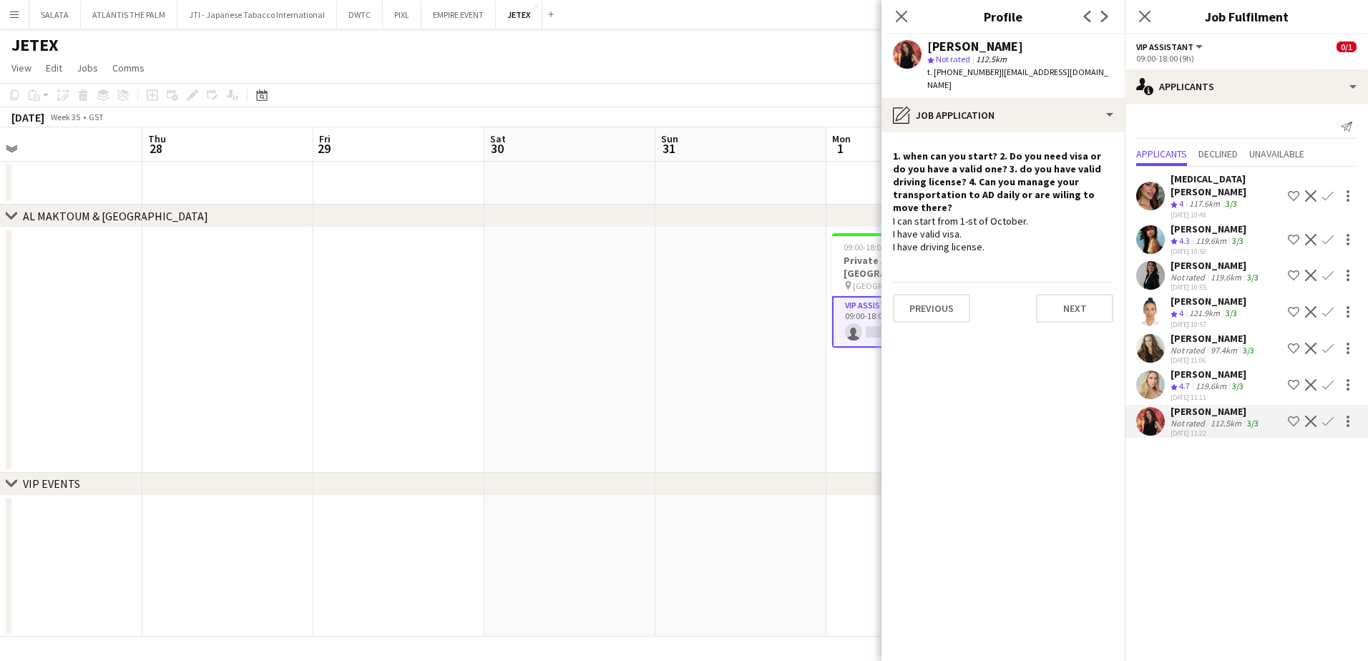
click at [1026, 215] on div "I can start from 1-st of October. I have valid visa. I have driving license." at bounding box center [1003, 234] width 220 height 39
drag, startPoint x: 1009, startPoint y: 195, endPoint x: 934, endPoint y: 198, distance: 75.2
click at [934, 215] on div "I can start from 1-st of October. I have valid visa. I have driving license." at bounding box center [1003, 234] width 220 height 39
drag, startPoint x: 934, startPoint y: 198, endPoint x: 951, endPoint y: 212, distance: 21.9
click at [947, 215] on div "I can start from 1-st of October. I have valid visa. I have driving license." at bounding box center [1003, 234] width 220 height 39
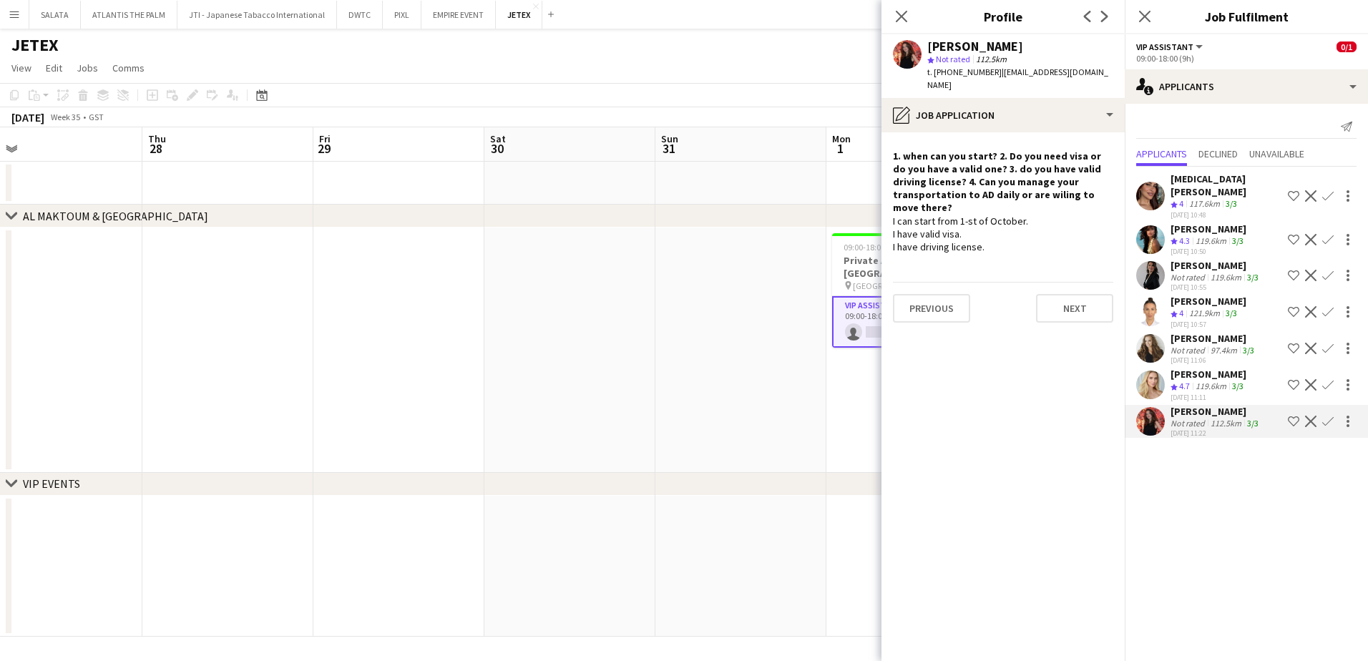
drag, startPoint x: 1026, startPoint y: 196, endPoint x: 920, endPoint y: 197, distance: 105.2
click at [920, 215] on div "I can start from 1-st of October. I have valid visa. I have driving license." at bounding box center [1003, 234] width 220 height 39
drag, startPoint x: 920, startPoint y: 197, endPoint x: 915, endPoint y: 207, distance: 11.5
click at [915, 215] on div "I can start from 1-st of October. I have valid visa. I have driving license." at bounding box center [1003, 234] width 220 height 39
drag, startPoint x: 915, startPoint y: 207, endPoint x: 948, endPoint y: 218, distance: 34.9
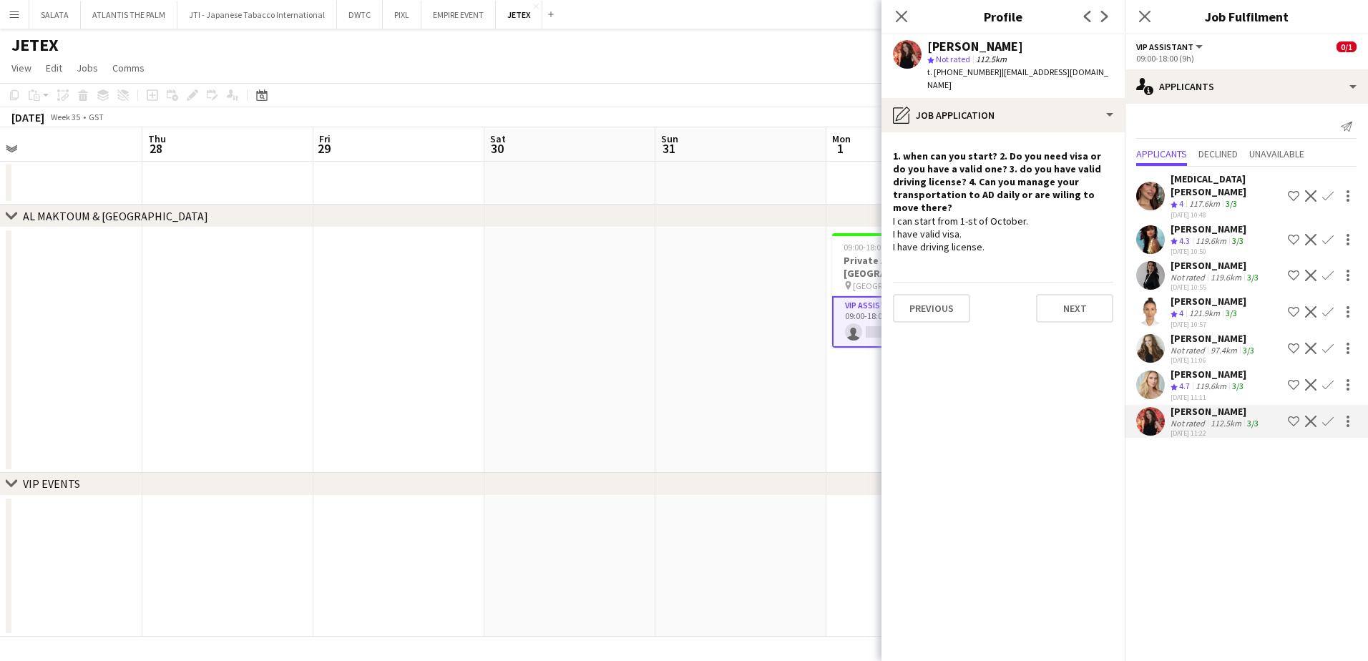
click at [948, 218] on div "I can start from 1-st of October. I have valid visa. I have driving license." at bounding box center [1003, 234] width 220 height 39
drag, startPoint x: 948, startPoint y: 218, endPoint x: 892, endPoint y: 199, distance: 58.4
click at [892, 199] on app-crew-profile-role-application "1. when can you start? 2. Do you need visa or do you have a valid one? 3. do yo…" at bounding box center [1003, 396] width 243 height 529
drag, startPoint x: 892, startPoint y: 199, endPoint x: 980, endPoint y: 198, distance: 88.0
click at [980, 215] on div "I can start from 1-st of October. I have valid visa. I have driving license." at bounding box center [1003, 234] width 220 height 39
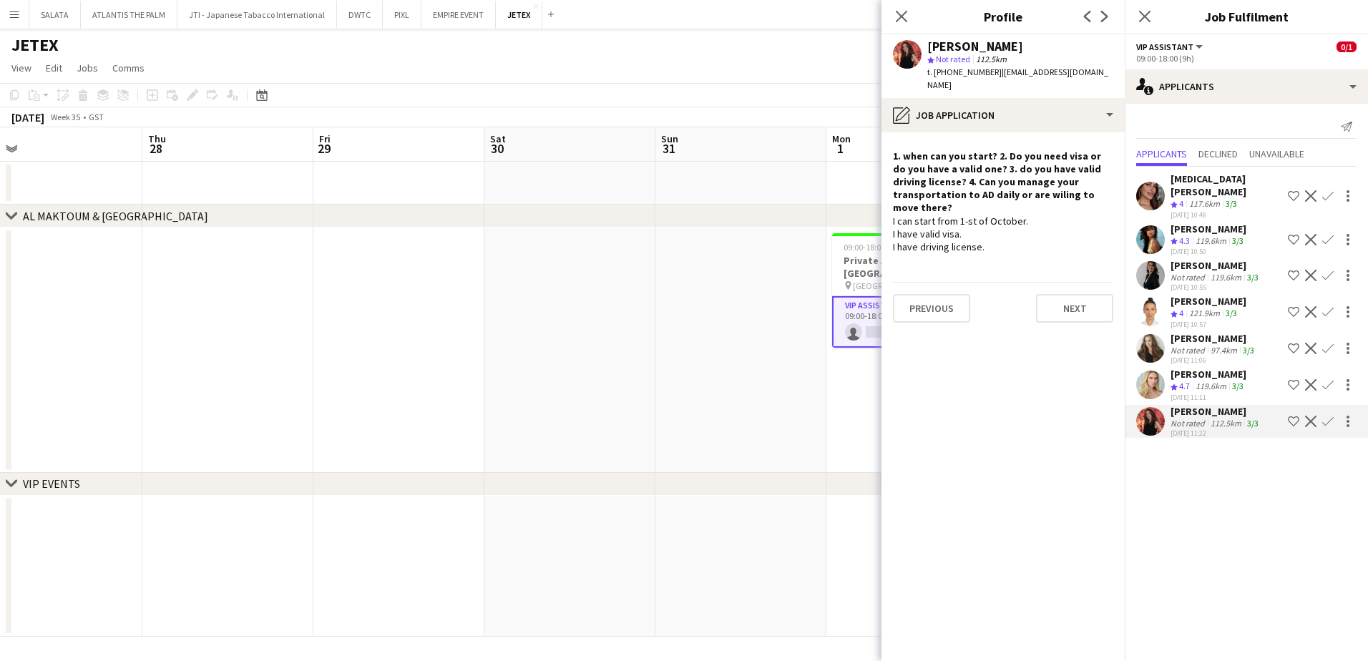
click at [971, 217] on div "I can start from 1-st of October. I have valid visa. I have driving license." at bounding box center [1003, 234] width 220 height 39
click at [1093, 187] on app-user-avatar at bounding box center [1150, 196] width 29 height 29
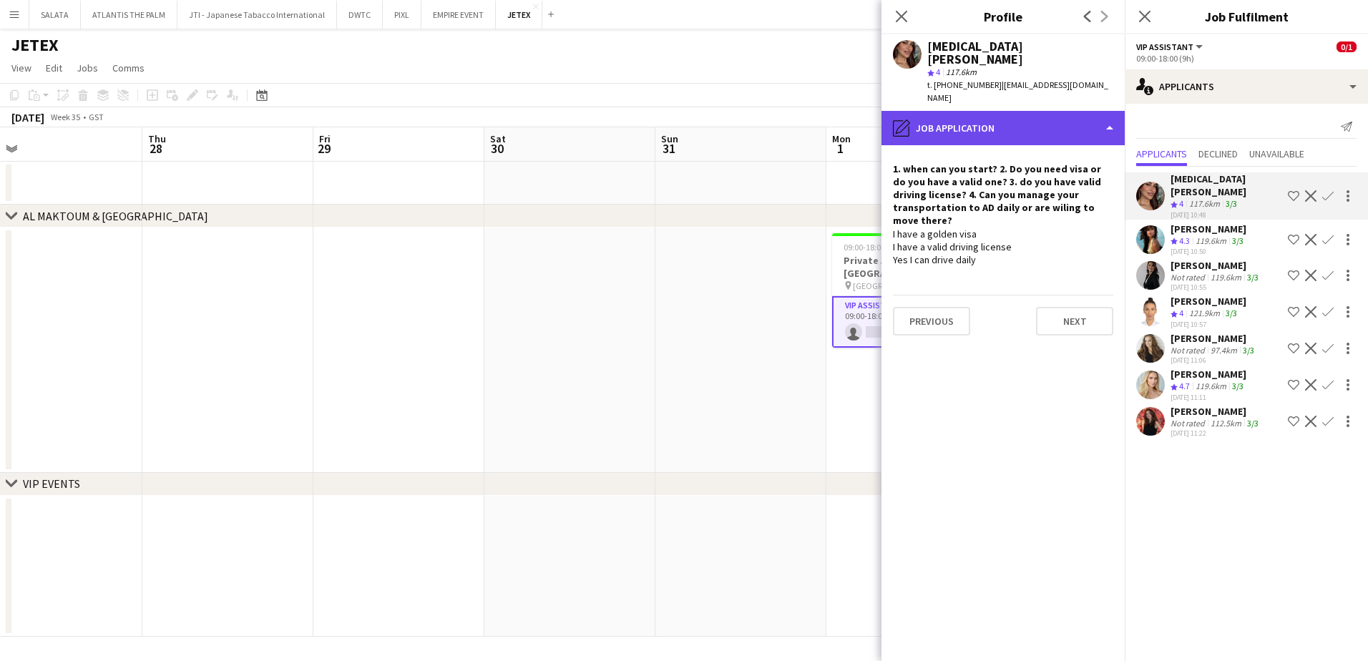
click at [986, 111] on div "pencil4 Job Application" at bounding box center [1003, 128] width 243 height 34
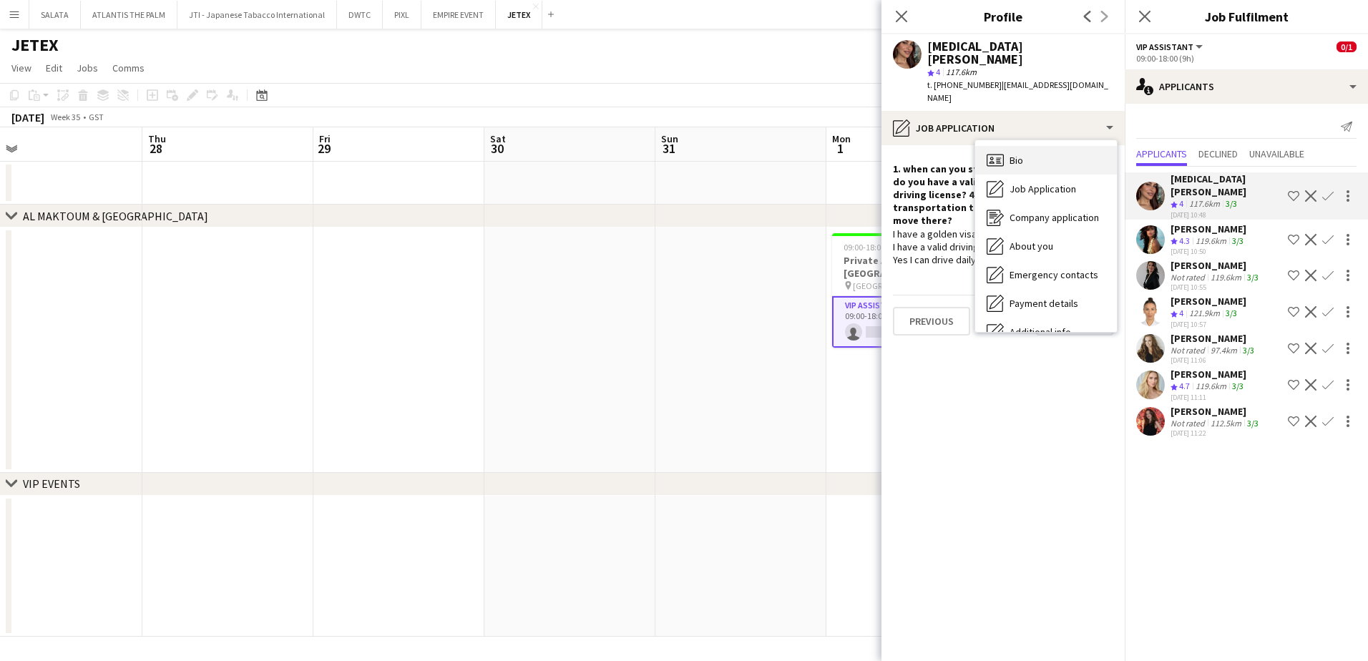
click at [1009, 146] on div "Bio Bio" at bounding box center [1046, 160] width 142 height 29
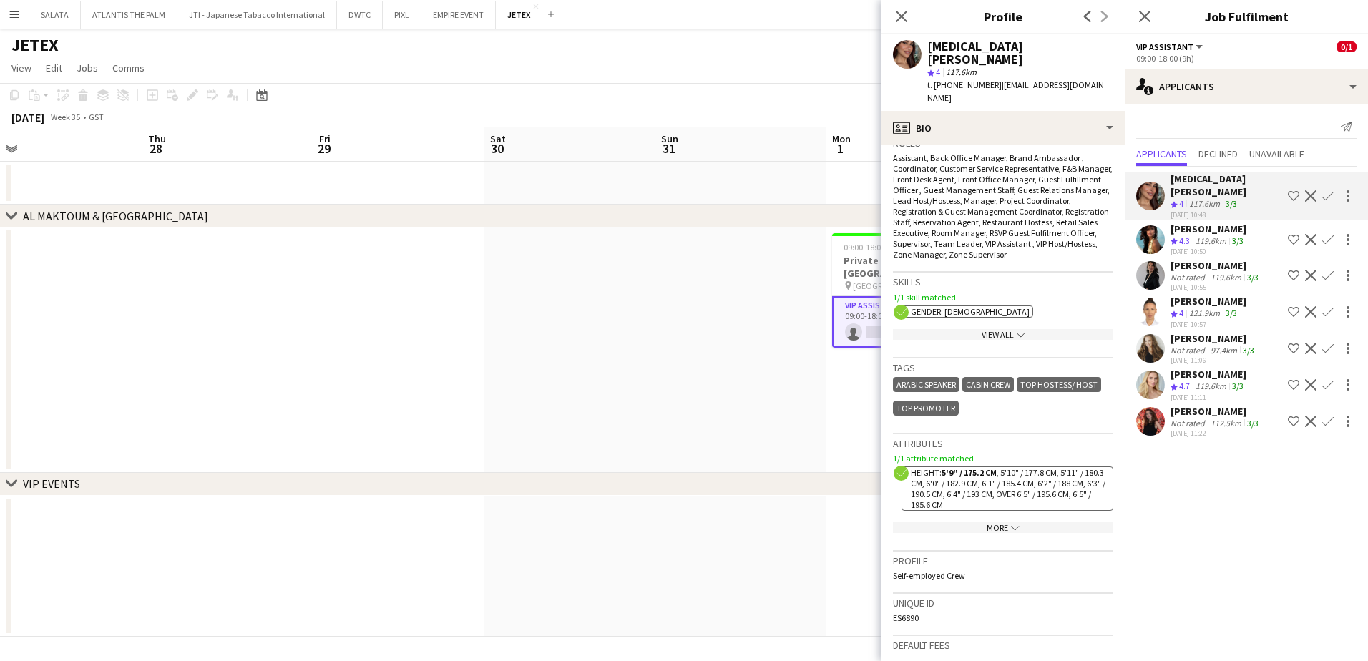
scroll to position [706, 0]
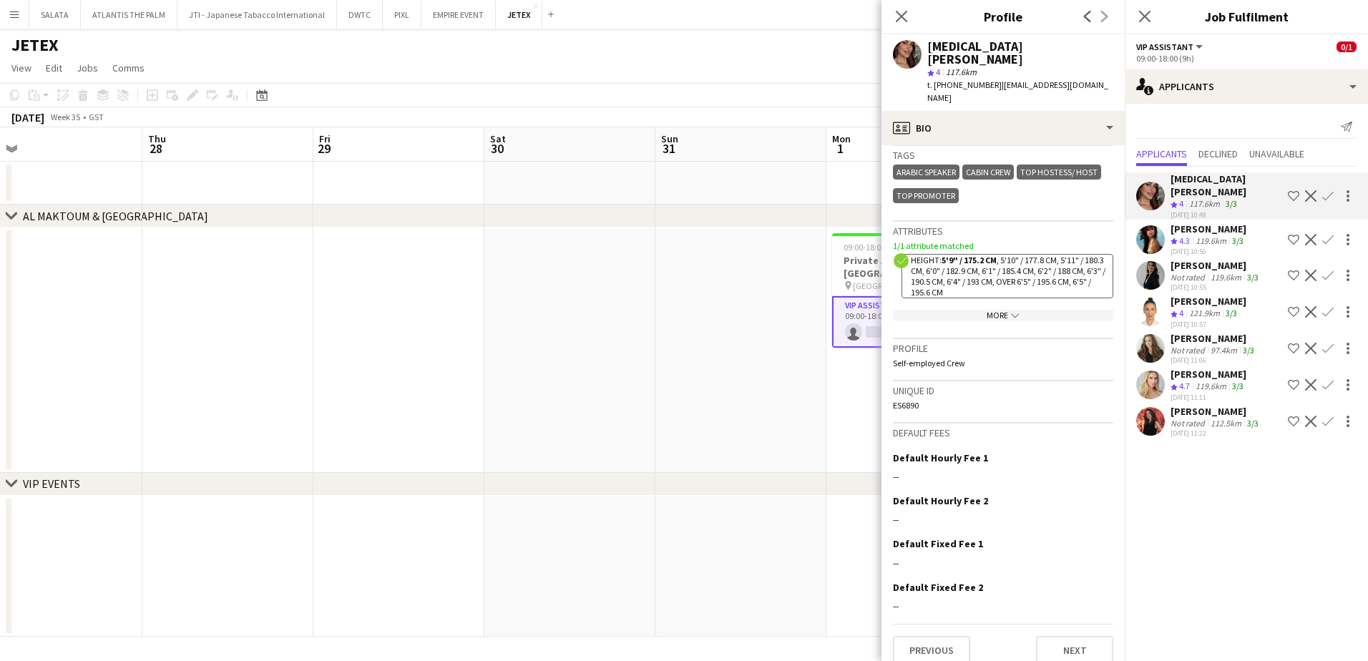
click at [1008, 310] on app-icon "chevron-down" at bounding box center [1013, 315] width 11 height 11
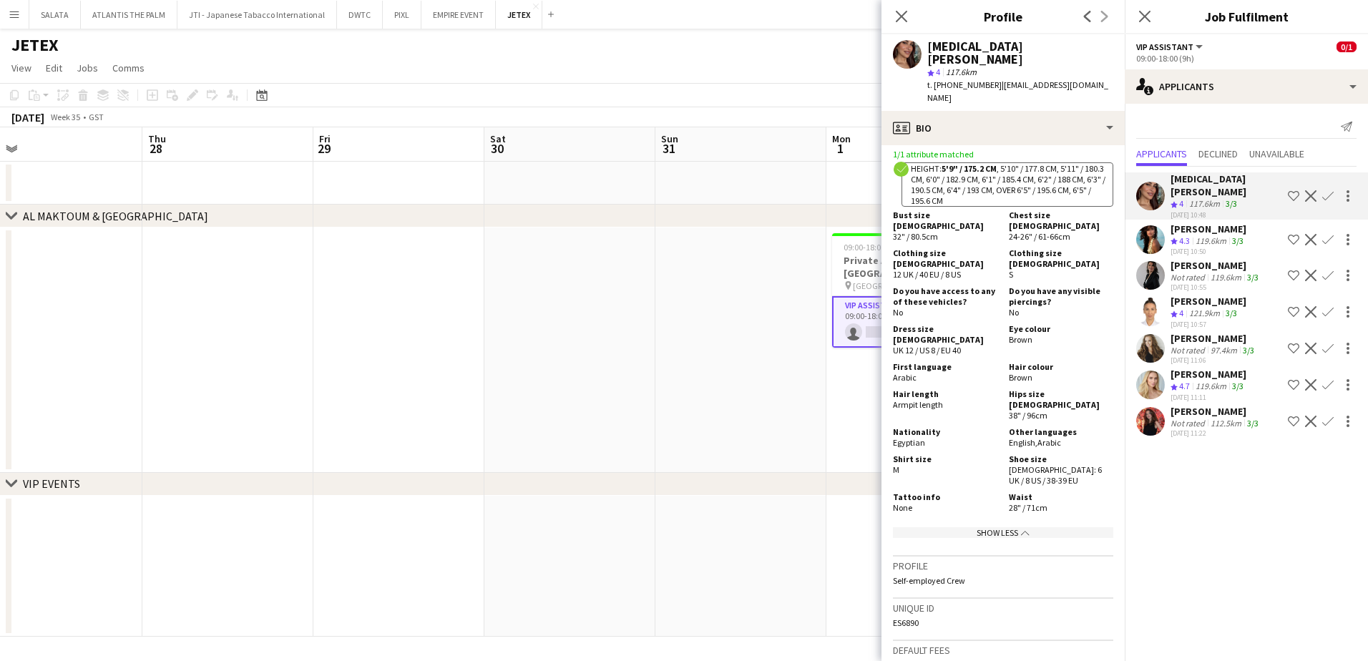
scroll to position [849, 0]
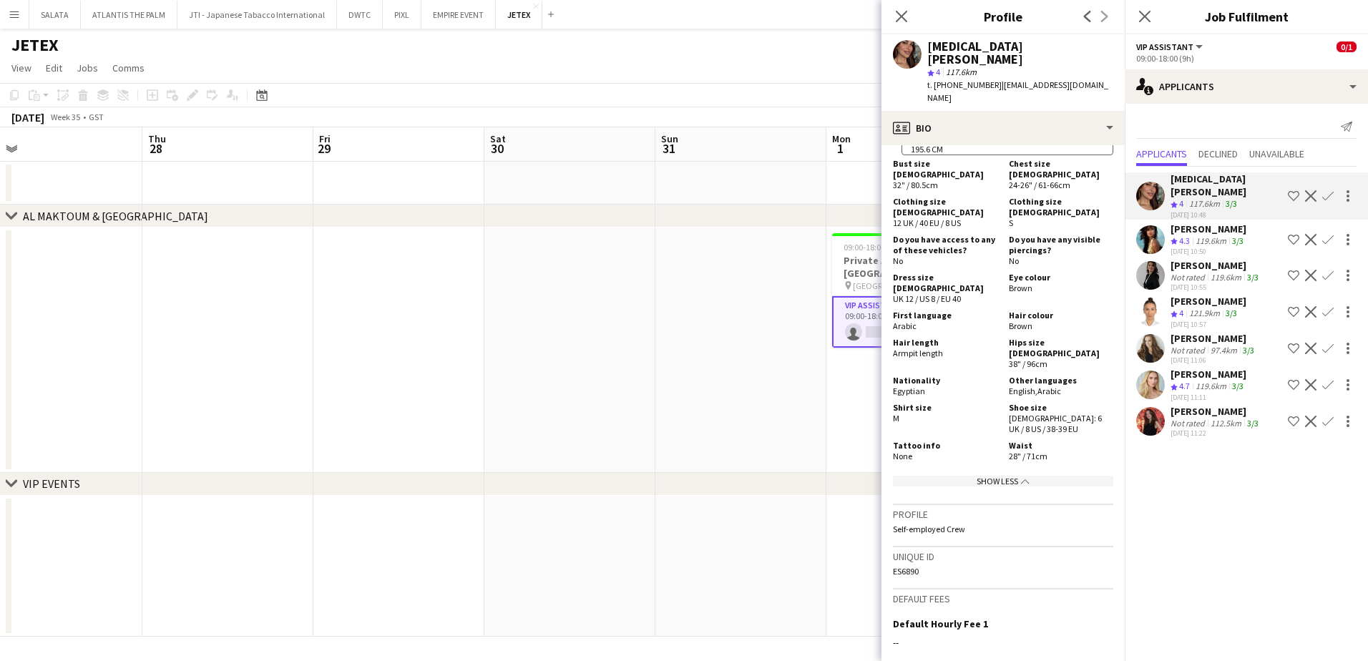
drag, startPoint x: 1066, startPoint y: 336, endPoint x: 993, endPoint y: 332, distance: 73.1
click at [993, 375] on div "Nationality Egyptian Other languages English , Arabic" at bounding box center [1003, 387] width 220 height 24
click at [918, 386] on span "Egyptian" at bounding box center [909, 391] width 32 height 11
click at [1093, 261] on app-user-avatar at bounding box center [1150, 275] width 29 height 29
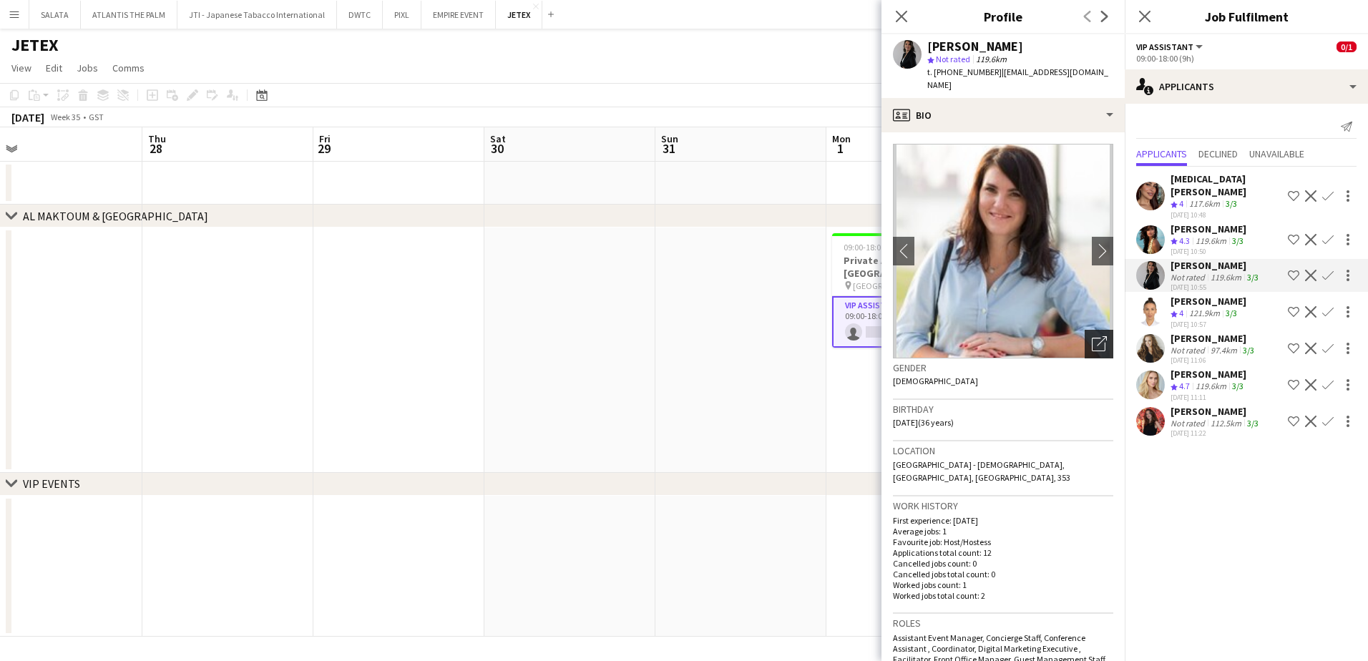
click at [1093, 336] on icon at bounding box center [1102, 341] width 10 height 10
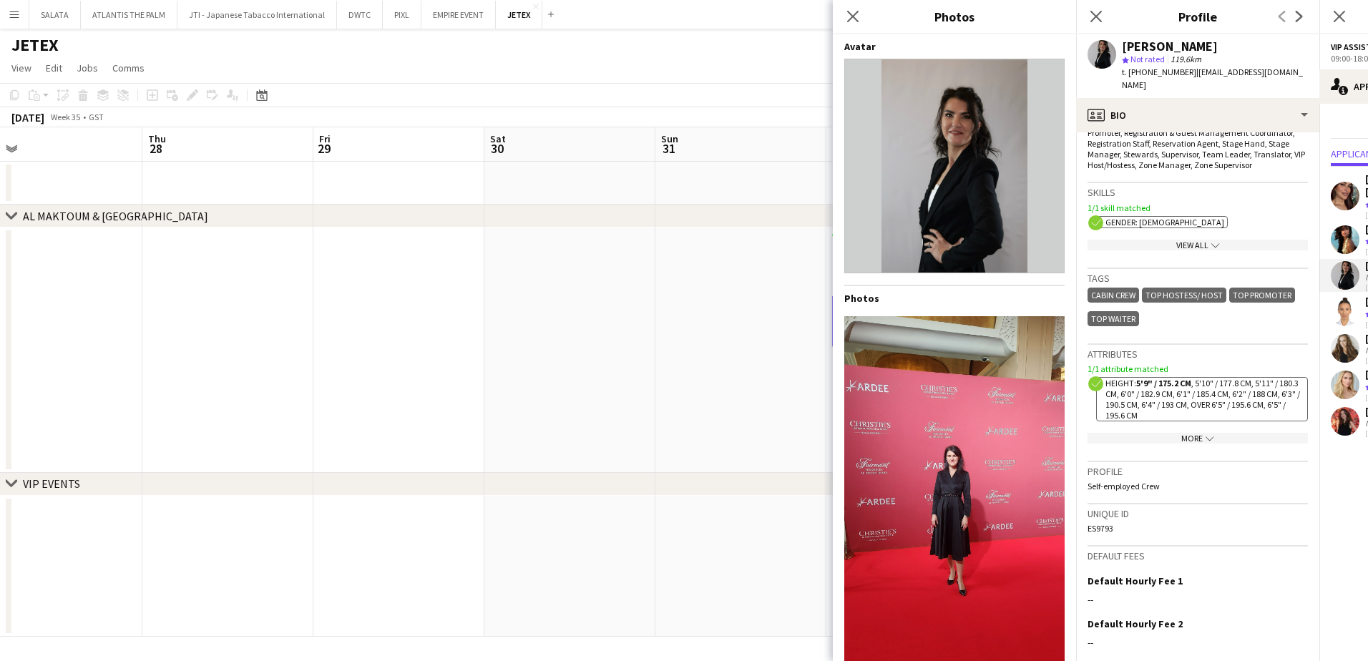
scroll to position [695, 0]
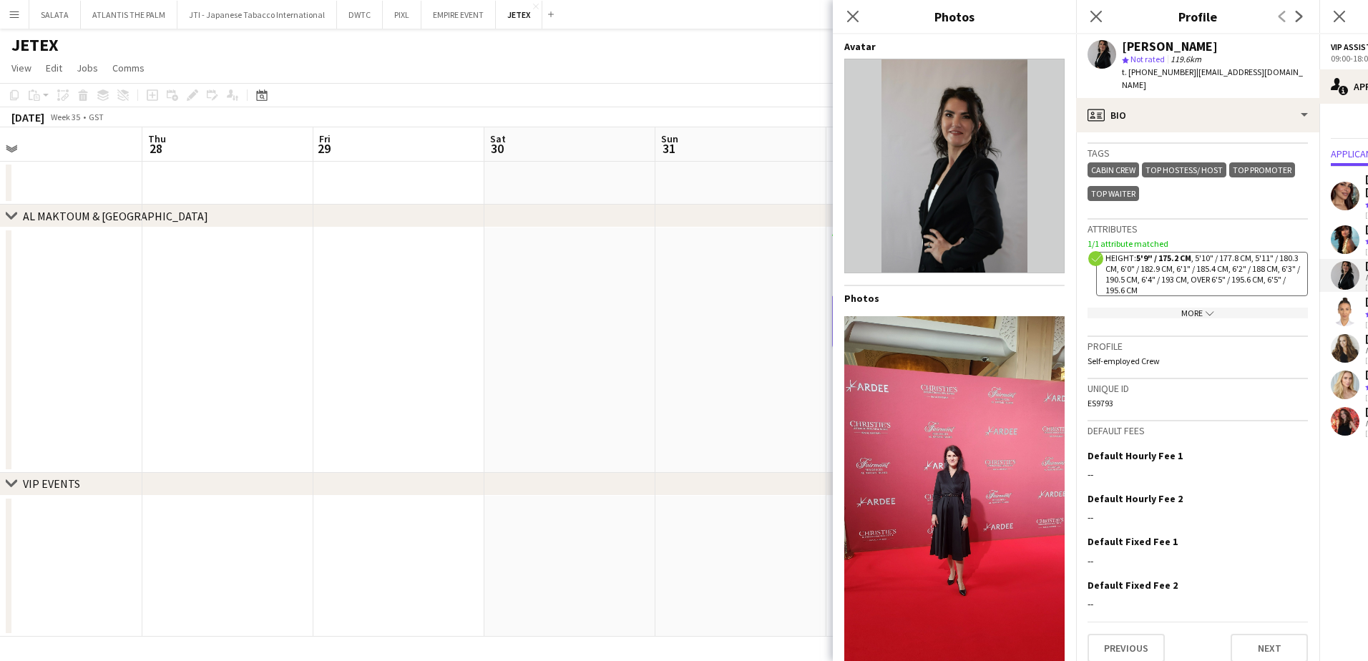
click at [1093, 308] on app-icon "chevron-down" at bounding box center [1208, 313] width 11 height 11
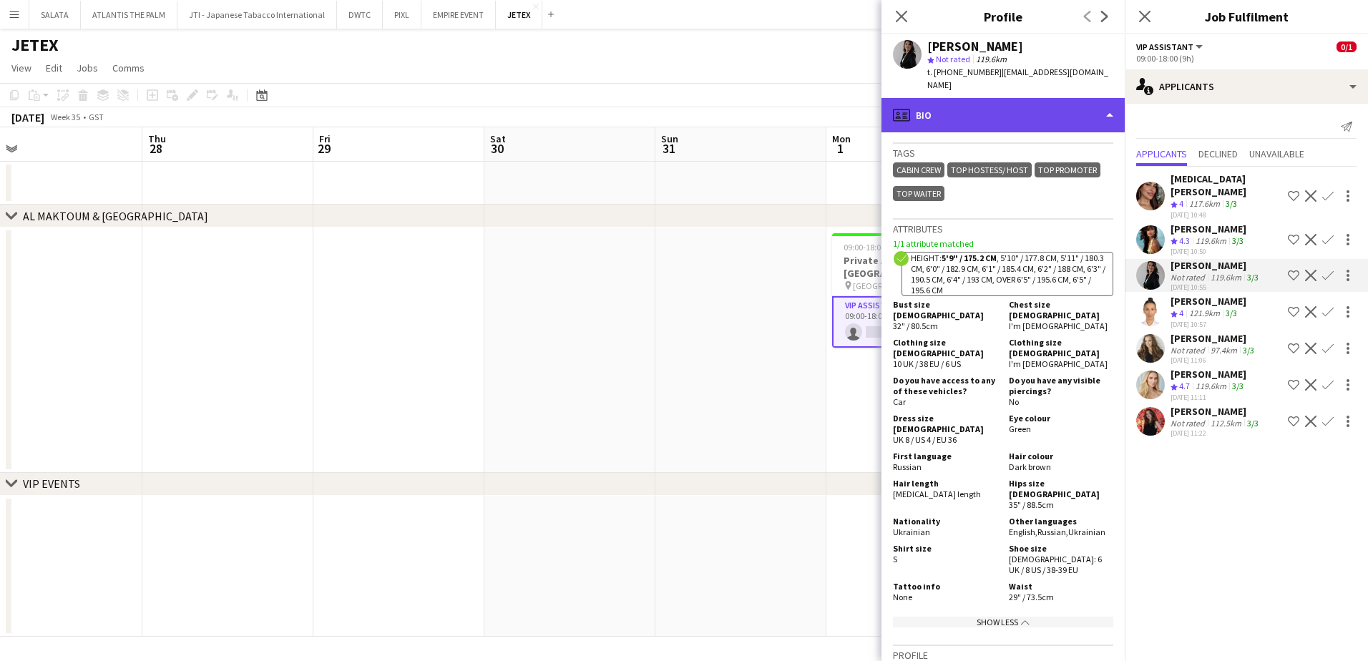
click at [970, 102] on div "profile Bio" at bounding box center [1003, 115] width 243 height 34
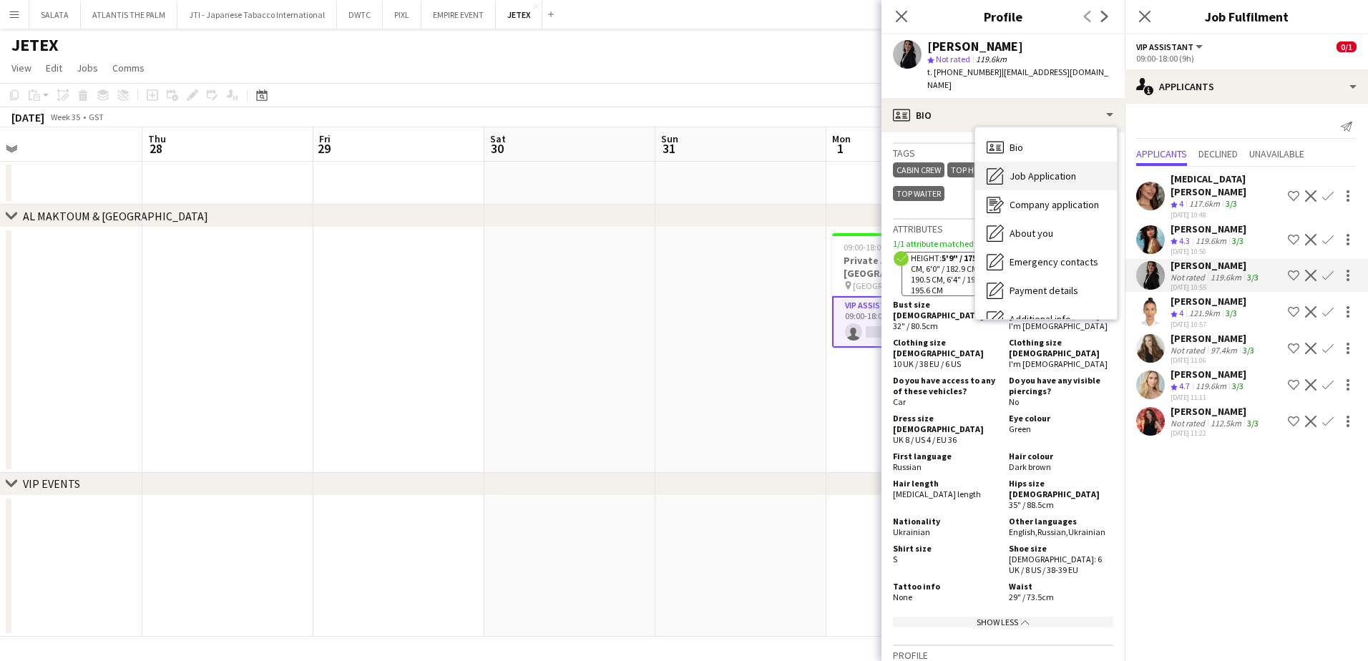
click at [1016, 170] on span "Job Application" at bounding box center [1043, 176] width 67 height 13
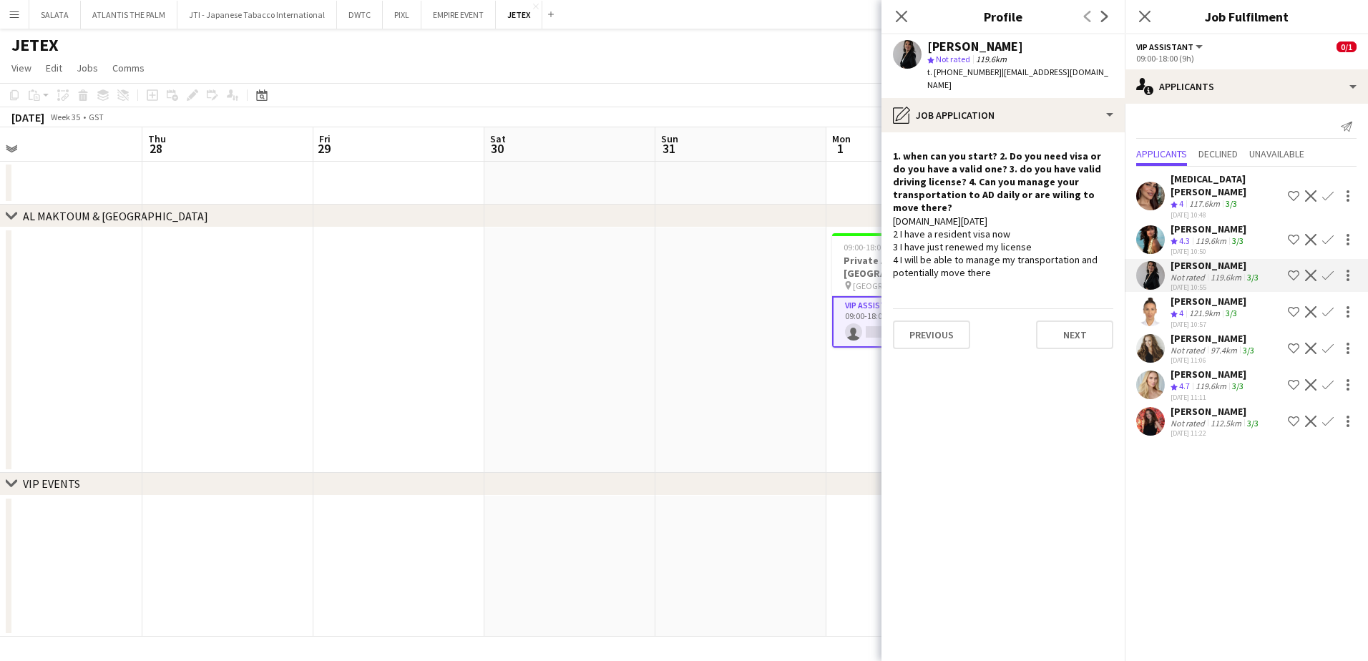
drag, startPoint x: 1028, startPoint y: 220, endPoint x: 943, endPoint y: 221, distance: 85.2
click at [943, 221] on div "[DOMAIN_NAME][DATE] 2 I have a resident visa now 3 I have just renewed my licen…" at bounding box center [1003, 247] width 220 height 65
drag, startPoint x: 943, startPoint y: 221, endPoint x: 971, endPoint y: 238, distance: 33.4
click at [952, 240] on div "[DOMAIN_NAME][DATE] 2 I have a resident visa now 3 I have just renewed my licen…" at bounding box center [1003, 247] width 220 height 65
drag, startPoint x: 996, startPoint y: 245, endPoint x: 899, endPoint y: 238, distance: 97.6
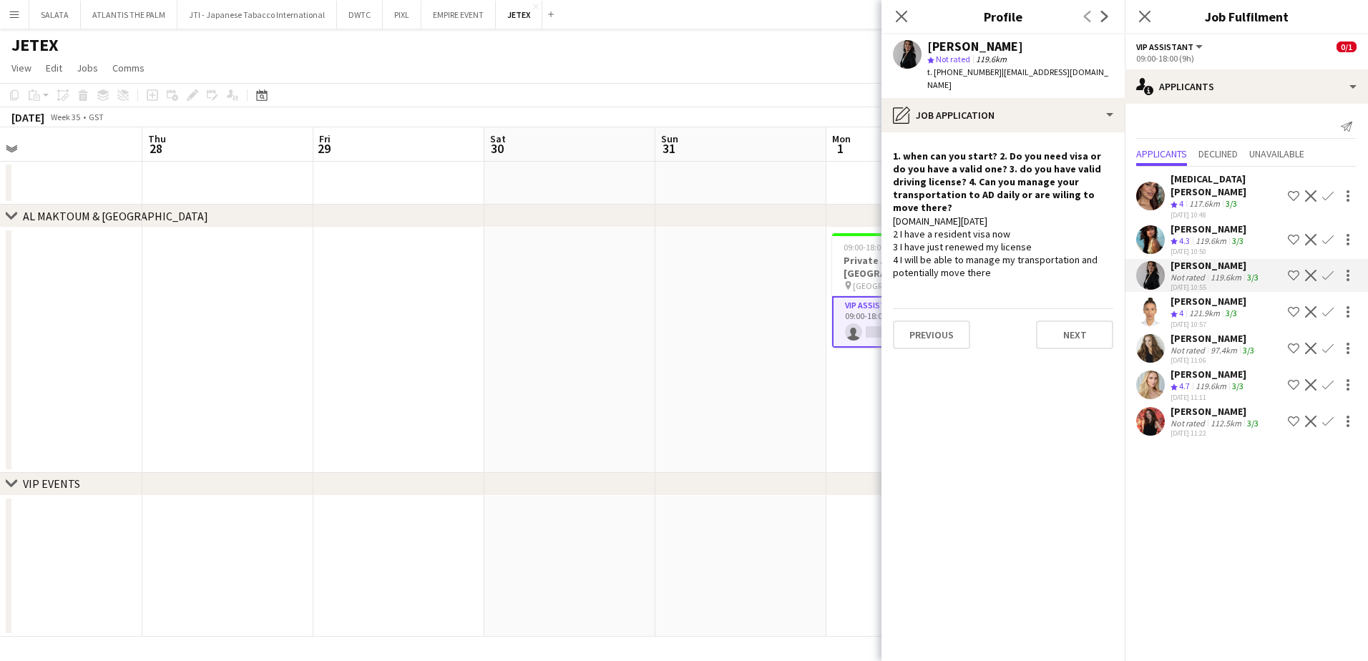
click at [899, 238] on div "[DOMAIN_NAME][DATE] 2 I have a resident visa now 3 I have just renewed my licen…" at bounding box center [1003, 247] width 220 height 65
copy div "I will be able to manage my transportation and potentially move there"
drag, startPoint x: 1021, startPoint y: 203, endPoint x: 940, endPoint y: 213, distance: 81.4
click at [940, 215] on div "[DOMAIN_NAME][DATE] 2 I have a resident visa now 3 I have just renewed my licen…" at bounding box center [1003, 247] width 220 height 65
click at [937, 215] on div "[DOMAIN_NAME][DATE] 2 I have a resident visa now 3 I have just renewed my licen…" at bounding box center [1003, 247] width 220 height 65
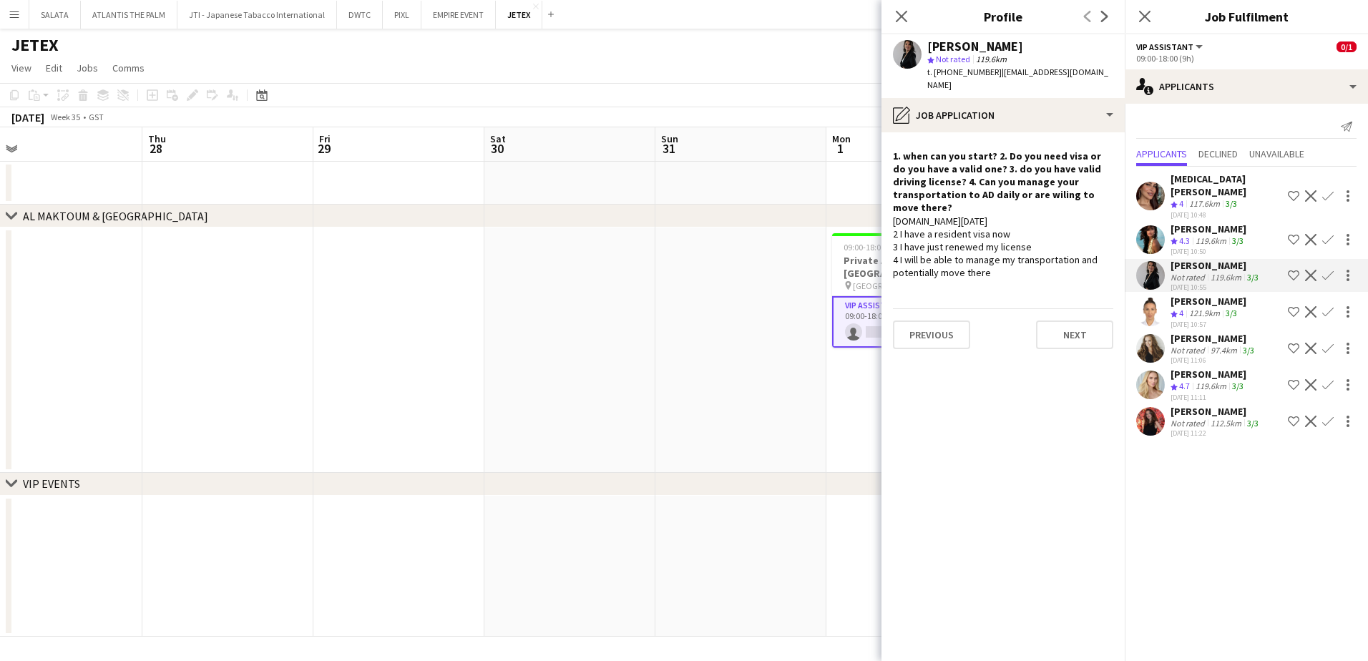
click at [1093, 225] on app-user-avatar at bounding box center [1150, 239] width 29 height 29
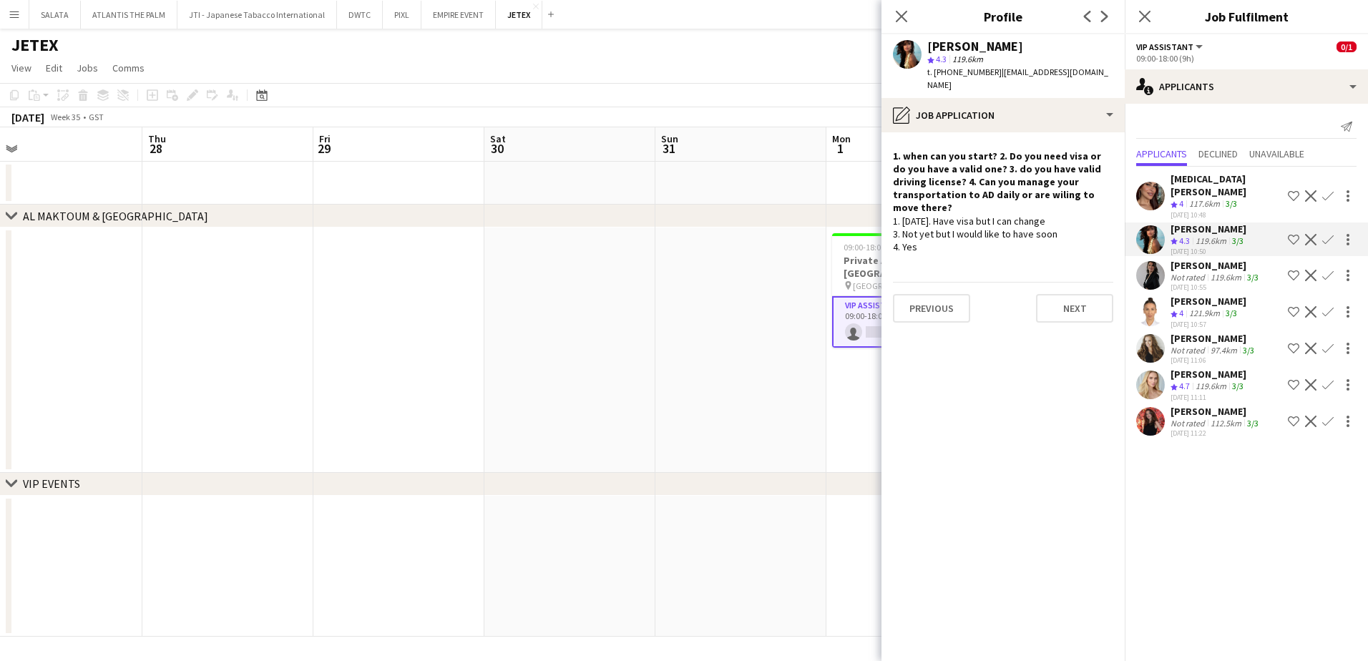
drag, startPoint x: 906, startPoint y: 228, endPoint x: 1044, endPoint y: 228, distance: 138.1
click at [1044, 228] on div "1. [DATE]. Have visa but I can change 3. Not yet but I would like to have soon …" at bounding box center [1003, 234] width 220 height 39
click at [982, 223] on div "1. [DATE]. Have visa but I can change 3. Not yet but I would like to have soon …" at bounding box center [1003, 234] width 220 height 39
drag, startPoint x: 1054, startPoint y: 216, endPoint x: 919, endPoint y: 220, distance: 135.3
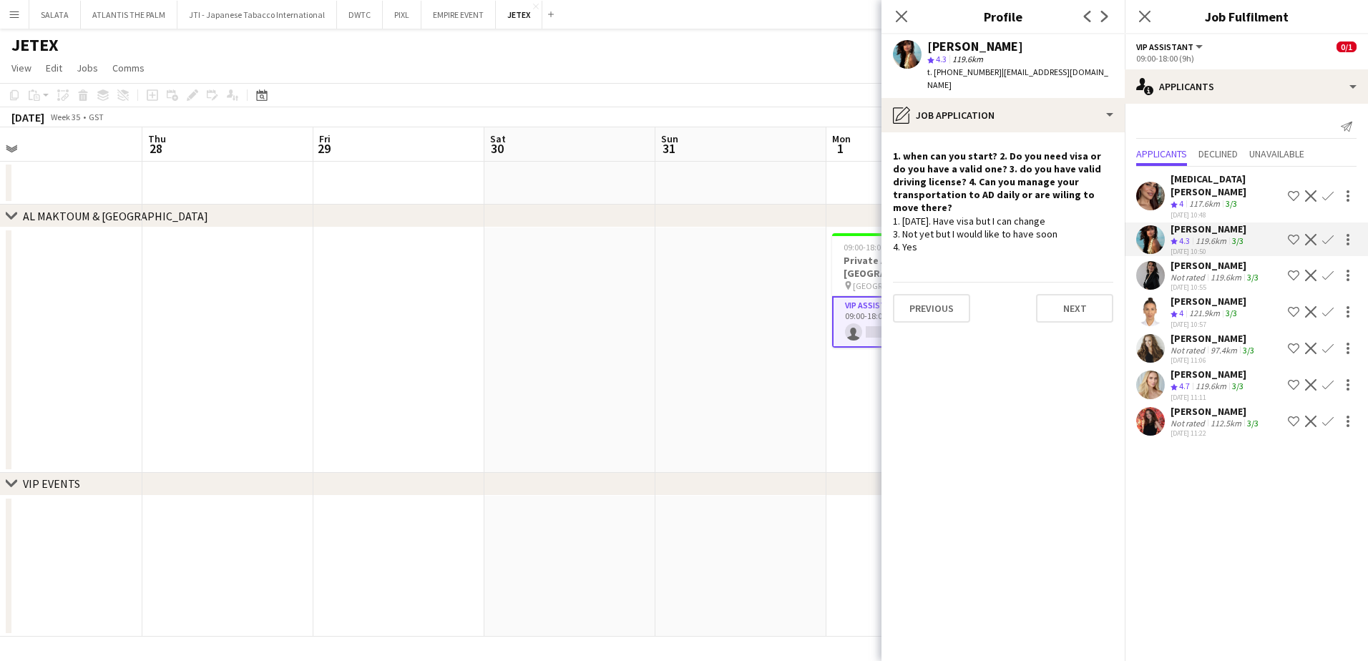
click at [919, 220] on div "1. [DATE]. Have visa but I can change 3. Not yet but I would like to have soon …" at bounding box center [1003, 234] width 220 height 39
click at [1093, 298] on app-user-avatar at bounding box center [1150, 312] width 29 height 29
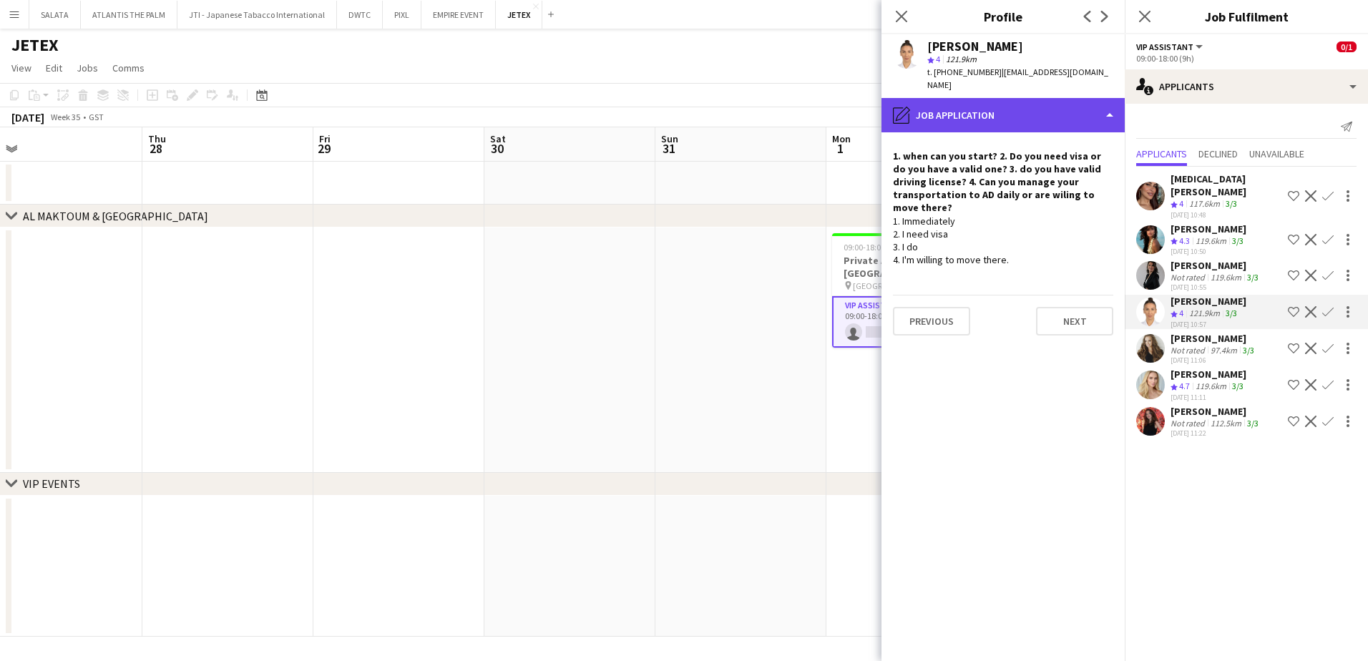
click at [1007, 111] on div "pencil4 Job Application" at bounding box center [1003, 115] width 243 height 34
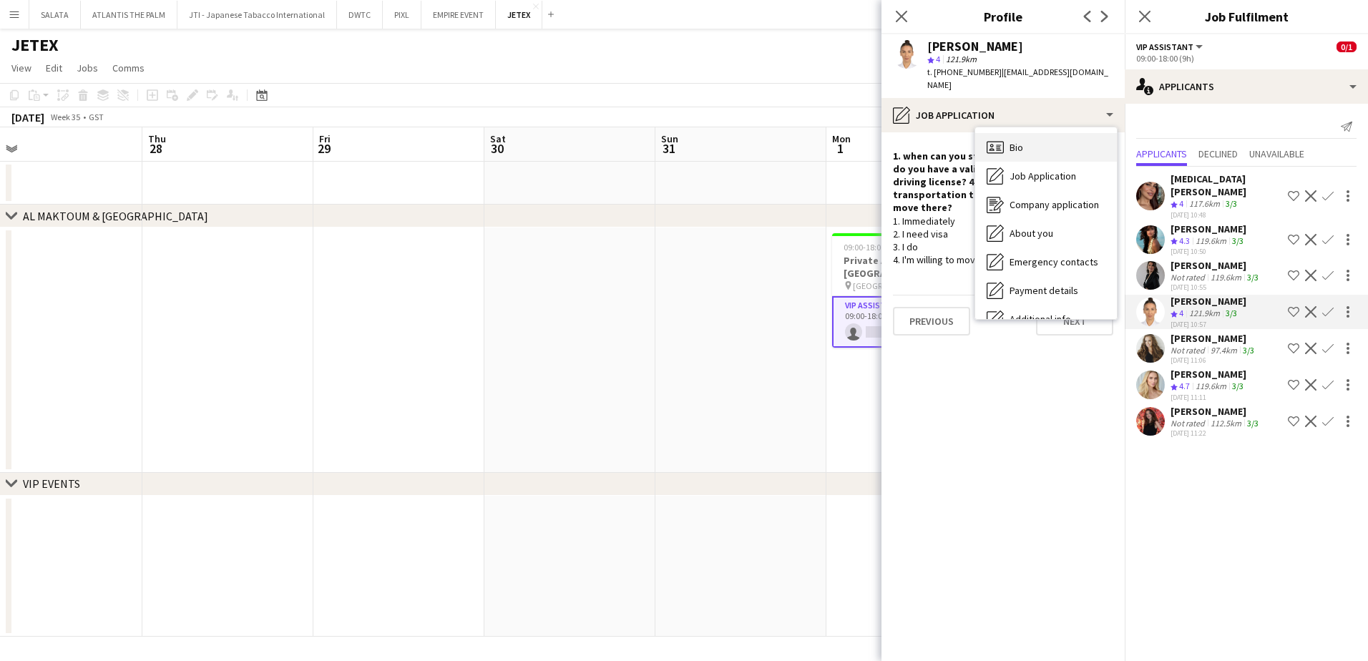
click at [1013, 141] on span "Bio" at bounding box center [1017, 147] width 14 height 13
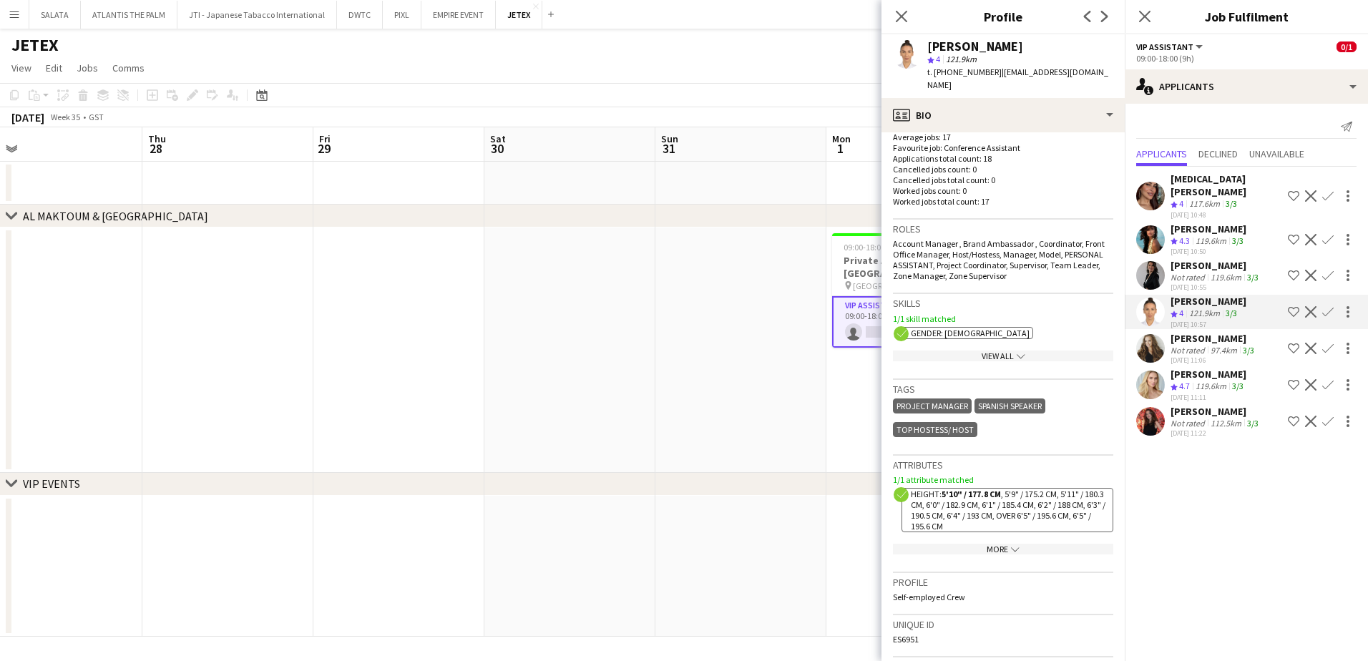
scroll to position [429, 0]
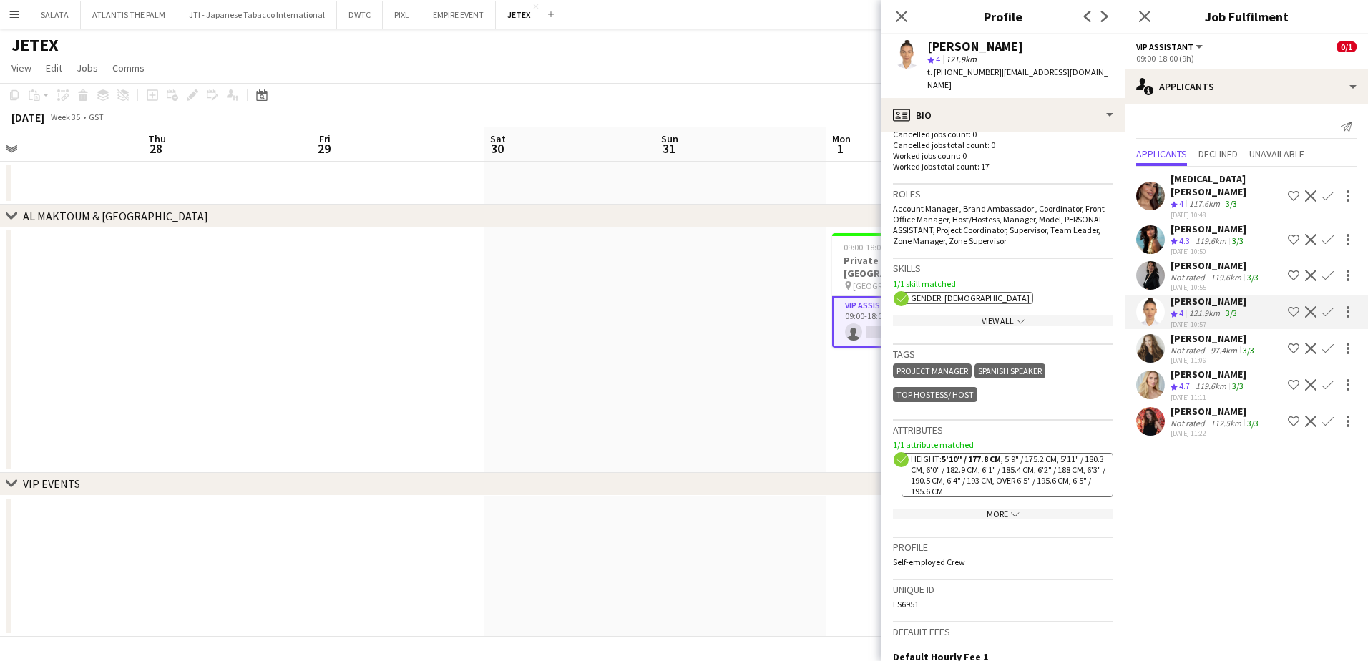
click at [1017, 317] on icon "chevron-down" at bounding box center [1021, 321] width 9 height 9
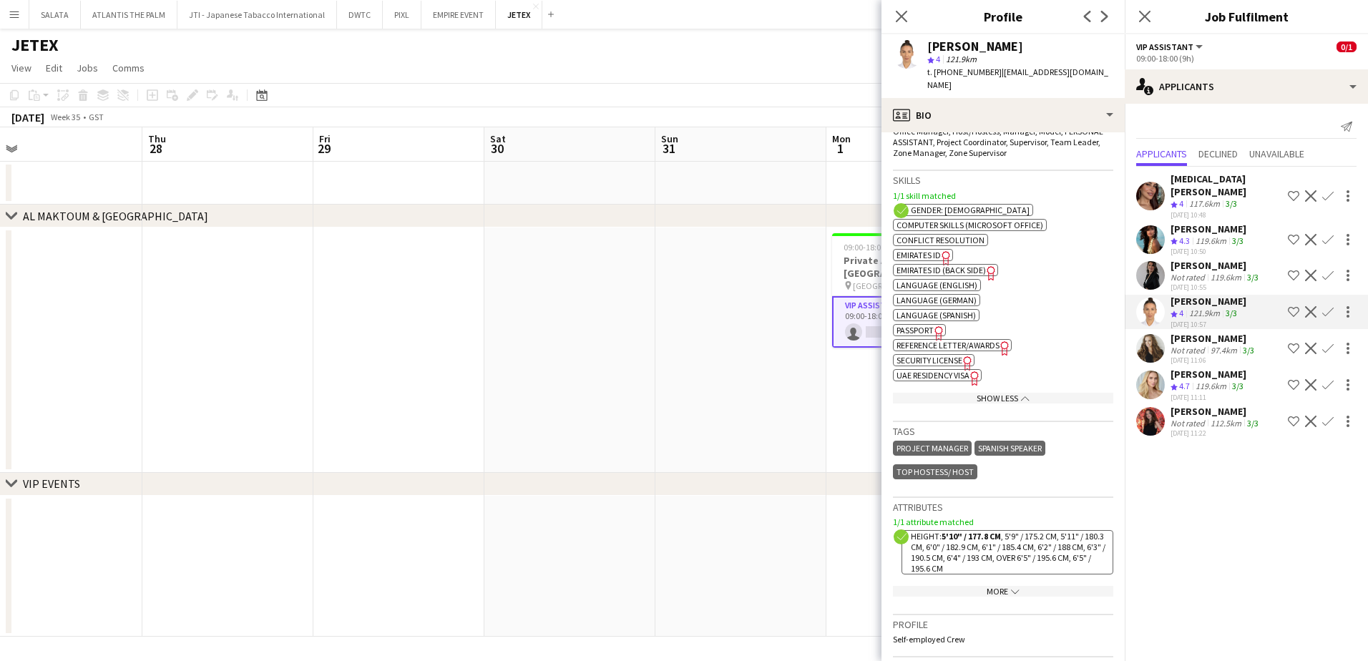
scroll to position [644, 0]
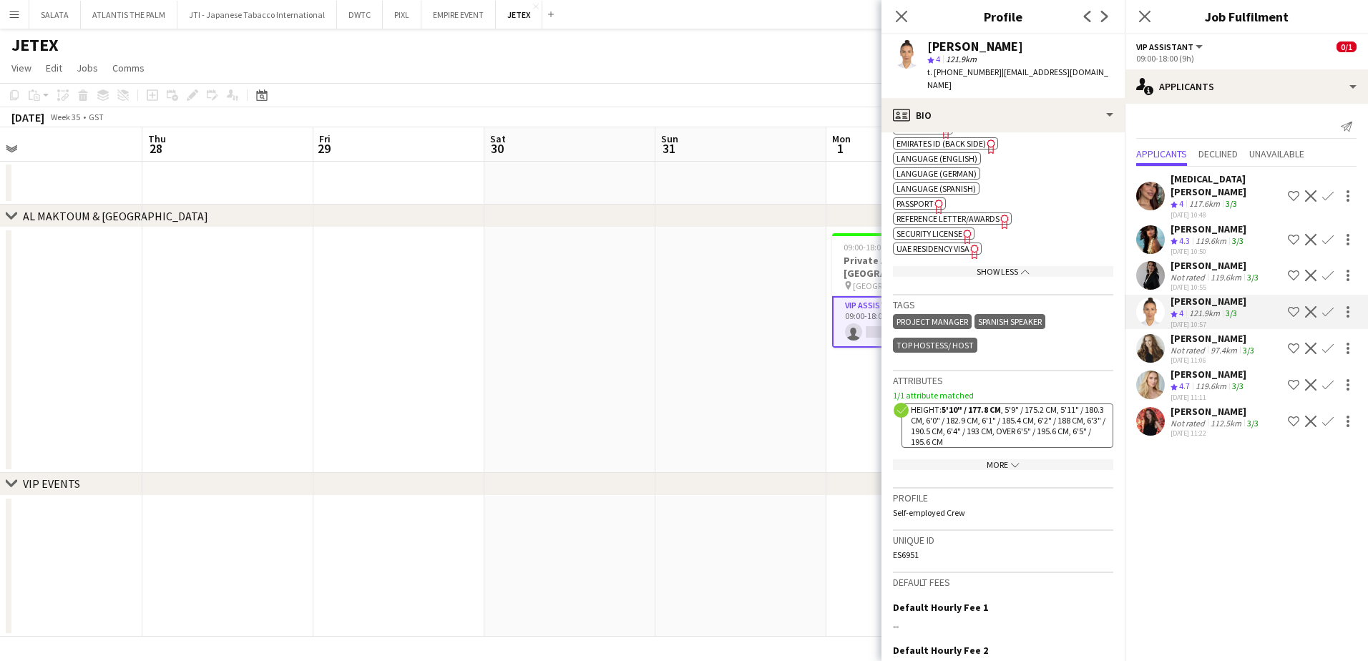
click at [1011, 461] on icon "chevron-down" at bounding box center [1015, 465] width 9 height 9
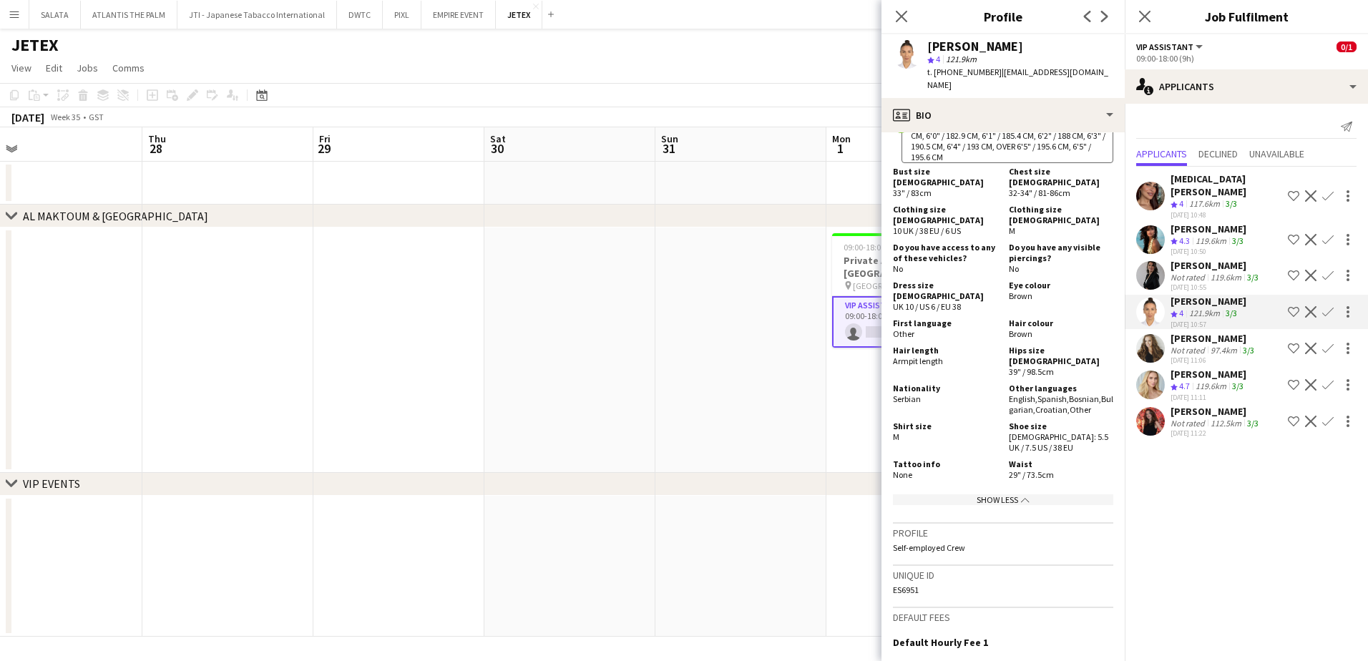
scroll to position [930, 0]
drag, startPoint x: 1005, startPoint y: 331, endPoint x: 1096, endPoint y: 338, distance: 91.9
click at [1093, 381] on div "Other languages English , Spanish , Bosnian , Bulgarian , Croatian , Other" at bounding box center [1058, 397] width 110 height 32
drag, startPoint x: 1096, startPoint y: 338, endPoint x: 1041, endPoint y: 336, distance: 55.1
click at [1041, 403] on span "Croatian ," at bounding box center [1053, 408] width 34 height 11
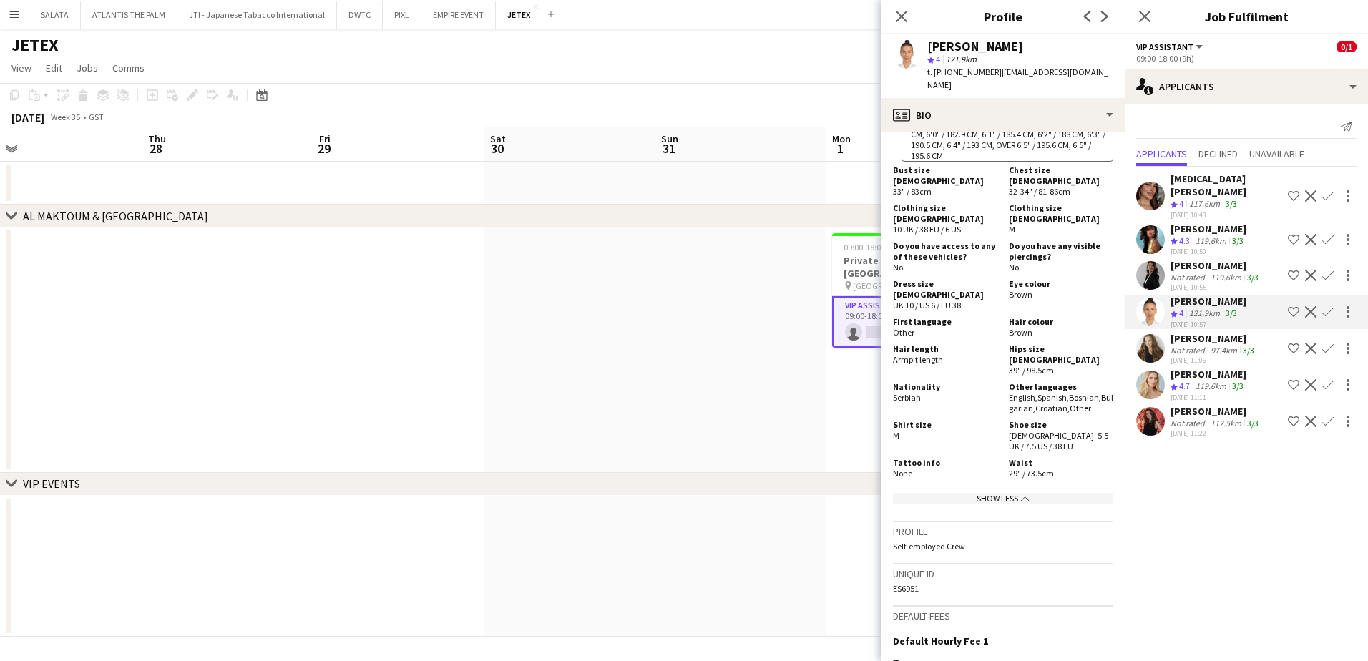
click at [1041, 403] on span "Croatian ," at bounding box center [1053, 408] width 34 height 11
click at [1003, 381] on div "Other languages English , Spanish , Bosnian , Bulgarian , Croatian , Other" at bounding box center [1058, 397] width 110 height 32
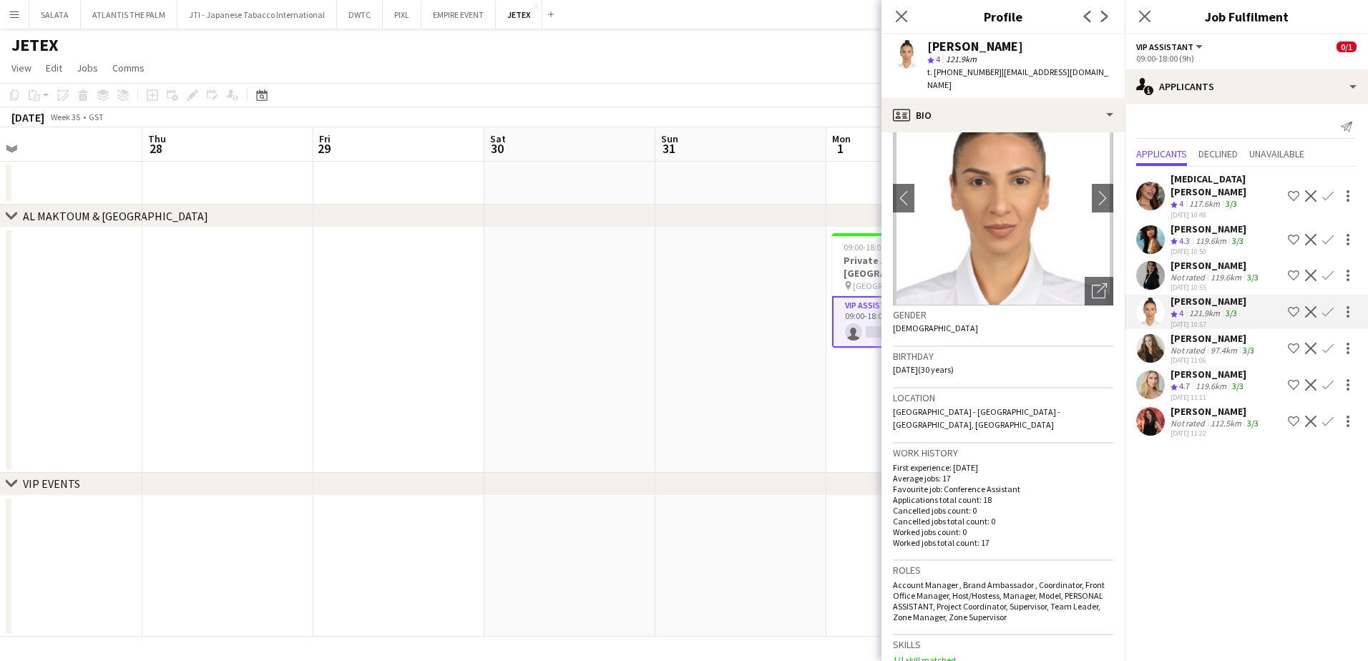
scroll to position [0, 0]
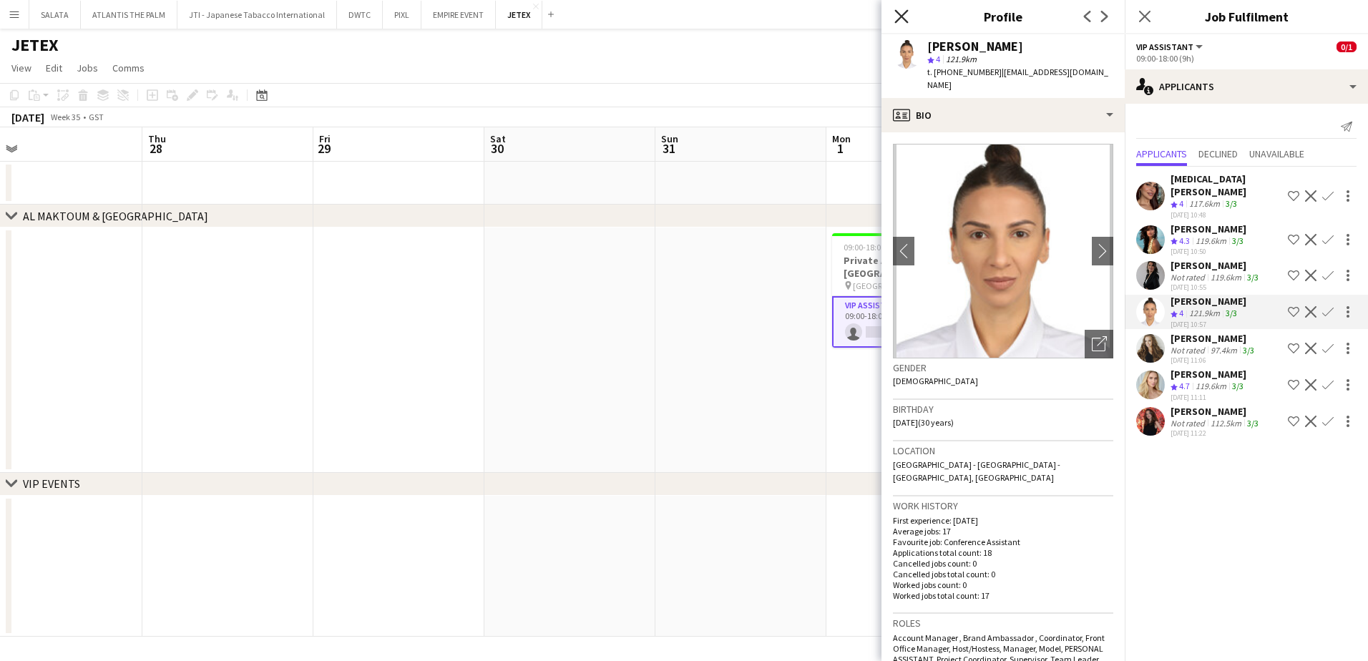
click at [902, 23] on icon "Close pop-in" at bounding box center [902, 16] width 14 height 14
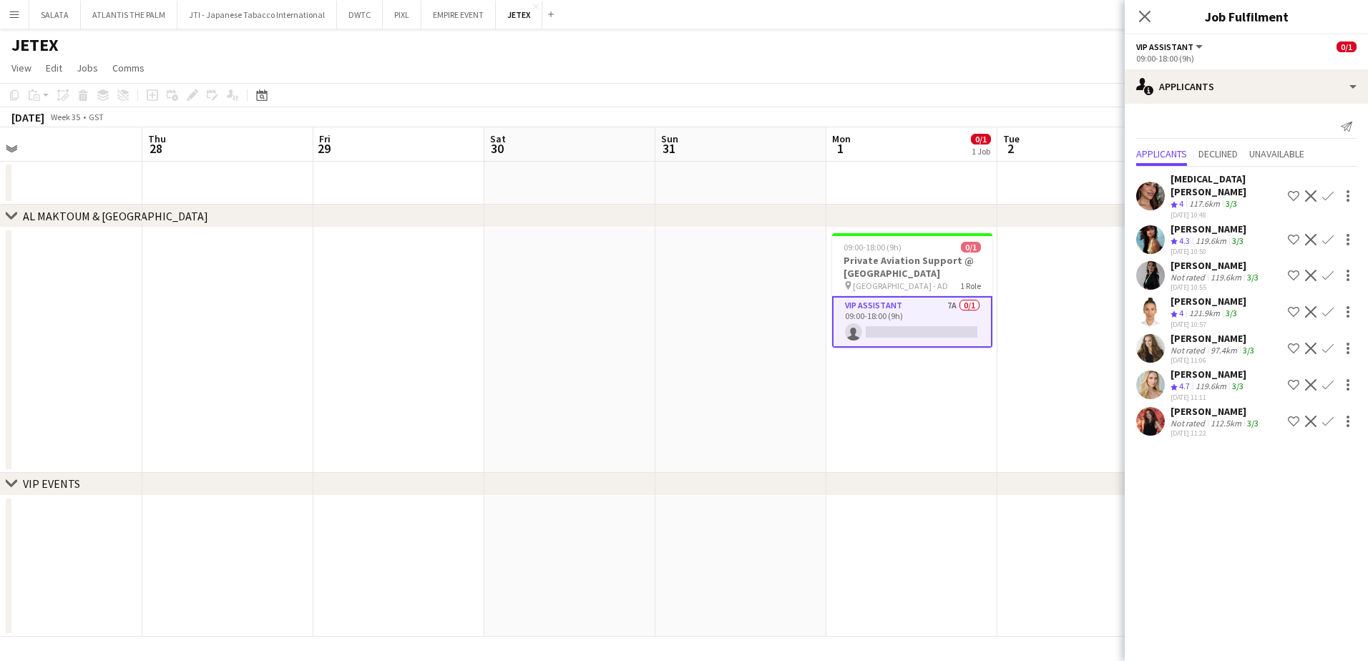
click at [1093, 19] on icon at bounding box center [1144, 16] width 11 height 11
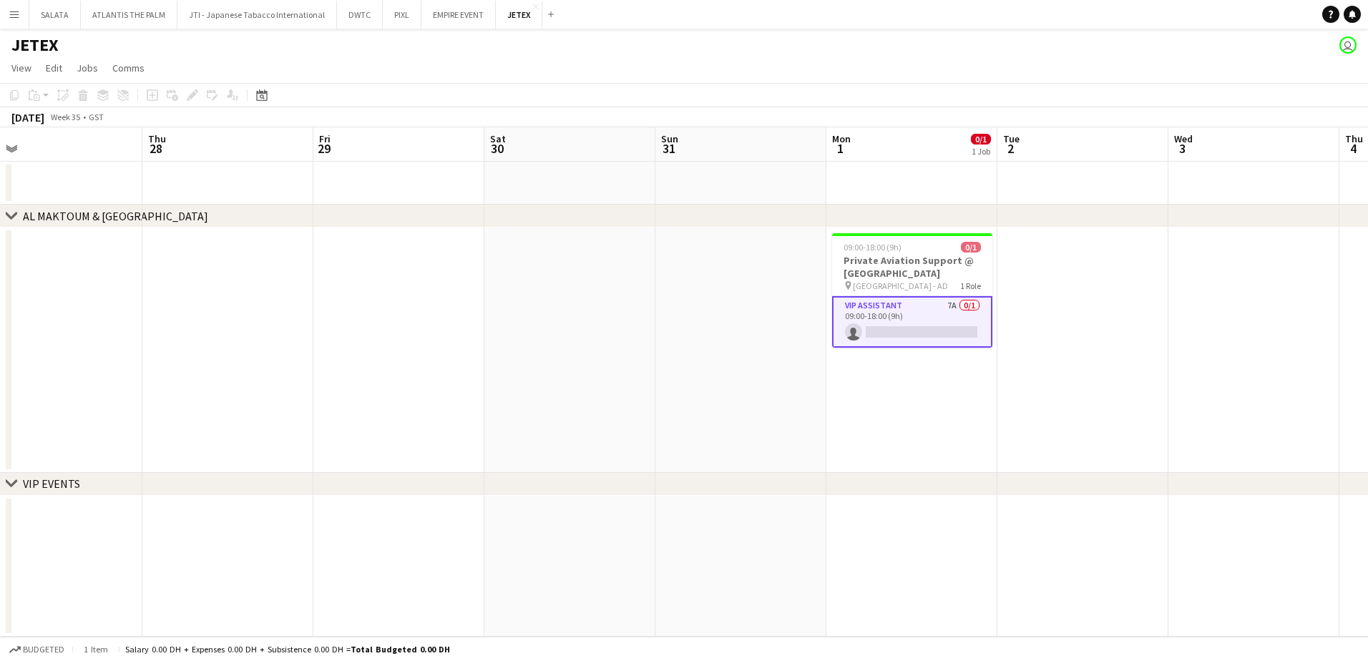
click at [897, 106] on app-toolbar "Copy Paste Paste Ctrl+V Paste with crew Ctrl+Shift+V Paste linked Job [GEOGRAPH…" at bounding box center [684, 95] width 1368 height 24
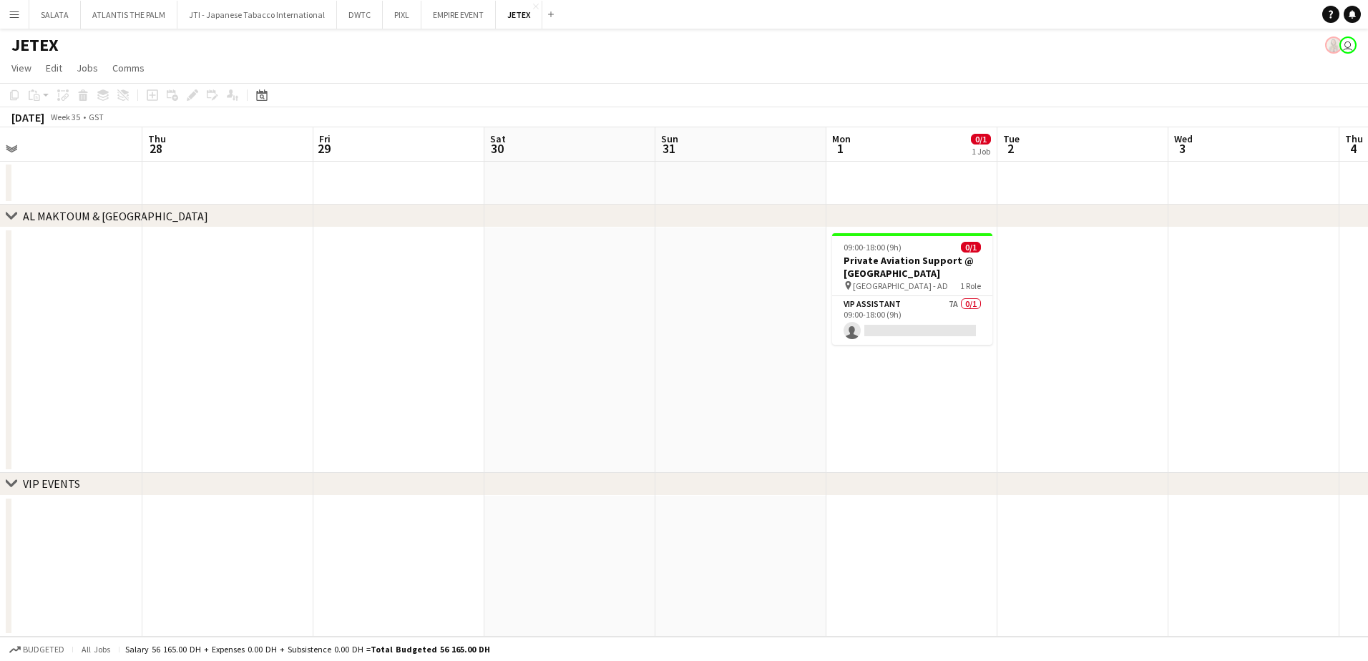
click at [797, 85] on app-toolbar "Copy Paste Paste Ctrl+V Paste with crew Ctrl+Shift+V Paste linked Job [GEOGRAPH…" at bounding box center [684, 95] width 1368 height 24
click at [857, 116] on div "[DATE] Week 35 • GST" at bounding box center [684, 117] width 1368 height 20
click at [883, 312] on app-card-role "VIP Assistant 8A 0/1 09:00-18:00 (9h) single-neutral-actions" at bounding box center [912, 320] width 160 height 49
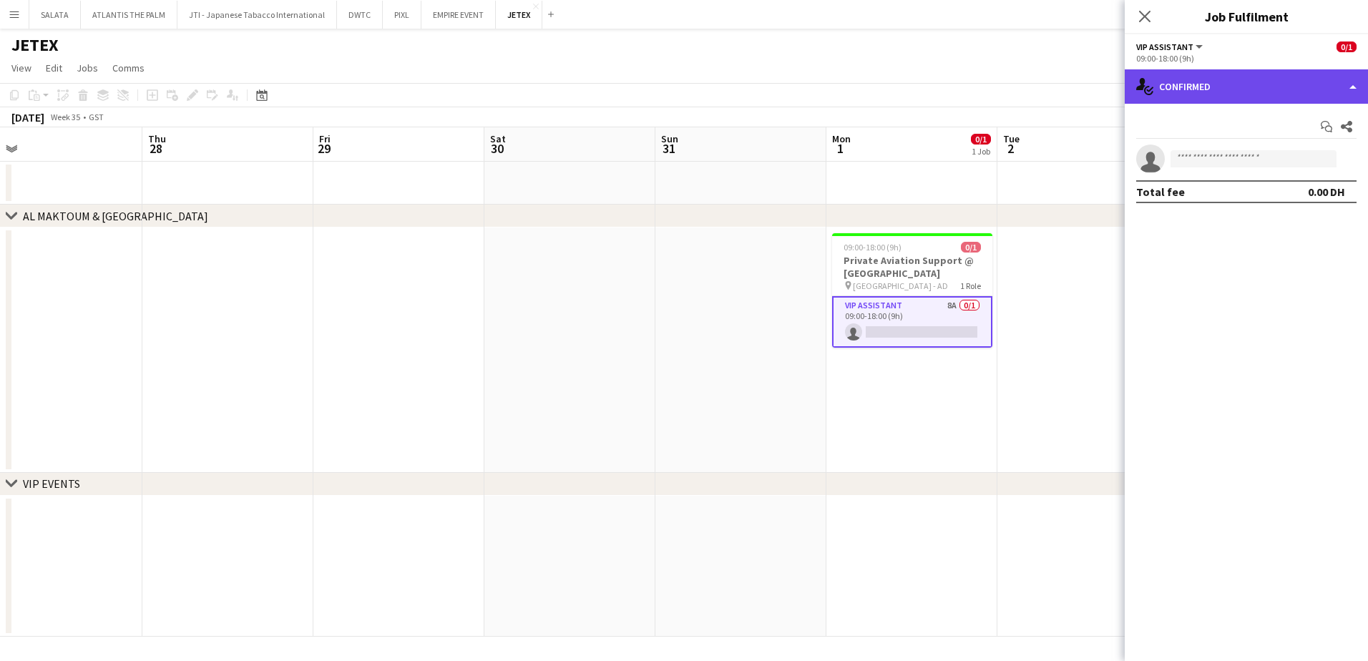
click at [1093, 91] on div "single-neutral-actions-check-2 Confirmed" at bounding box center [1246, 86] width 243 height 34
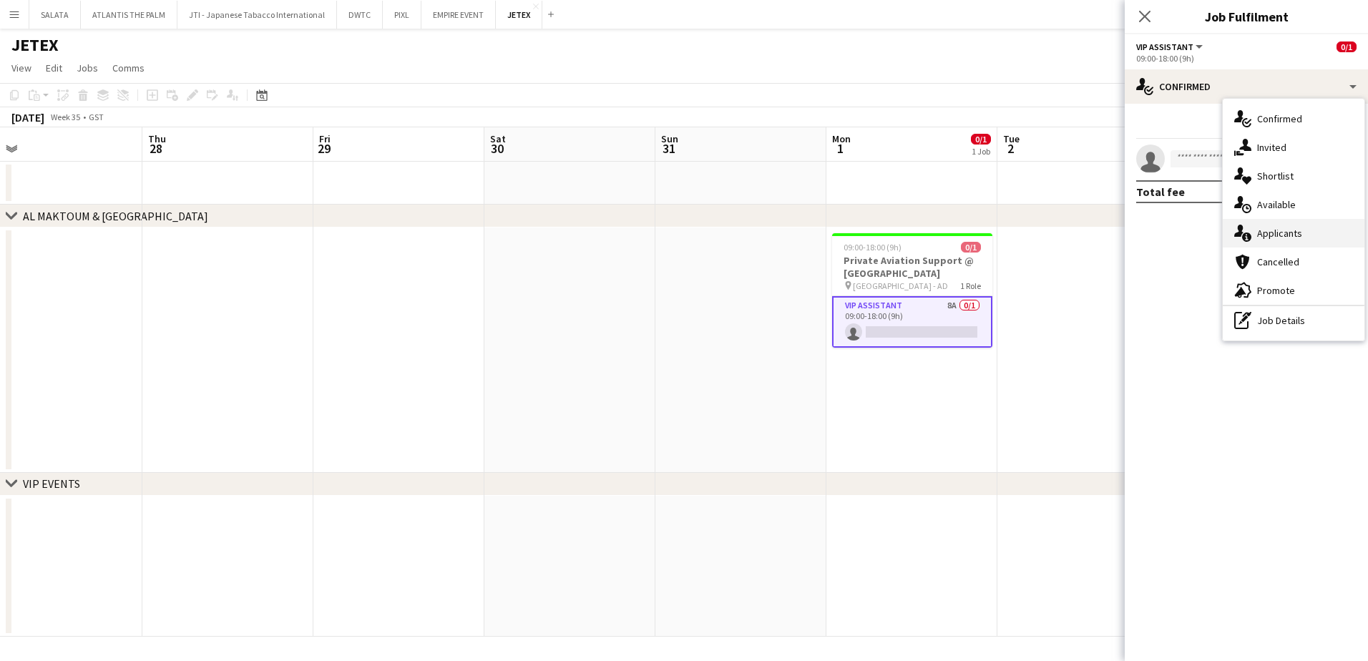
click at [1093, 231] on div "single-neutral-actions-information Applicants" at bounding box center [1294, 233] width 142 height 29
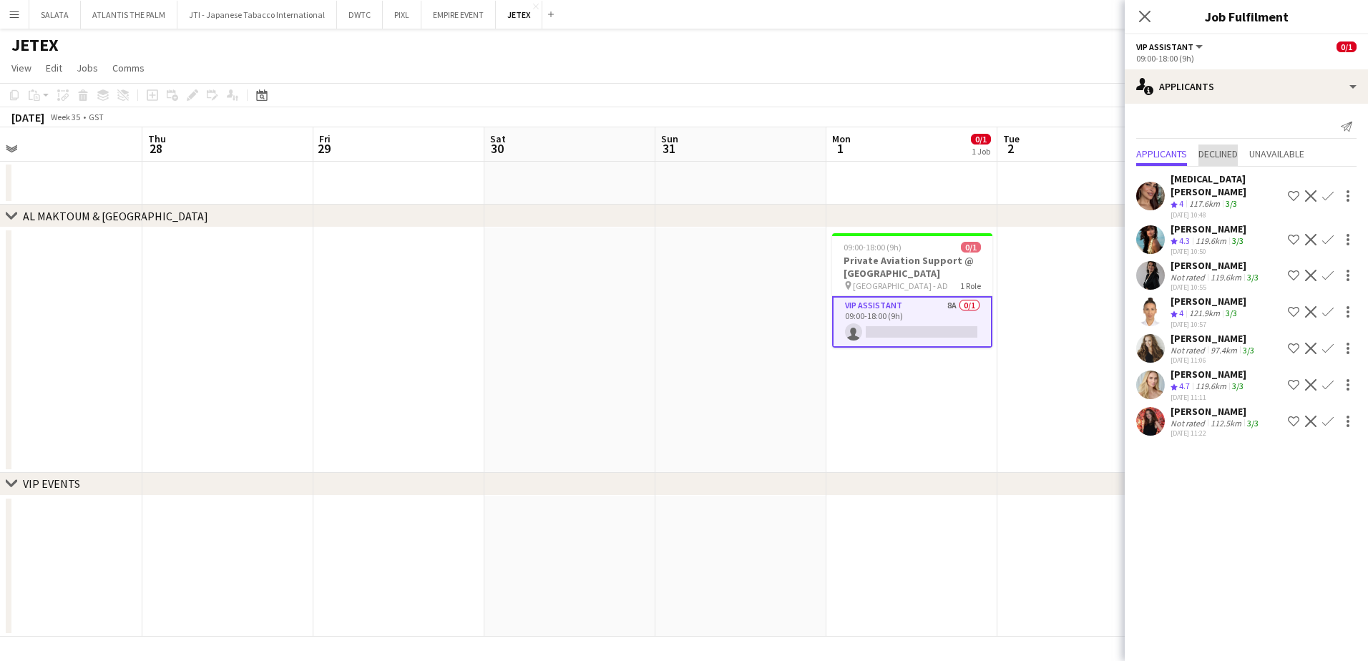
click at [1093, 155] on span "Declined" at bounding box center [1218, 154] width 39 height 10
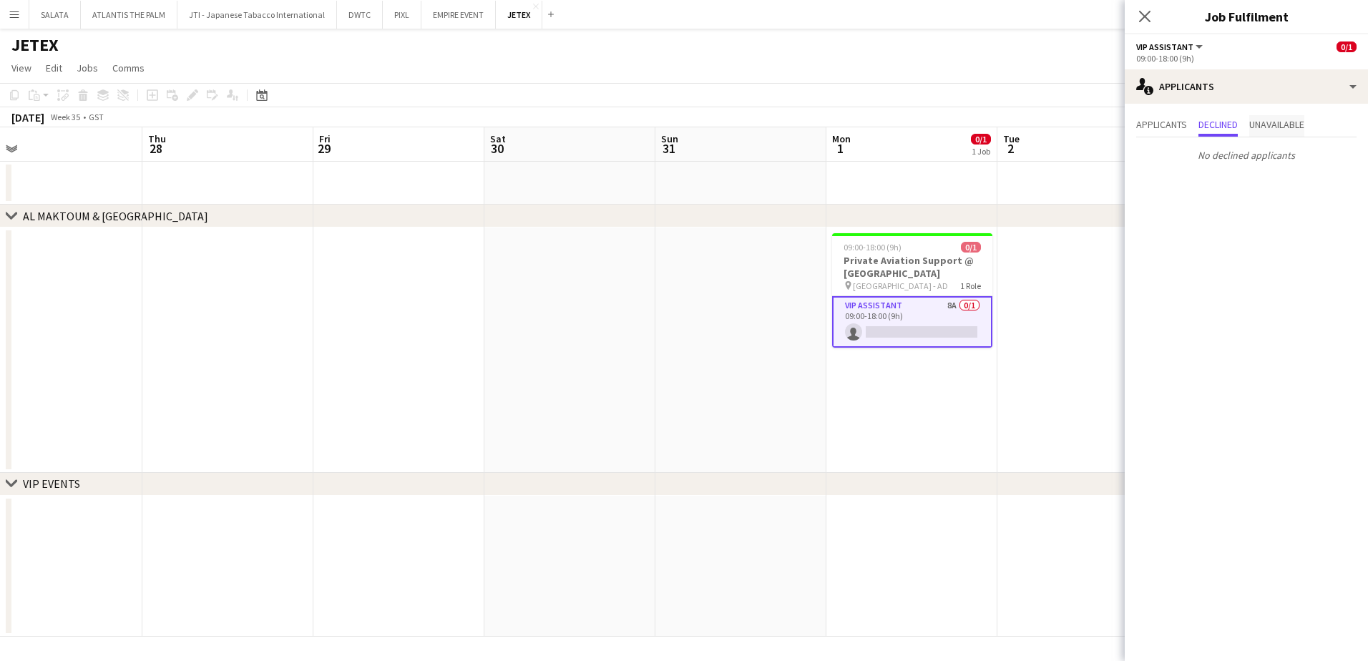
click at [1093, 123] on span "Unavailable" at bounding box center [1277, 125] width 55 height 10
click at [1093, 120] on span "Applicants" at bounding box center [1161, 125] width 51 height 10
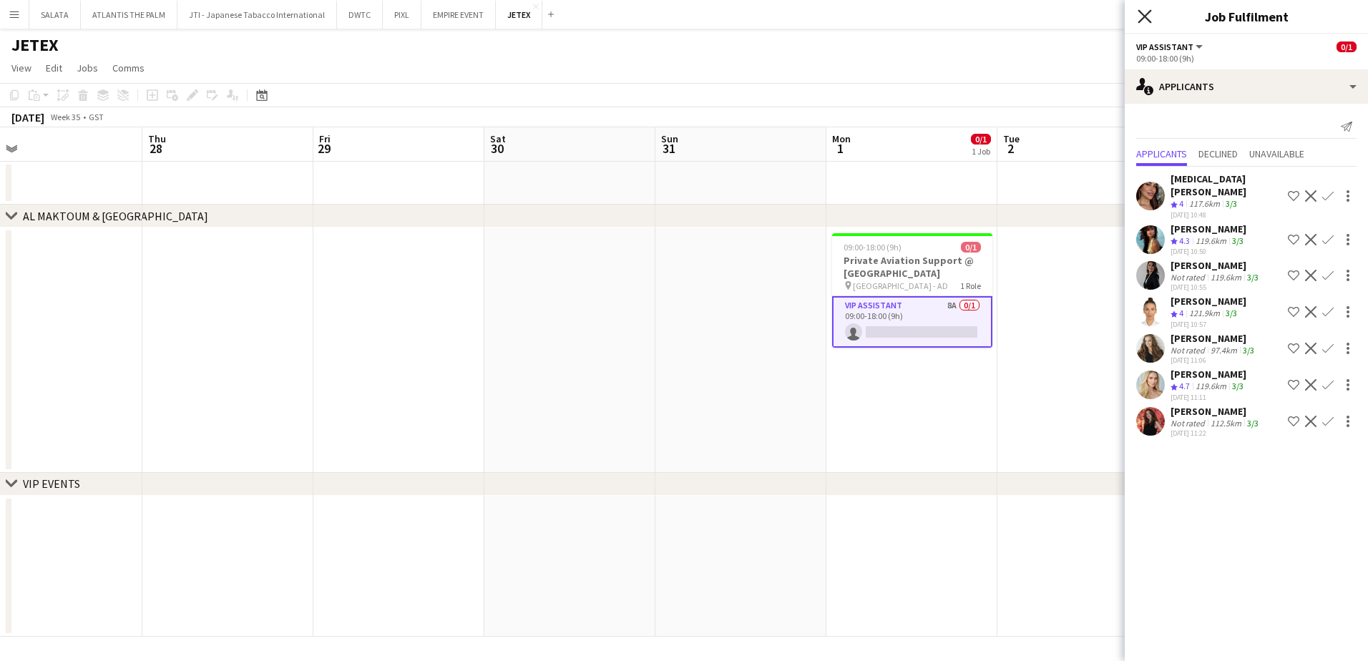
click at [1093, 19] on icon "Close pop-in" at bounding box center [1145, 16] width 14 height 14
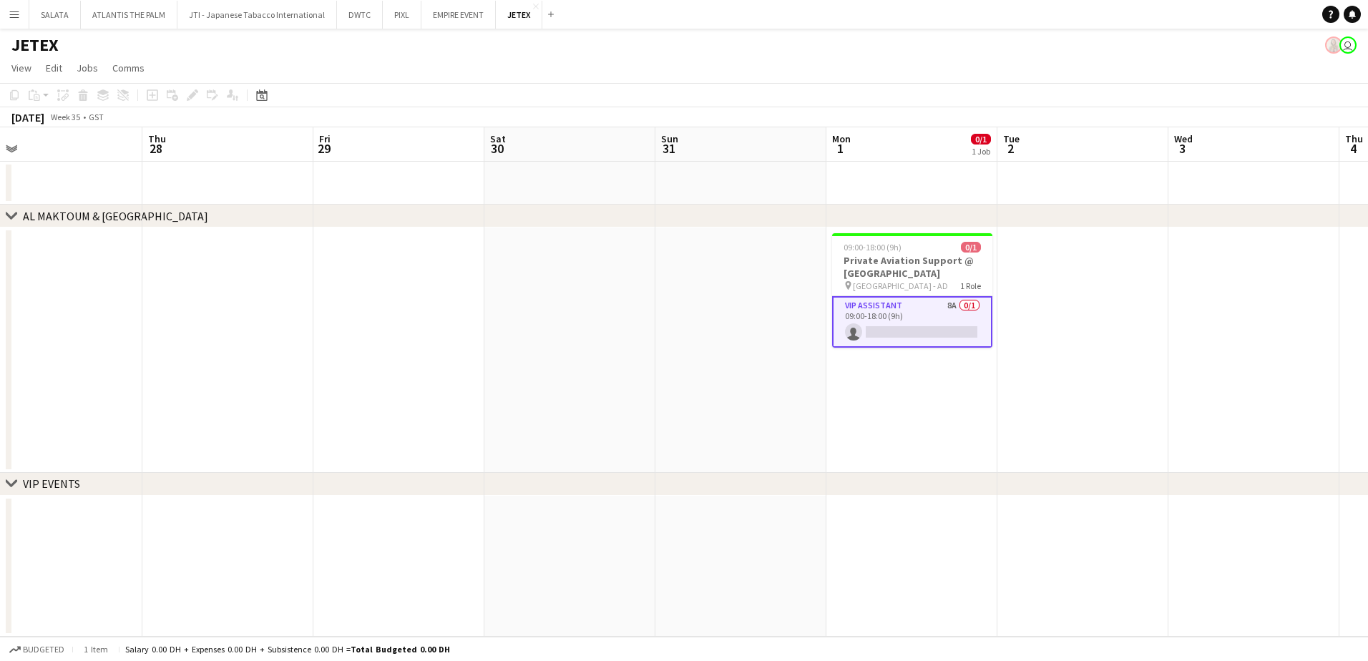
click at [907, 168] on app-date-cell at bounding box center [912, 183] width 171 height 43
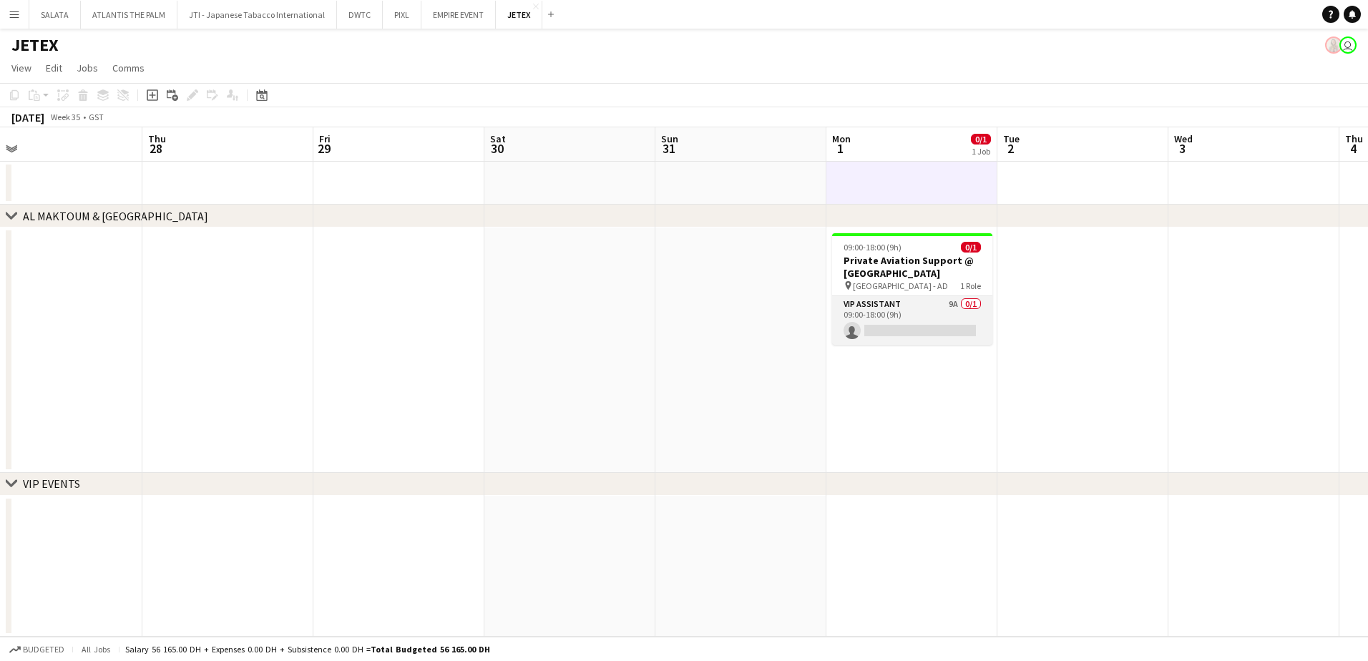
click at [933, 309] on app-card-role "VIP Assistant 9A 0/1 09:00-18:00 (9h) single-neutral-actions" at bounding box center [912, 320] width 160 height 49
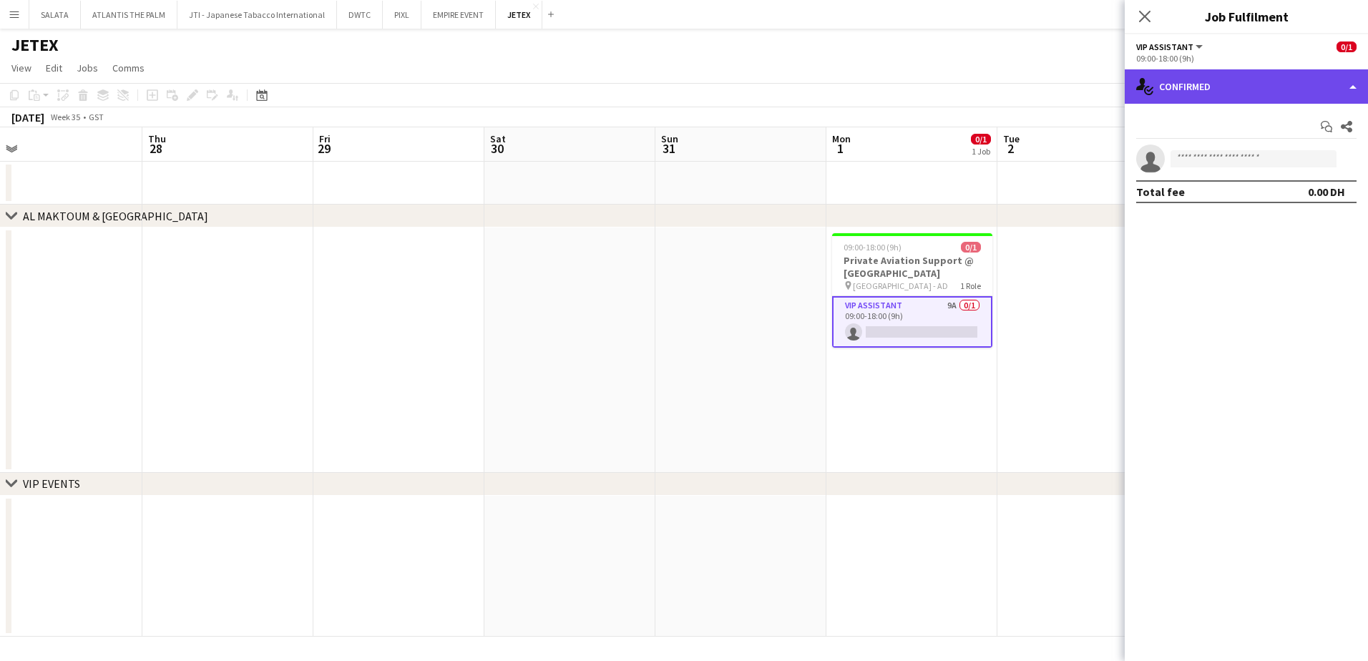
click at [1093, 82] on div "single-neutral-actions-check-2 Confirmed" at bounding box center [1246, 86] width 243 height 34
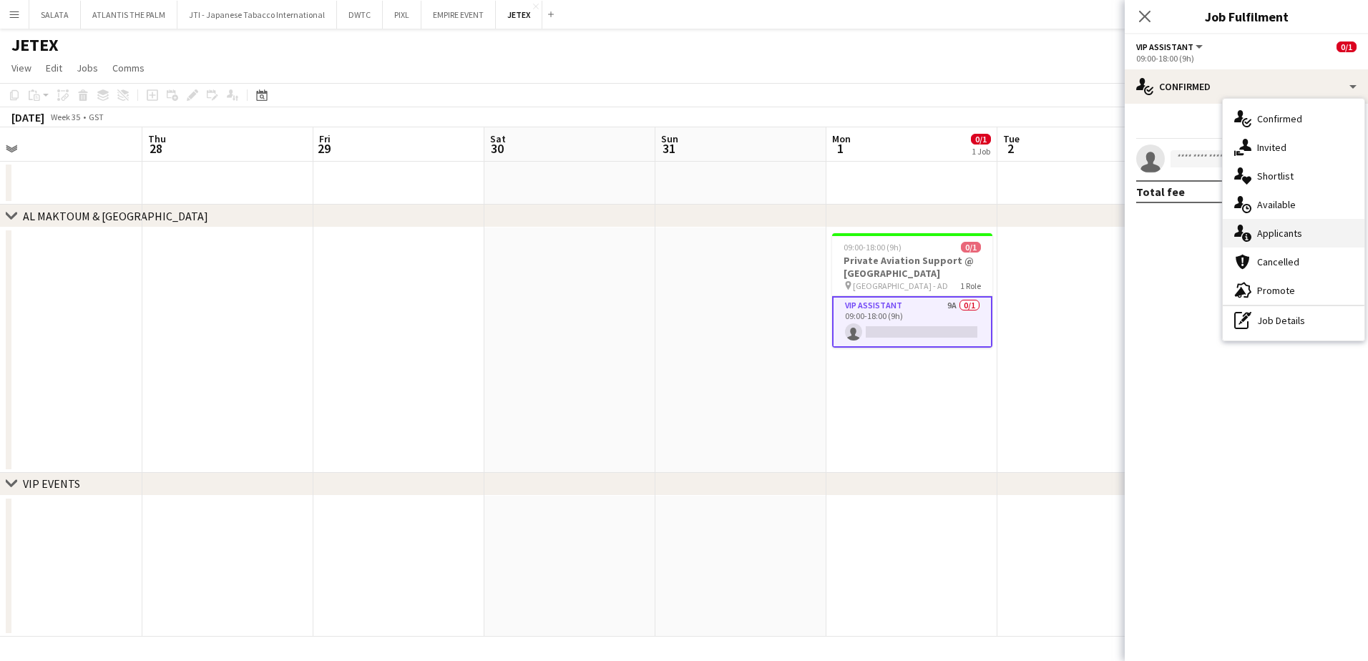
drag, startPoint x: 1275, startPoint y: 228, endPoint x: 1270, endPoint y: 245, distance: 17.9
click at [1093, 228] on div "single-neutral-actions-information Applicants" at bounding box center [1294, 233] width 142 height 29
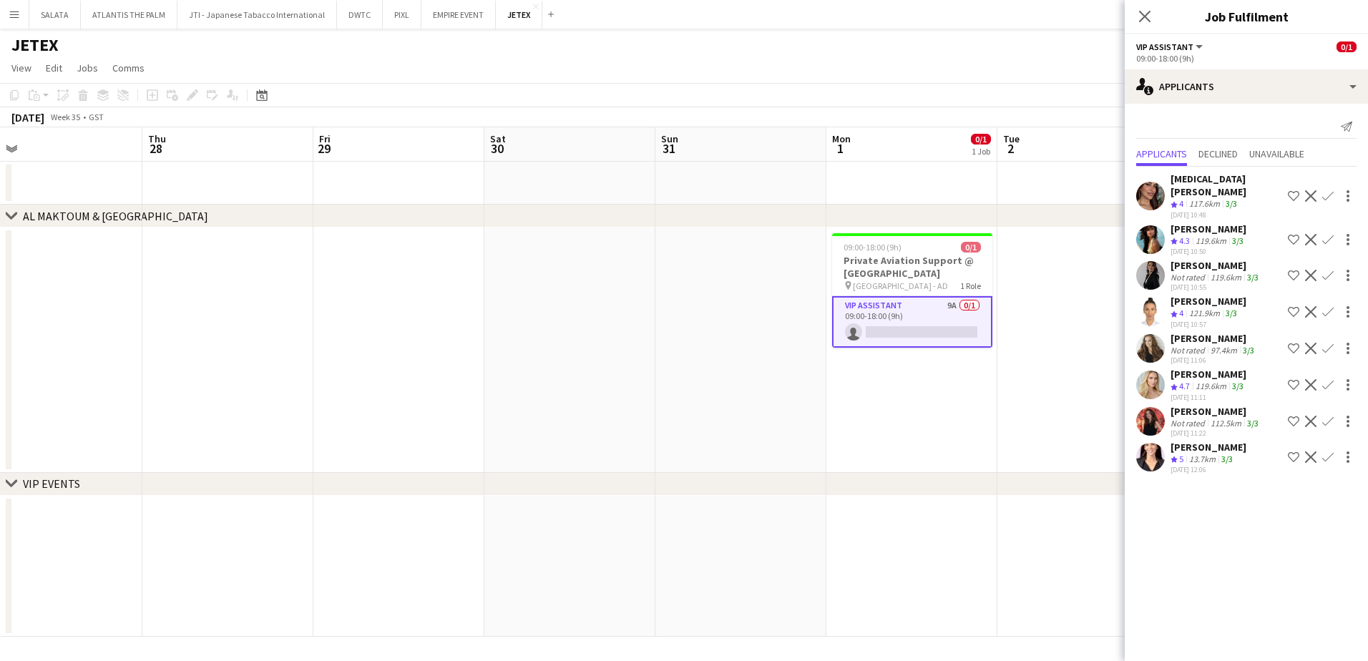
click at [1093, 443] on app-user-avatar at bounding box center [1150, 457] width 29 height 29
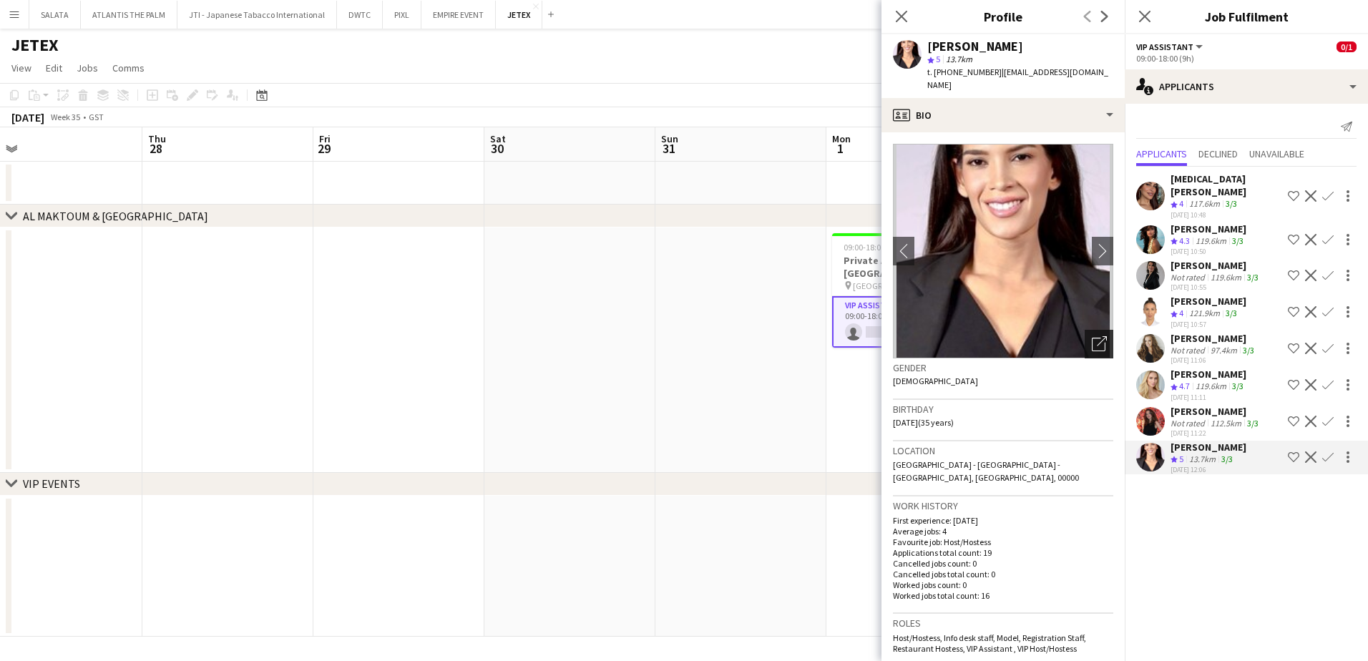
click at [1093, 336] on icon at bounding box center [1102, 341] width 10 height 10
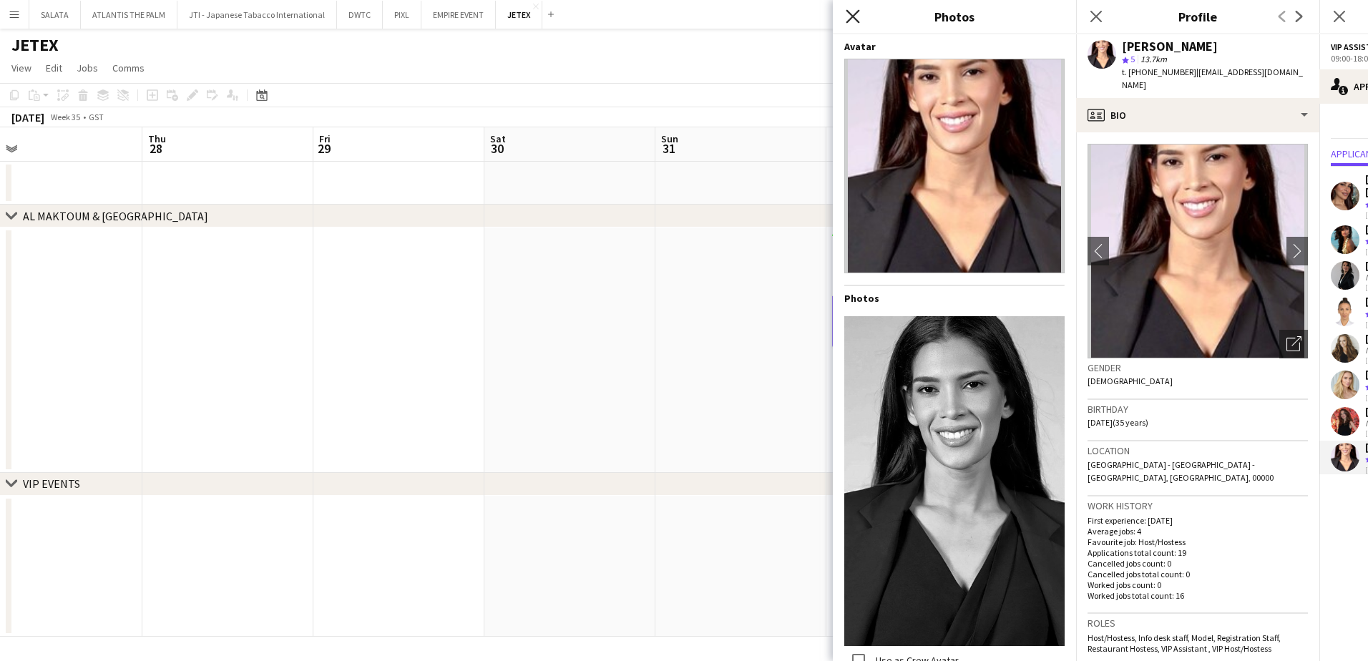
click at [851, 16] on icon "Close pop-in" at bounding box center [853, 16] width 14 height 14
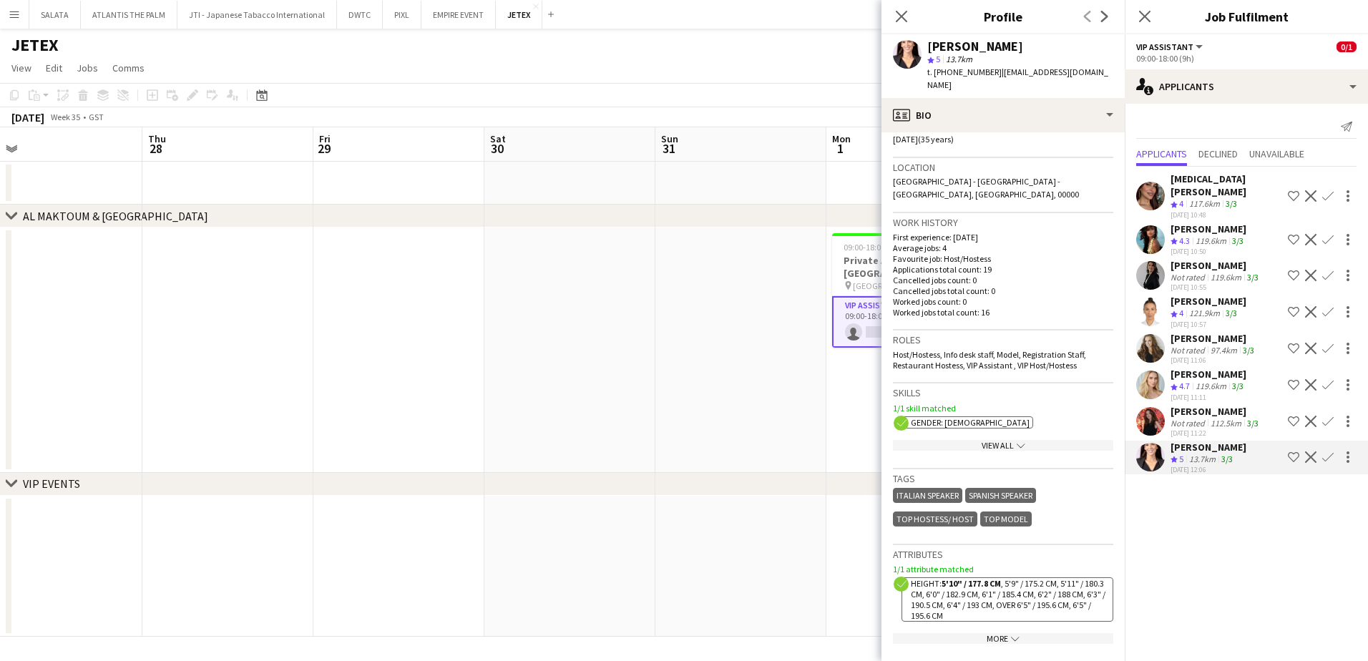
scroll to position [286, 0]
click at [994, 437] on div "View All chevron-down" at bounding box center [1003, 442] width 220 height 11
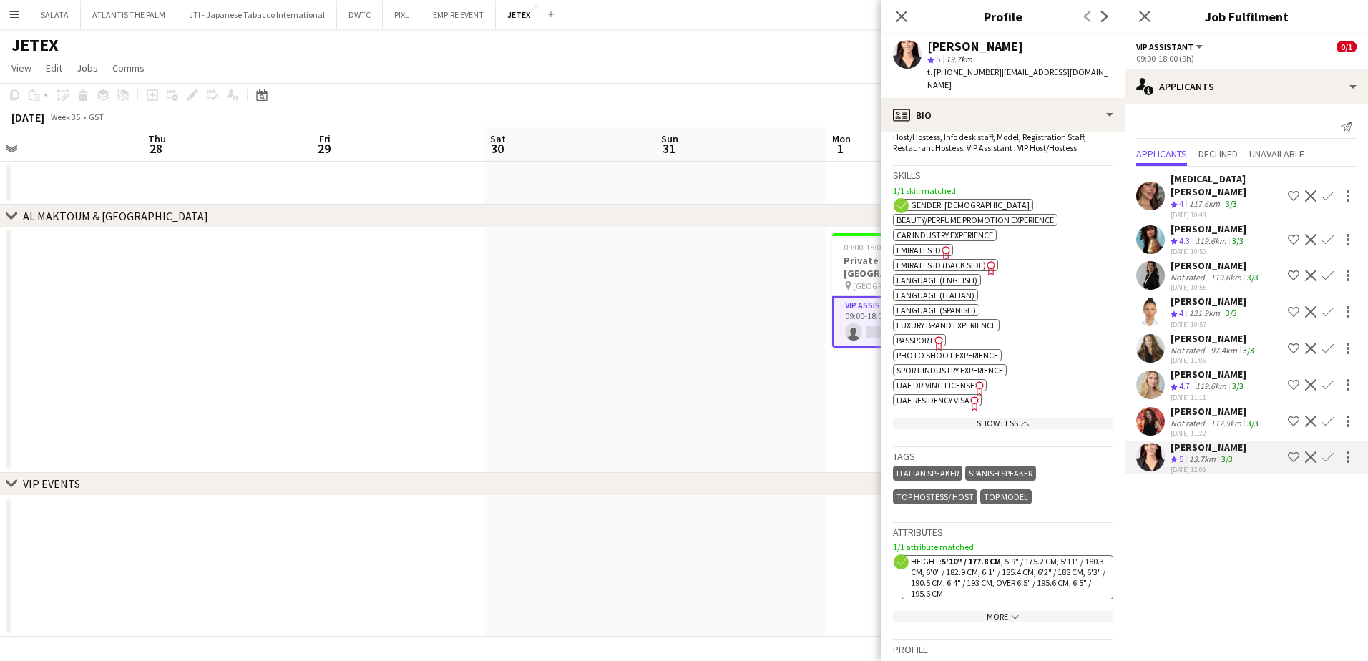
scroll to position [644, 0]
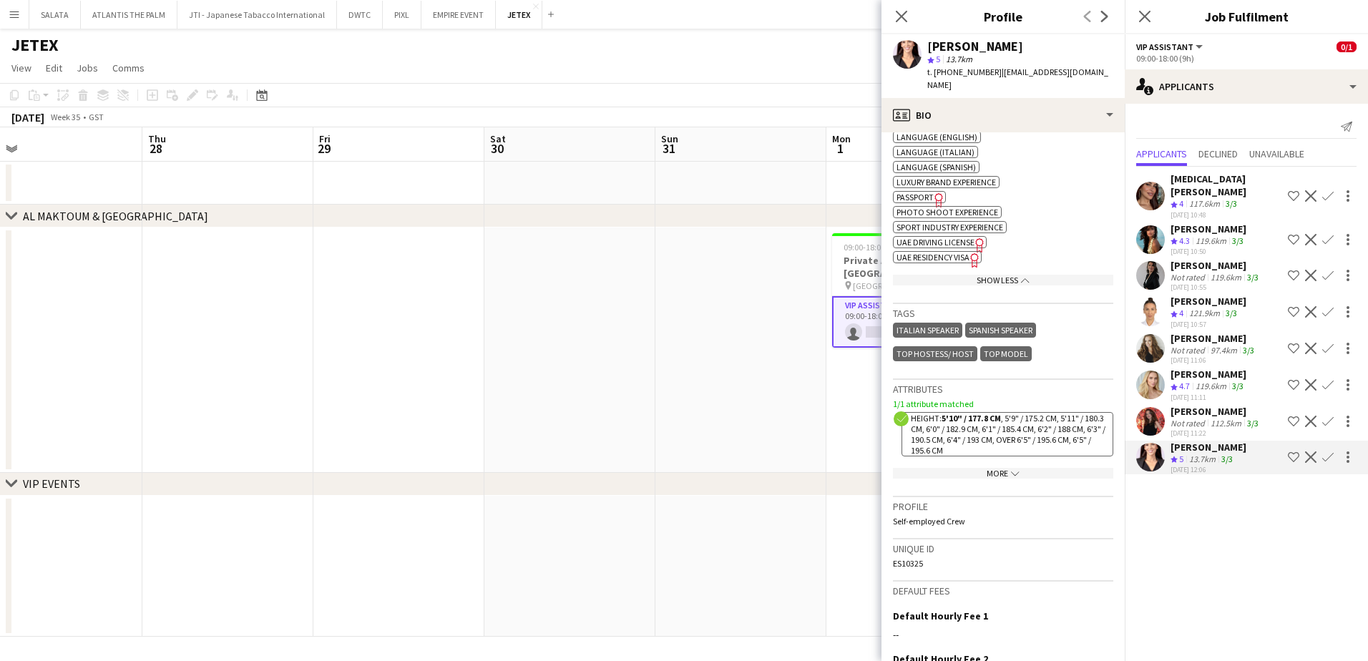
click at [998, 468] on div "More chevron-down" at bounding box center [1003, 473] width 220 height 11
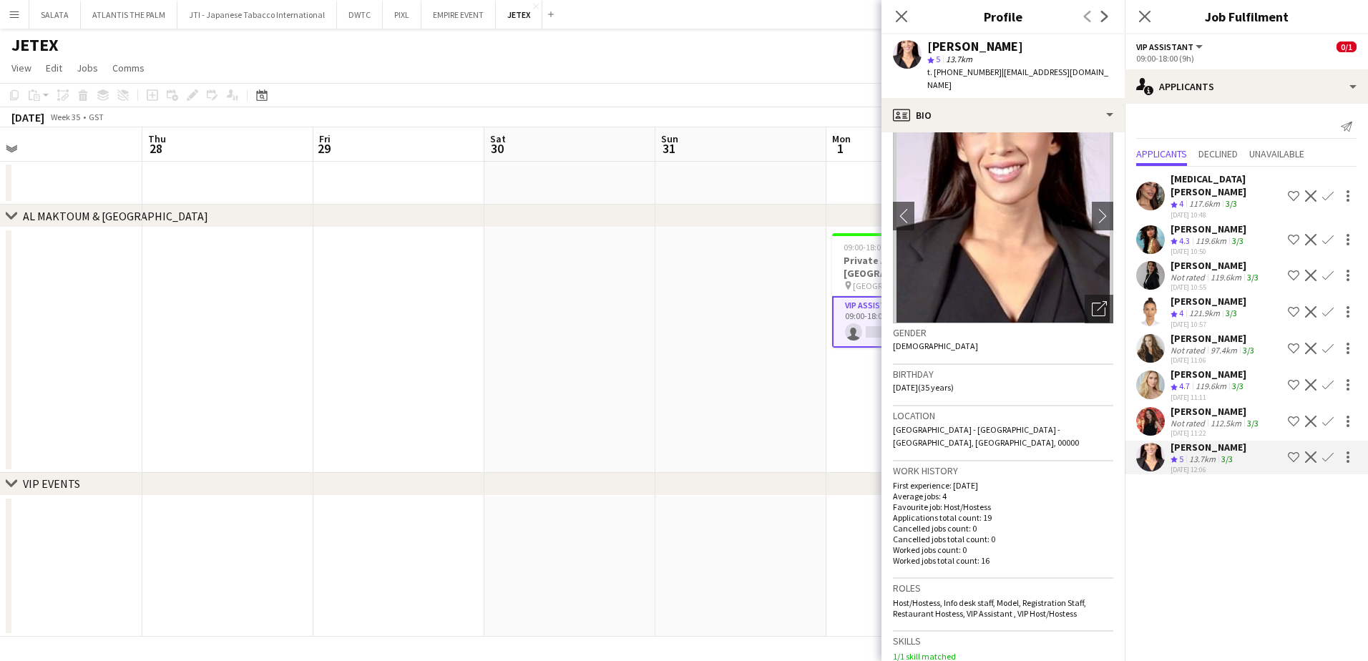
scroll to position [0, 0]
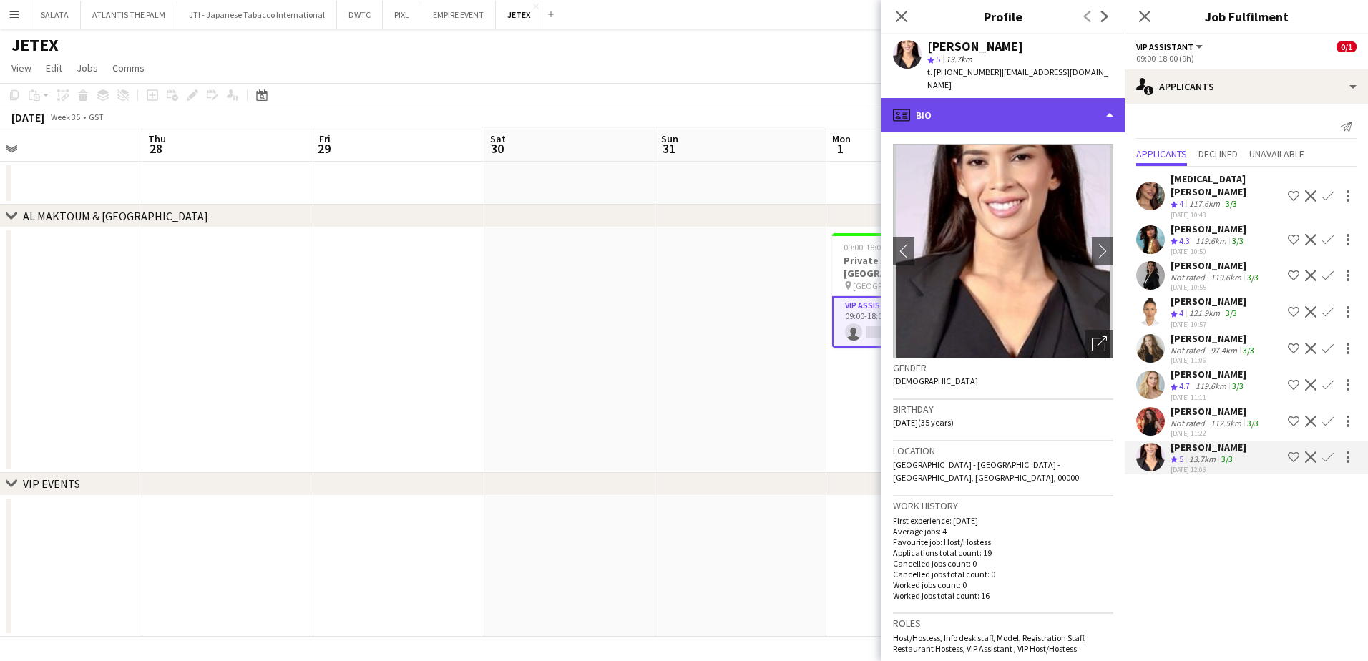
click at [952, 112] on div "profile Bio" at bounding box center [1003, 115] width 243 height 34
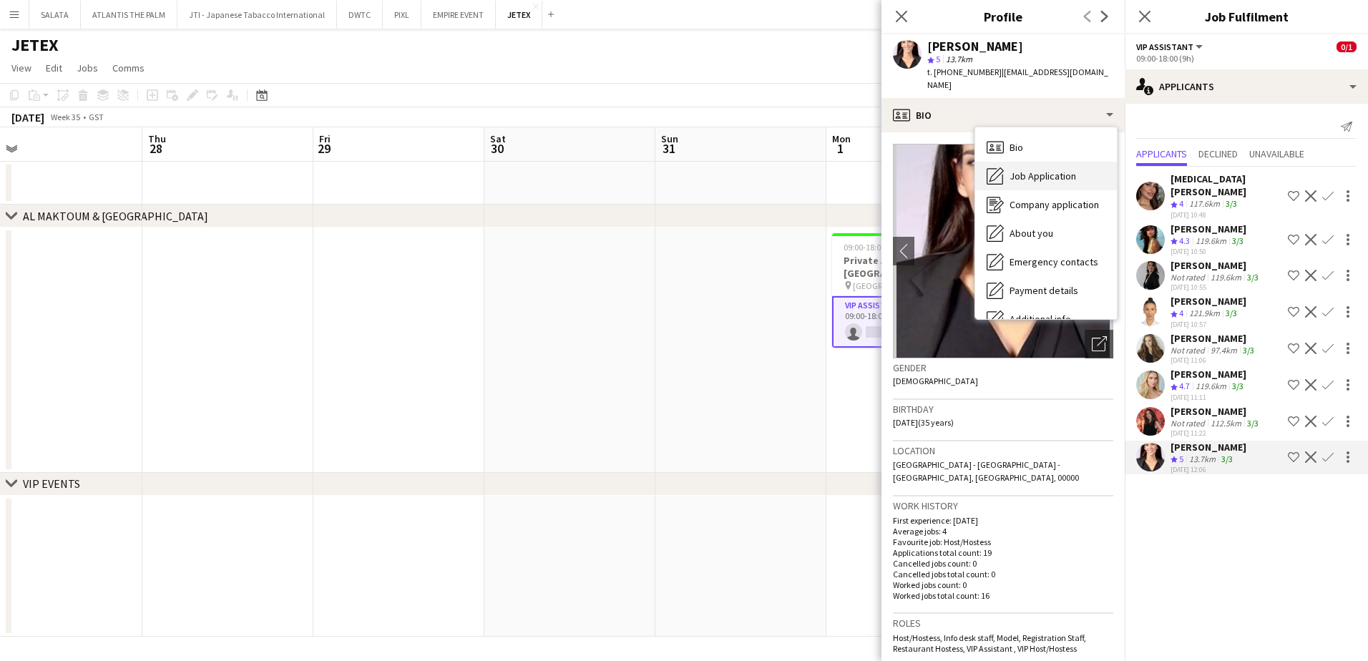
click at [1014, 170] on span "Job Application" at bounding box center [1043, 176] width 67 height 13
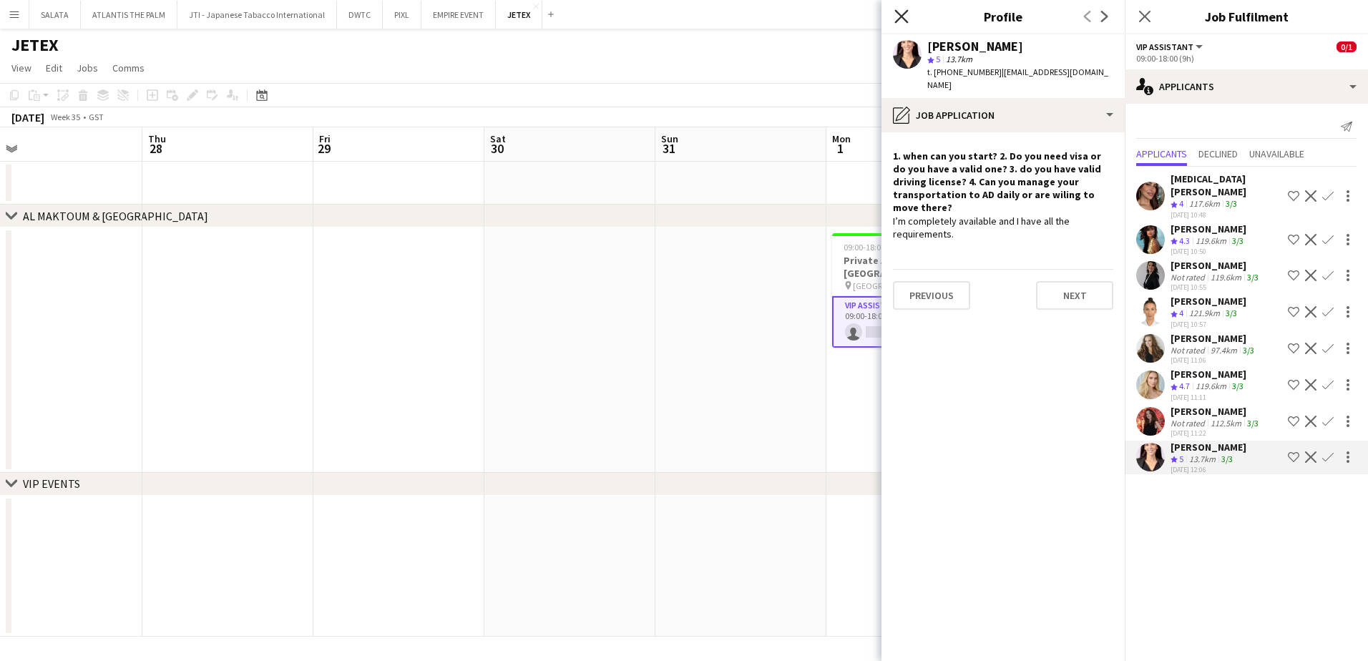
click at [904, 21] on icon "Close pop-in" at bounding box center [902, 16] width 14 height 14
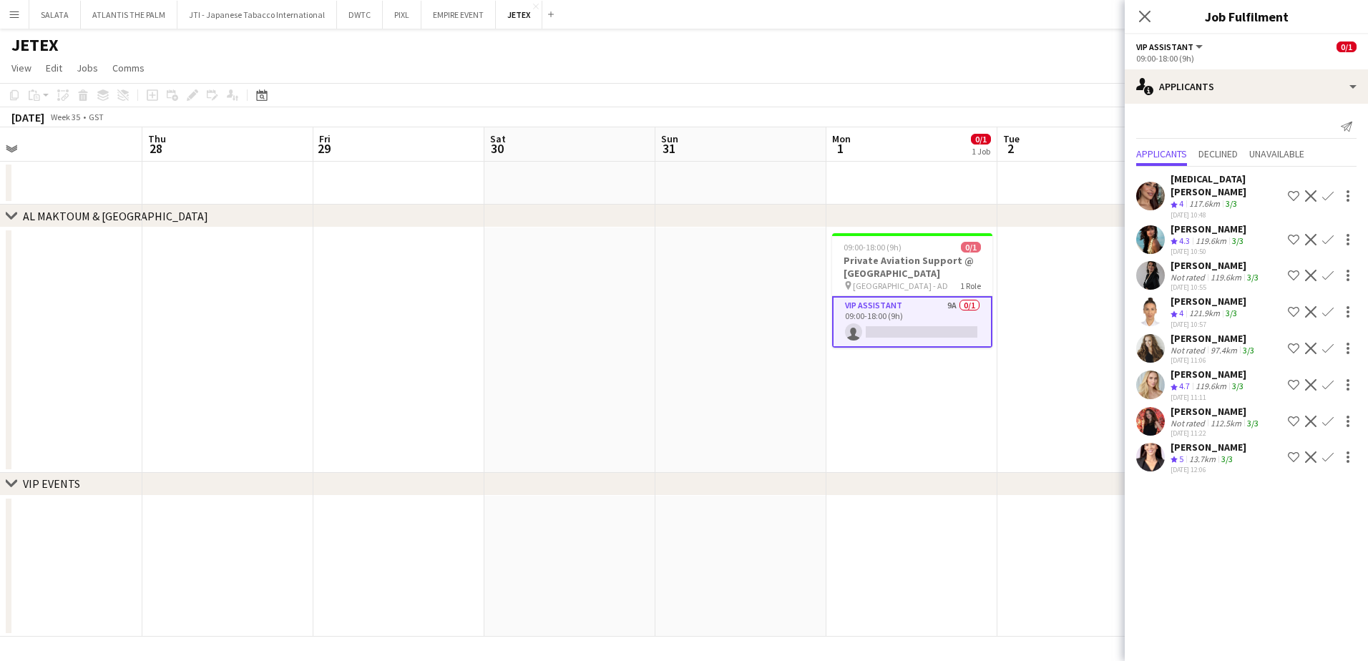
drag, startPoint x: 1143, startPoint y: 19, endPoint x: 1071, endPoint y: 46, distance: 77.0
click at [1093, 19] on icon at bounding box center [1144, 16] width 11 height 11
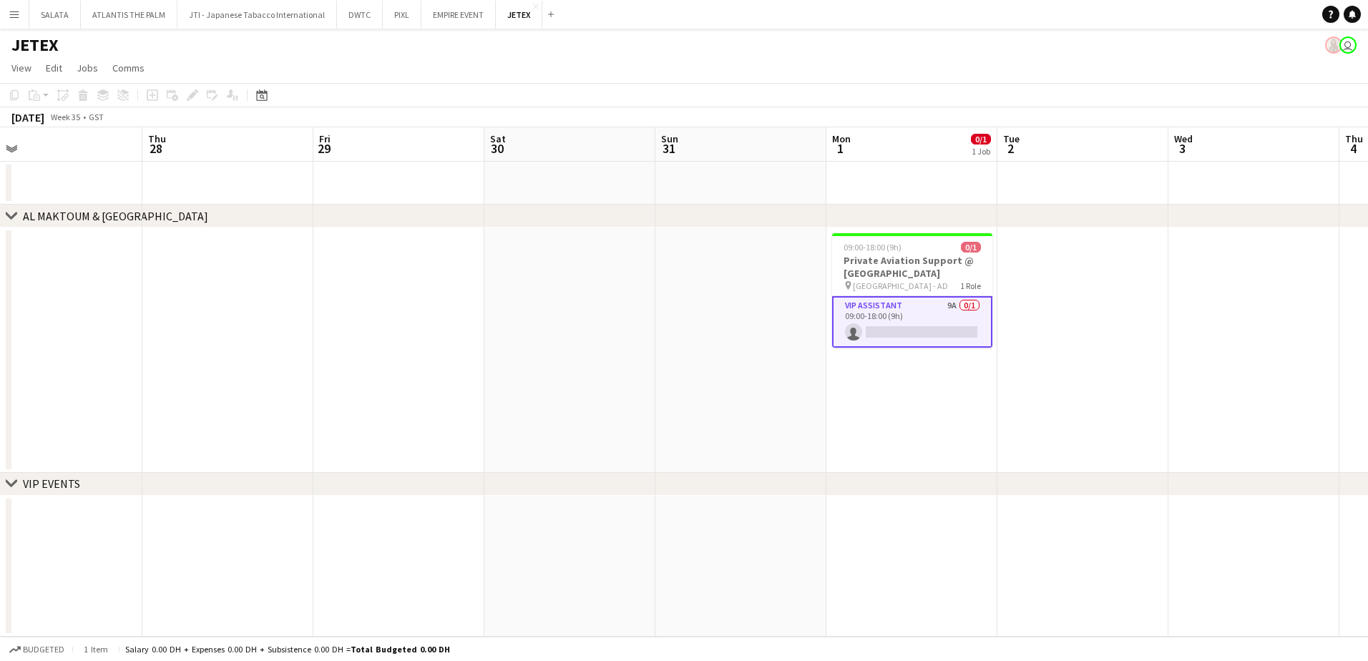
click at [910, 87] on app-toolbar "Copy Paste Paste Ctrl+V Paste with crew Ctrl+Shift+V Paste linked Job [GEOGRAPH…" at bounding box center [684, 95] width 1368 height 24
